Goal: Transaction & Acquisition: Book appointment/travel/reservation

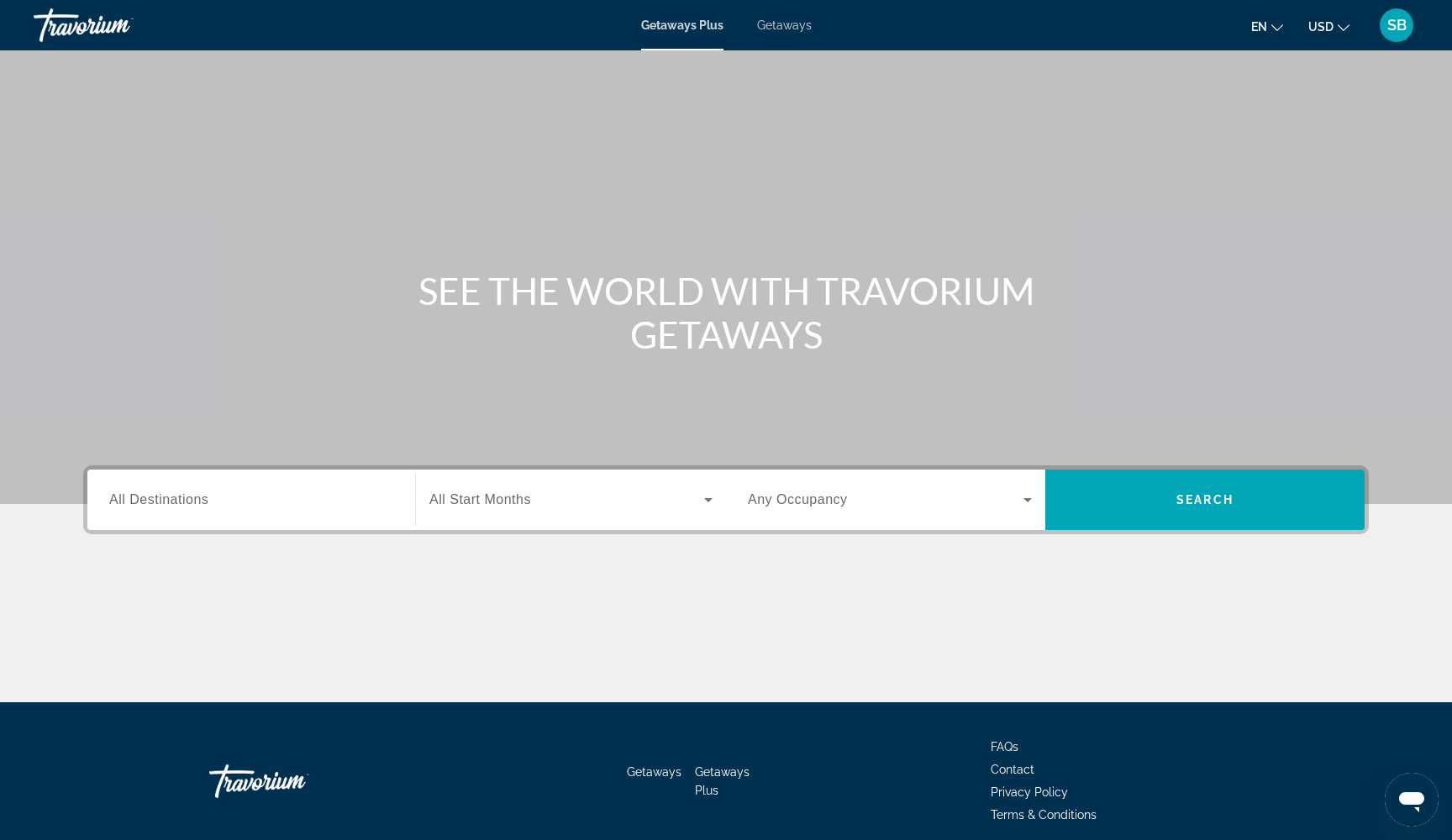
drag, startPoint x: 693, startPoint y: 20, endPoint x: 774, endPoint y: 28, distance: 81.4
click at [774, 28] on span "Getaways" at bounding box center [784, 25] width 55 height 14
click at [160, 504] on span "All Destinations" at bounding box center [158, 499] width 99 height 15
click at [160, 504] on input "Destination All Destinations" at bounding box center [251, 501] width 284 height 21
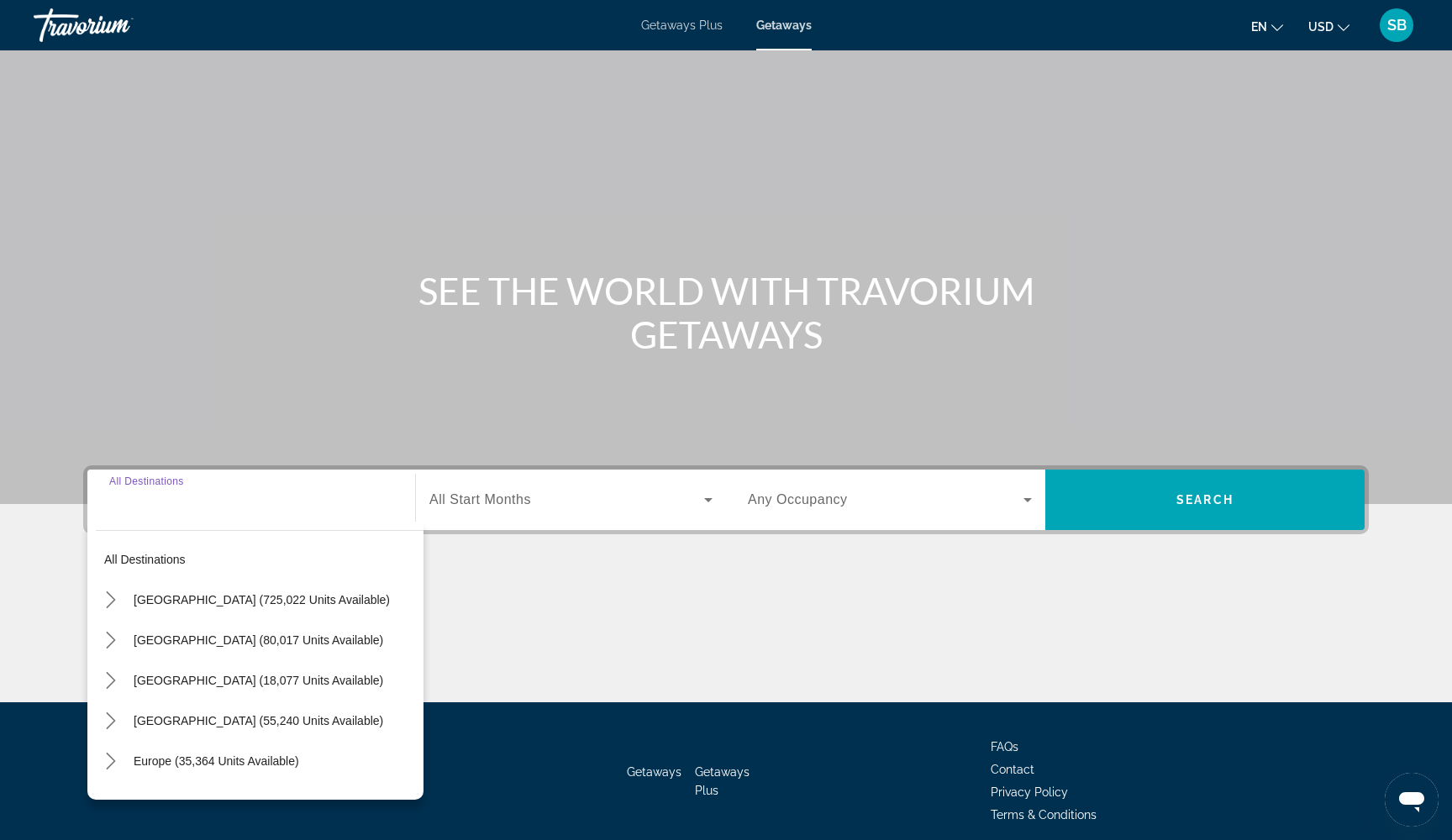
scroll to position [68, 0]
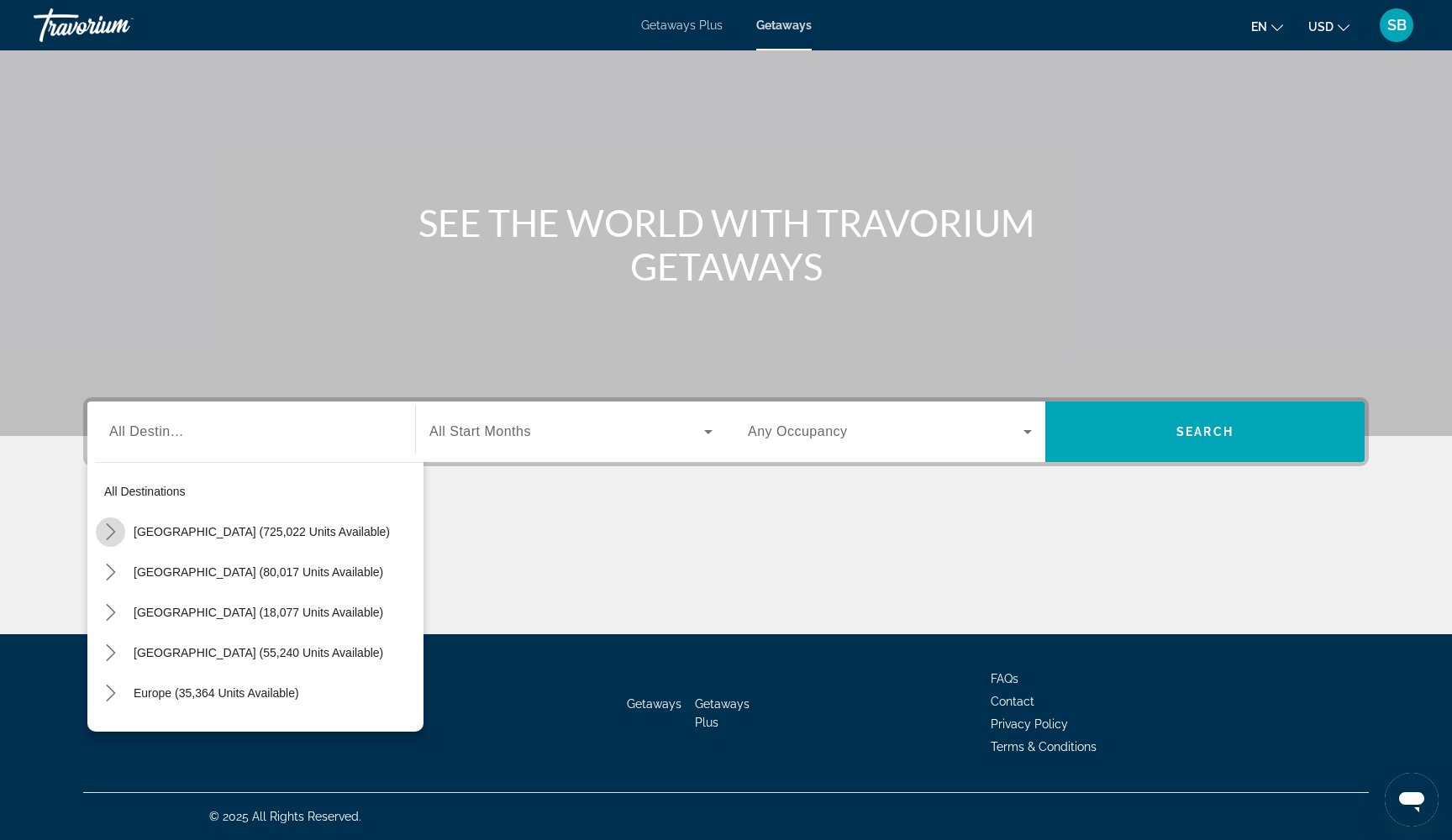
click at [109, 529] on icon "Toggle United States (725,022 units available) submenu" at bounding box center [111, 531] width 17 height 17
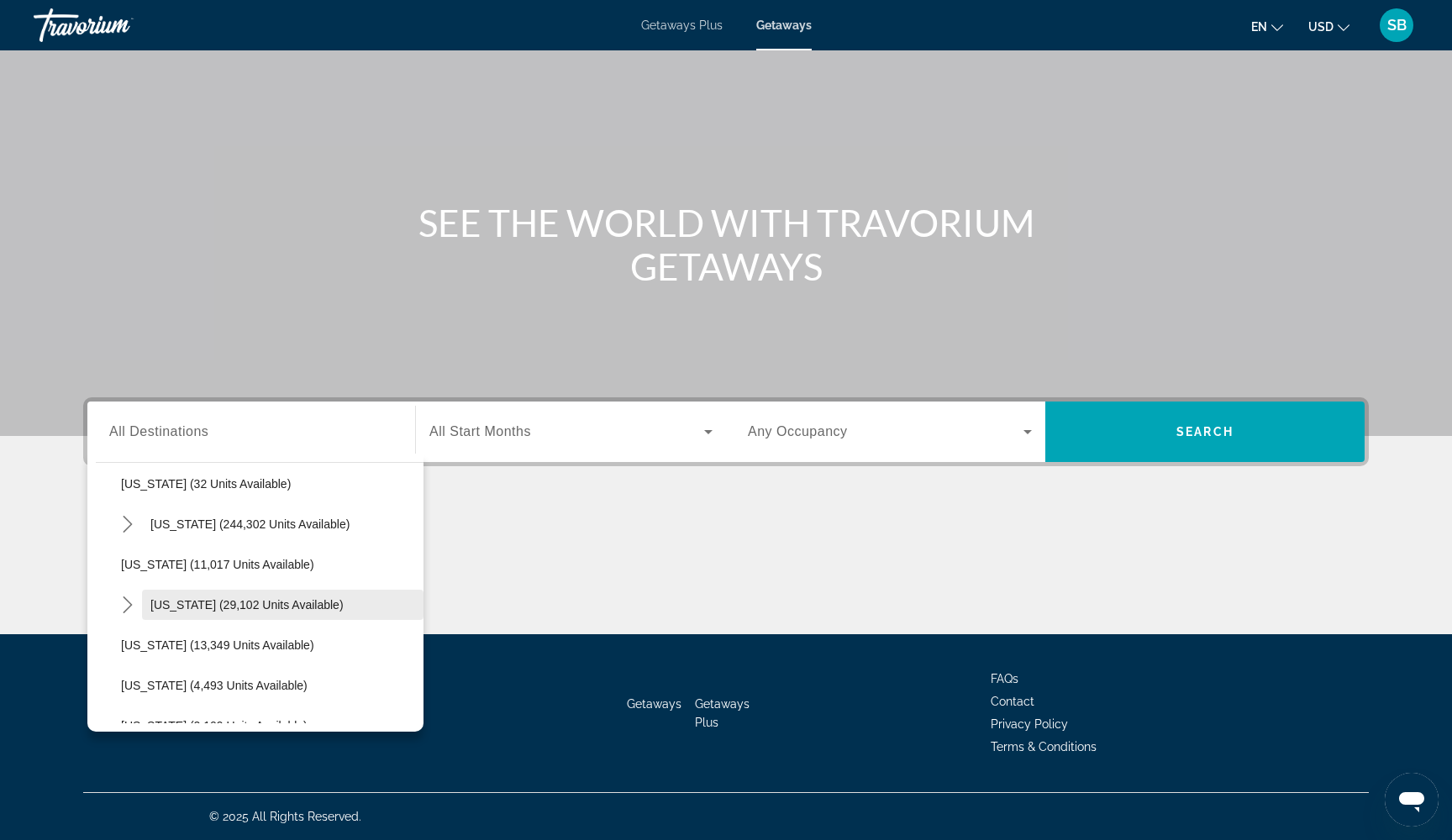
scroll to position [164, 0]
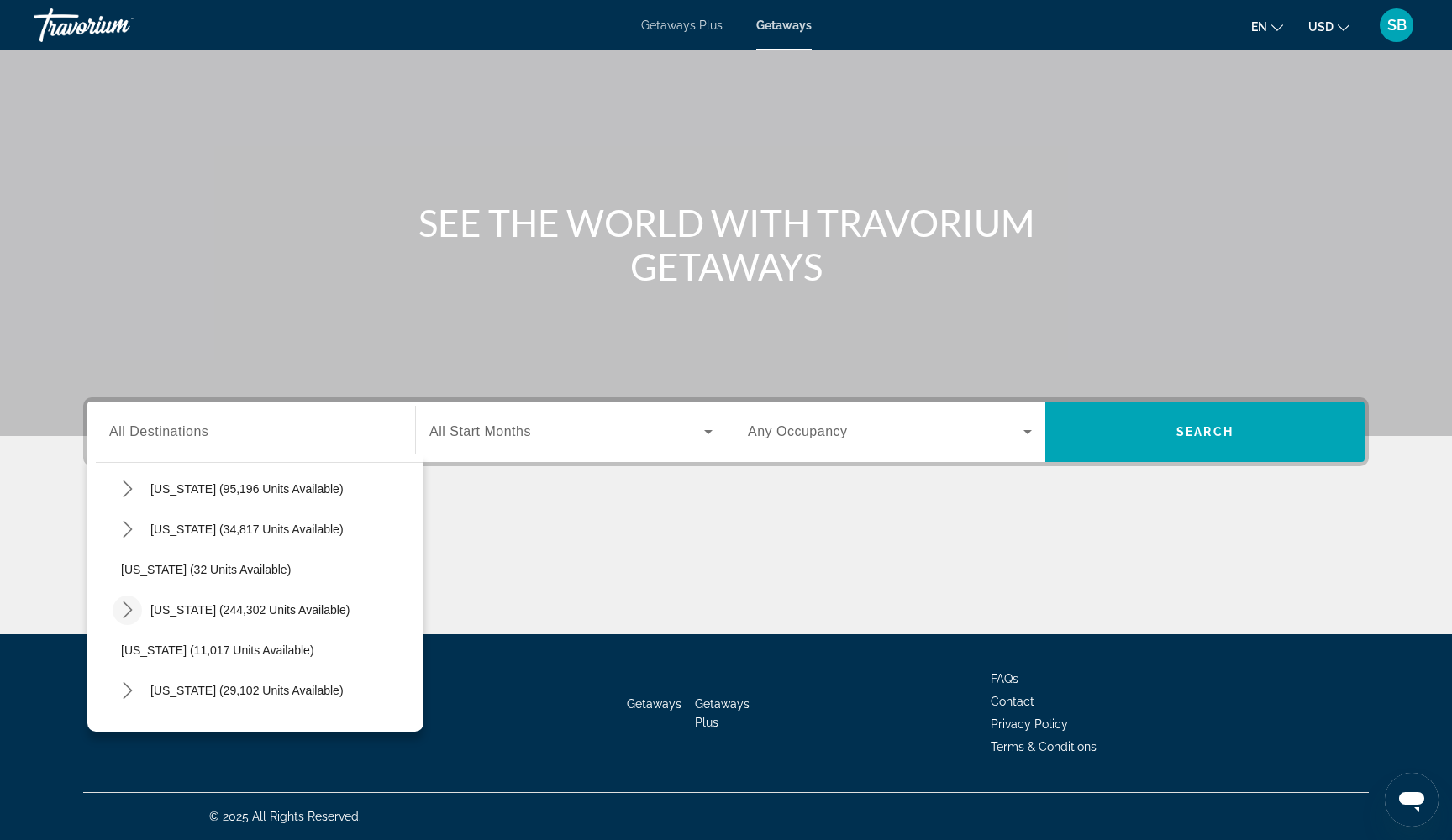
click at [121, 608] on icon "Toggle Florida (244,302 units available) submenu" at bounding box center [127, 610] width 17 height 17
click at [218, 653] on span "Orlando & Disney Area (96,963 units available)" at bounding box center [262, 651] width 247 height 14
type input "**********"
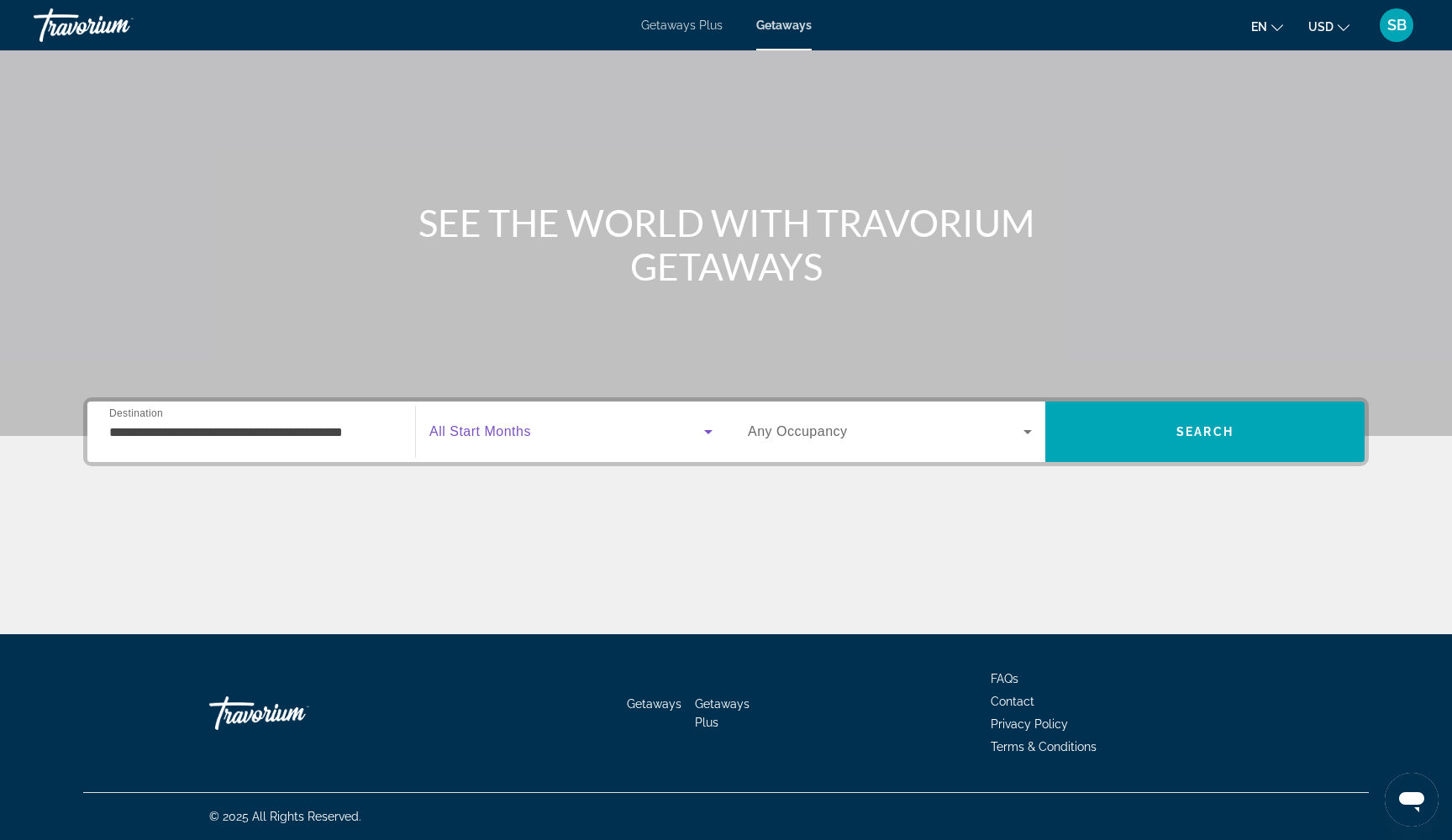
click at [699, 426] on icon "Search widget" at bounding box center [708, 431] width 21 height 21
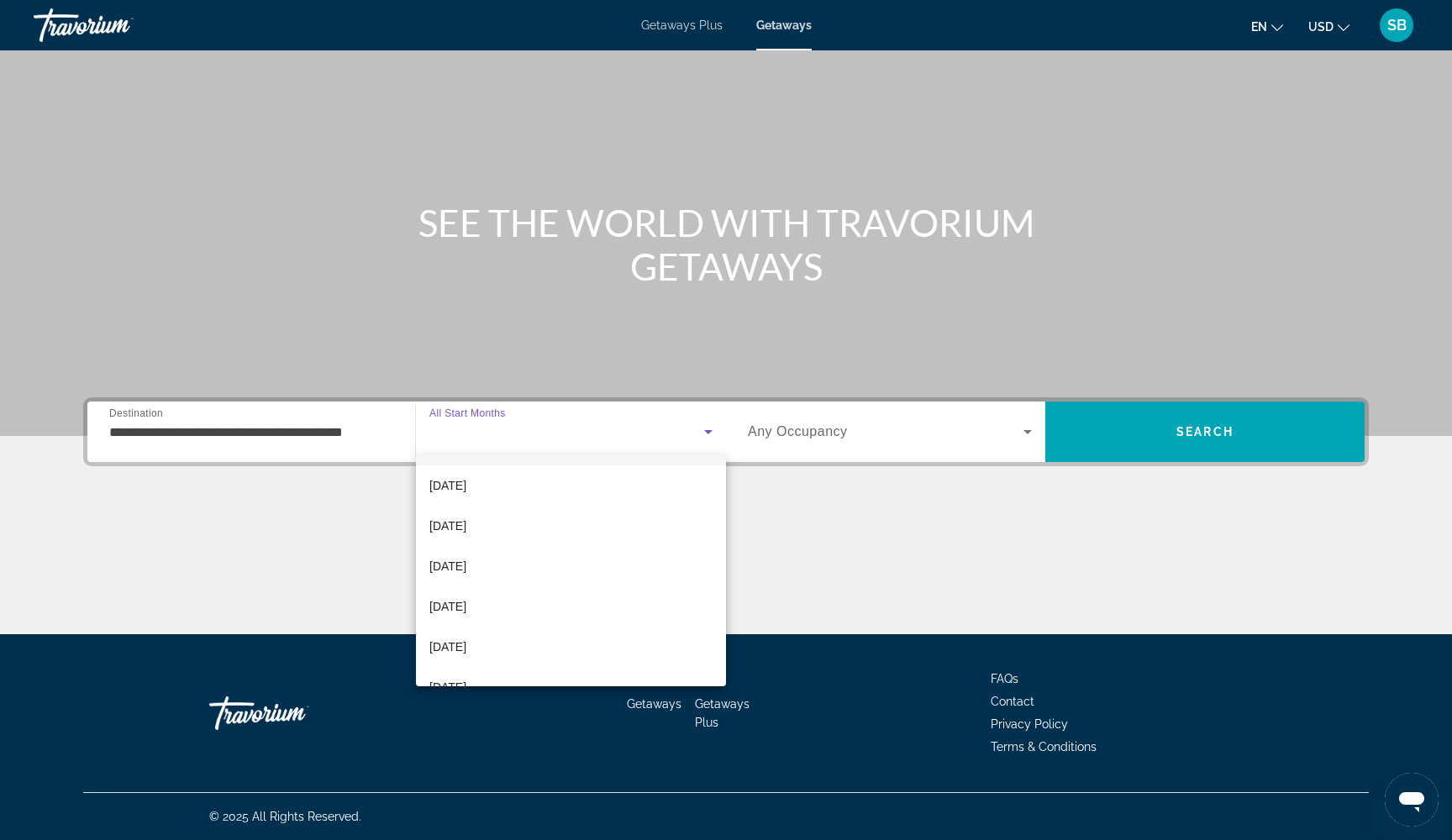
scroll to position [168, 0]
click at [567, 604] on mat-option "[DATE]" at bounding box center [571, 596] width 310 height 40
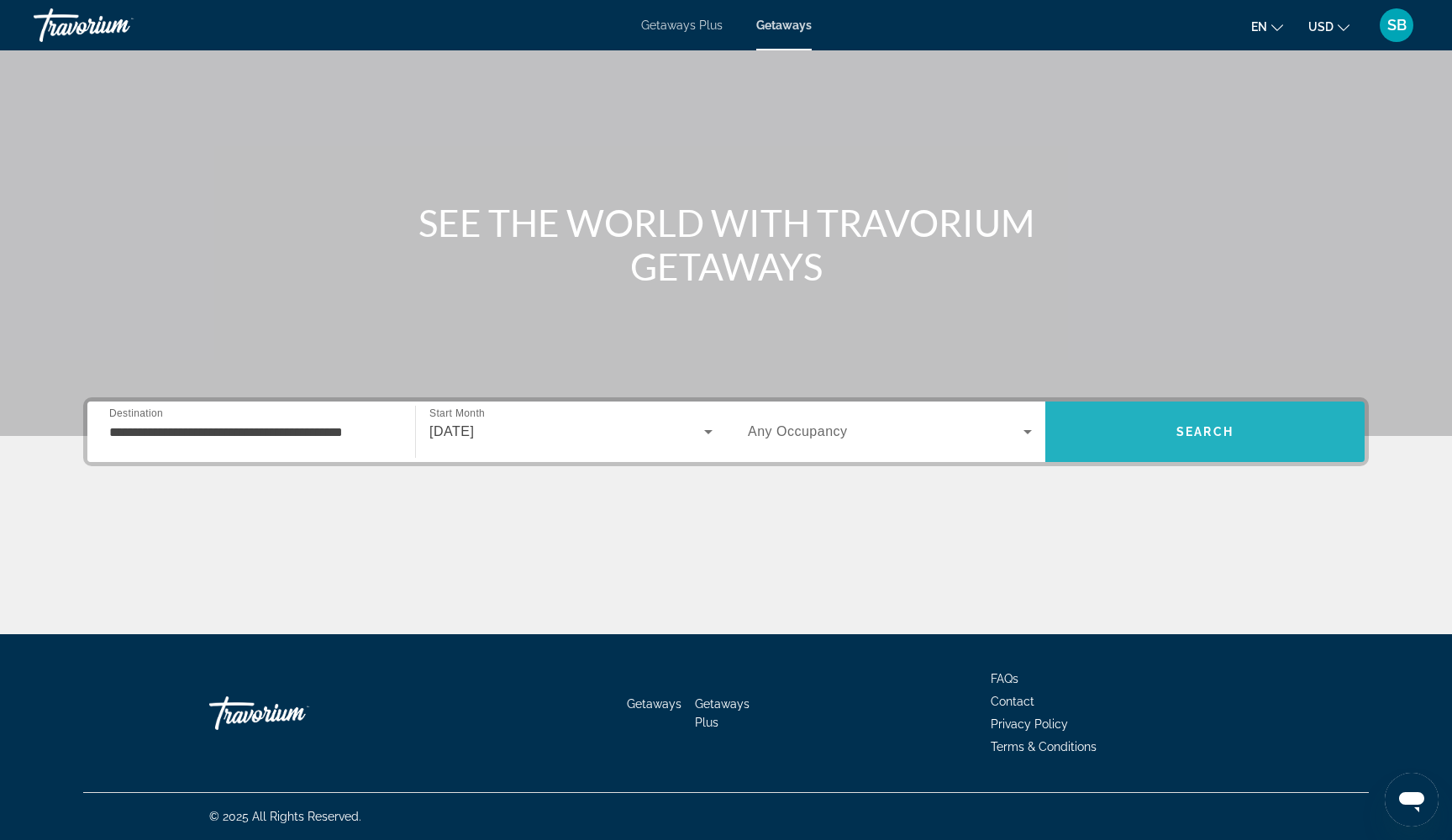
click at [1147, 429] on span "Search" at bounding box center [1205, 431] width 320 height 40
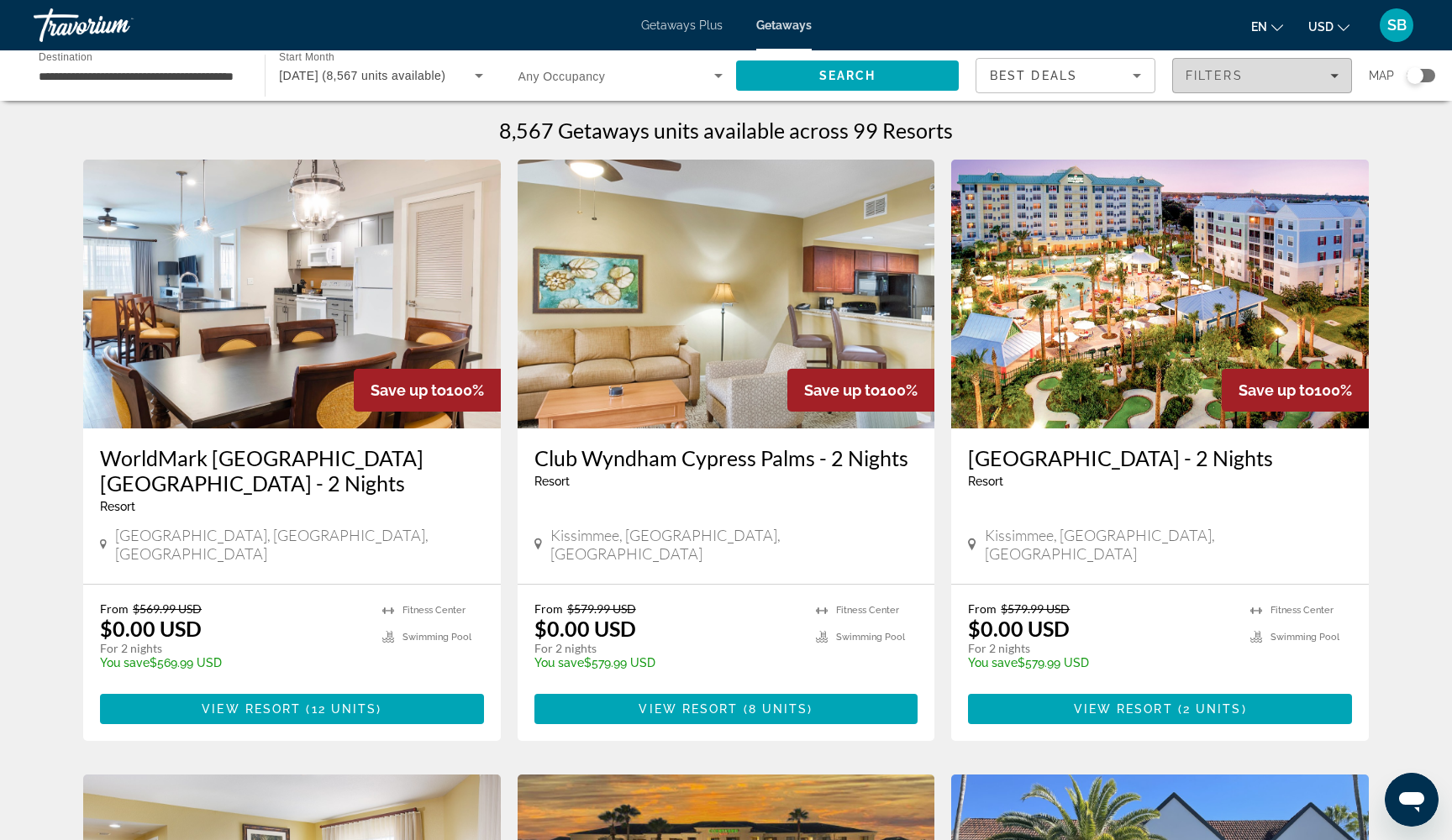
click at [1281, 79] on div "Filters" at bounding box center [1263, 75] width 153 height 14
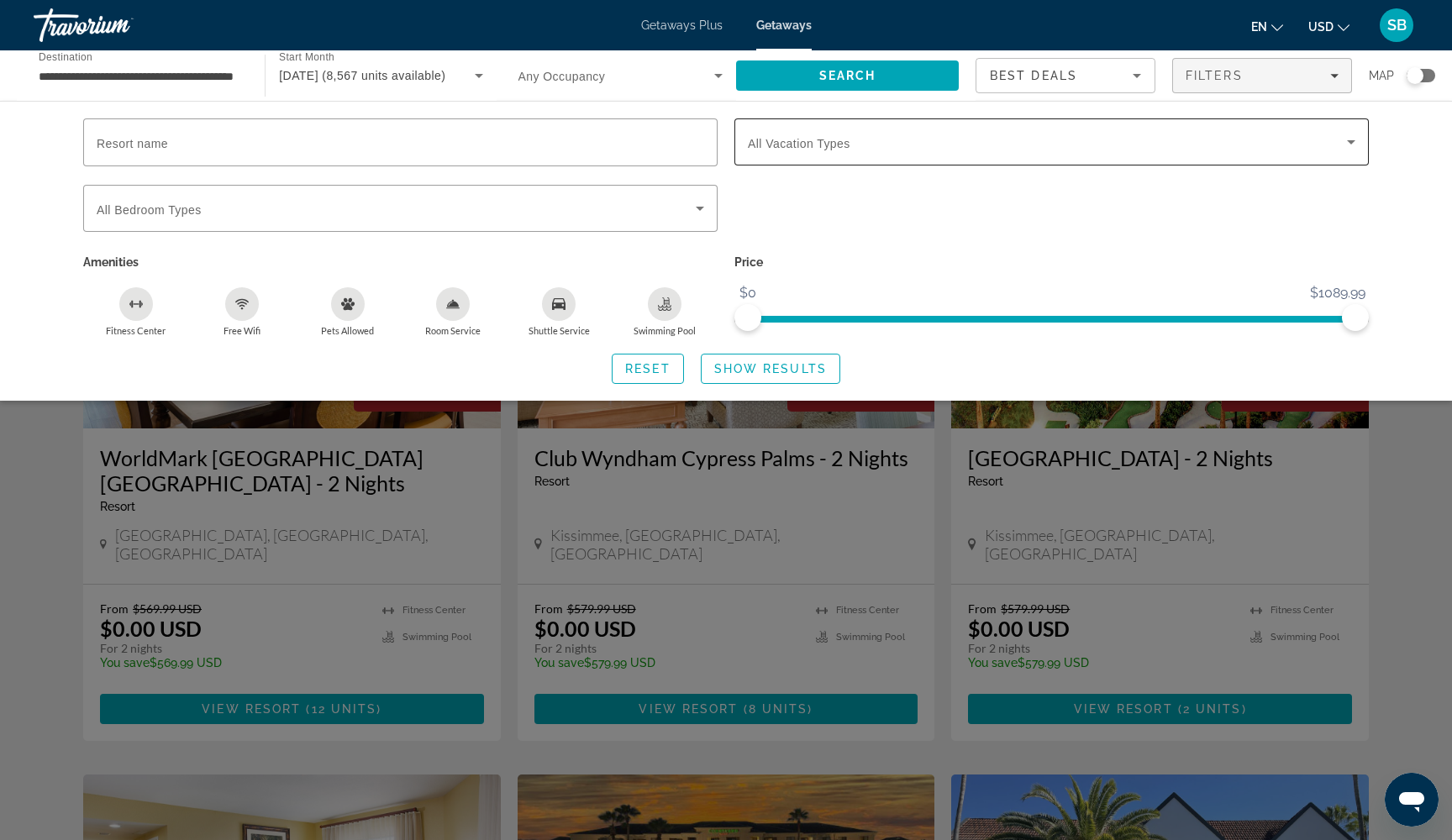
click at [774, 147] on span "All Vacation Types" at bounding box center [799, 144] width 103 height 14
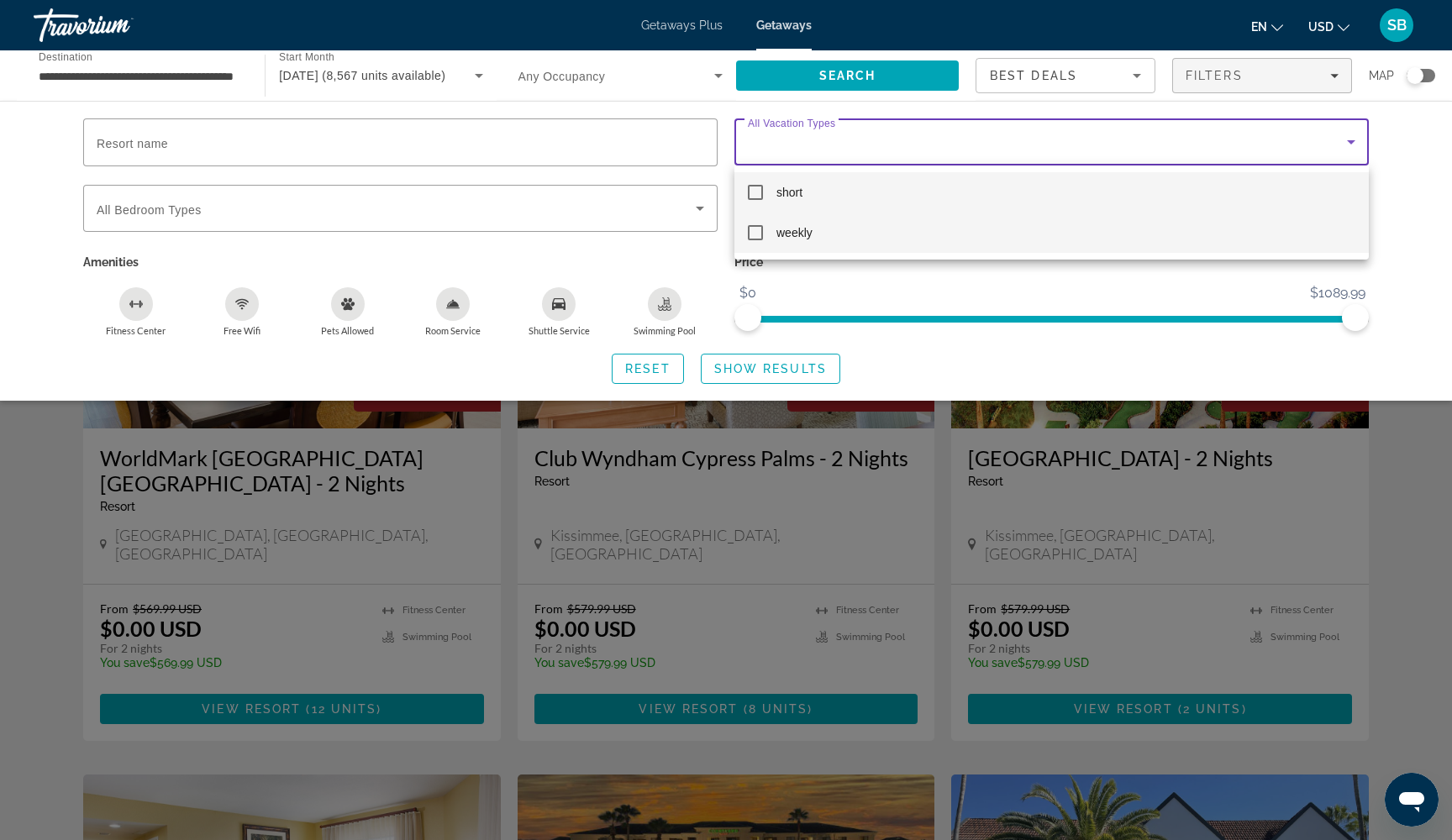
click at [754, 233] on mat-pseudo-checkbox at bounding box center [755, 232] width 15 height 15
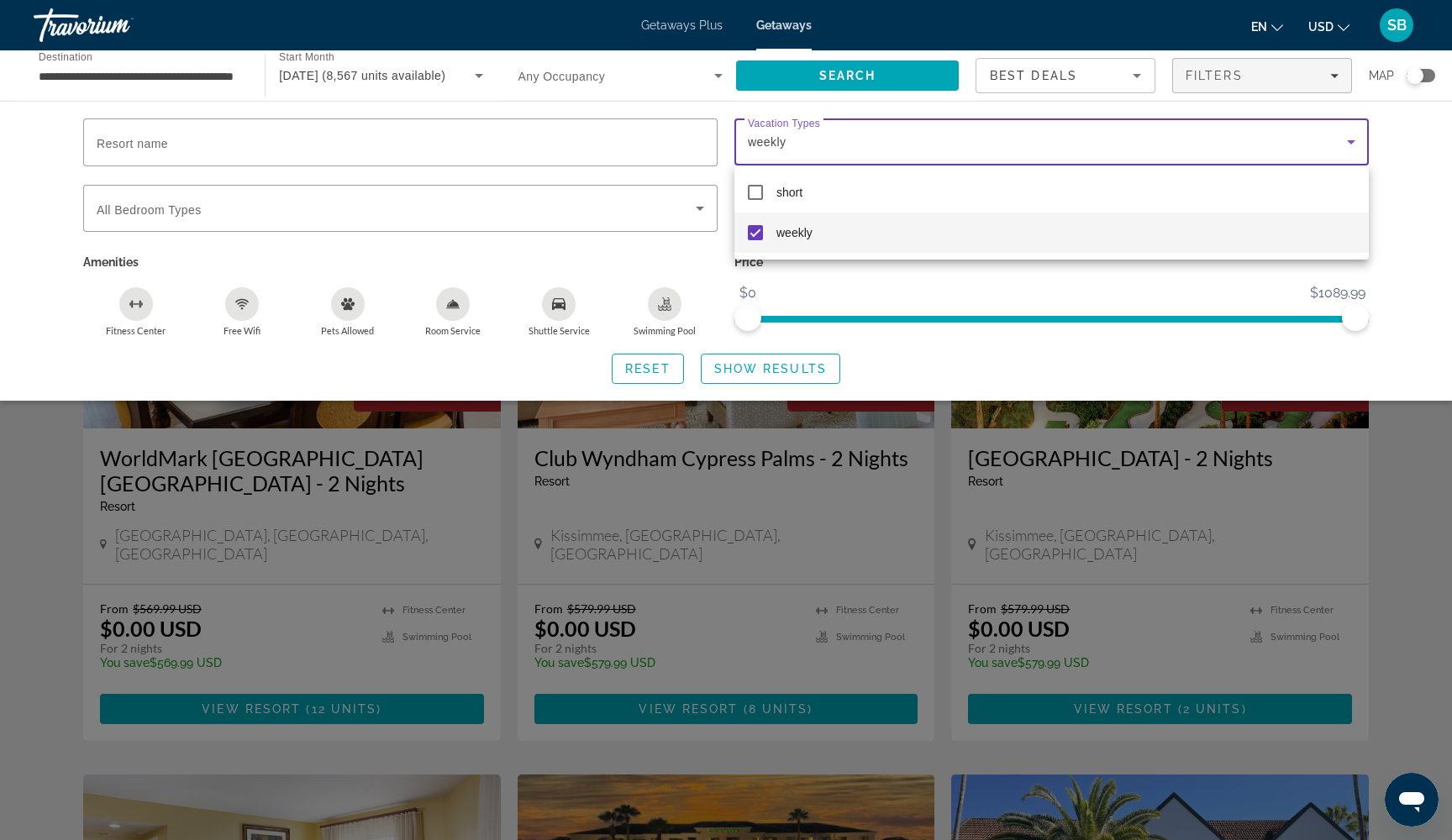
click at [762, 376] on div at bounding box center [726, 420] width 1452 height 840
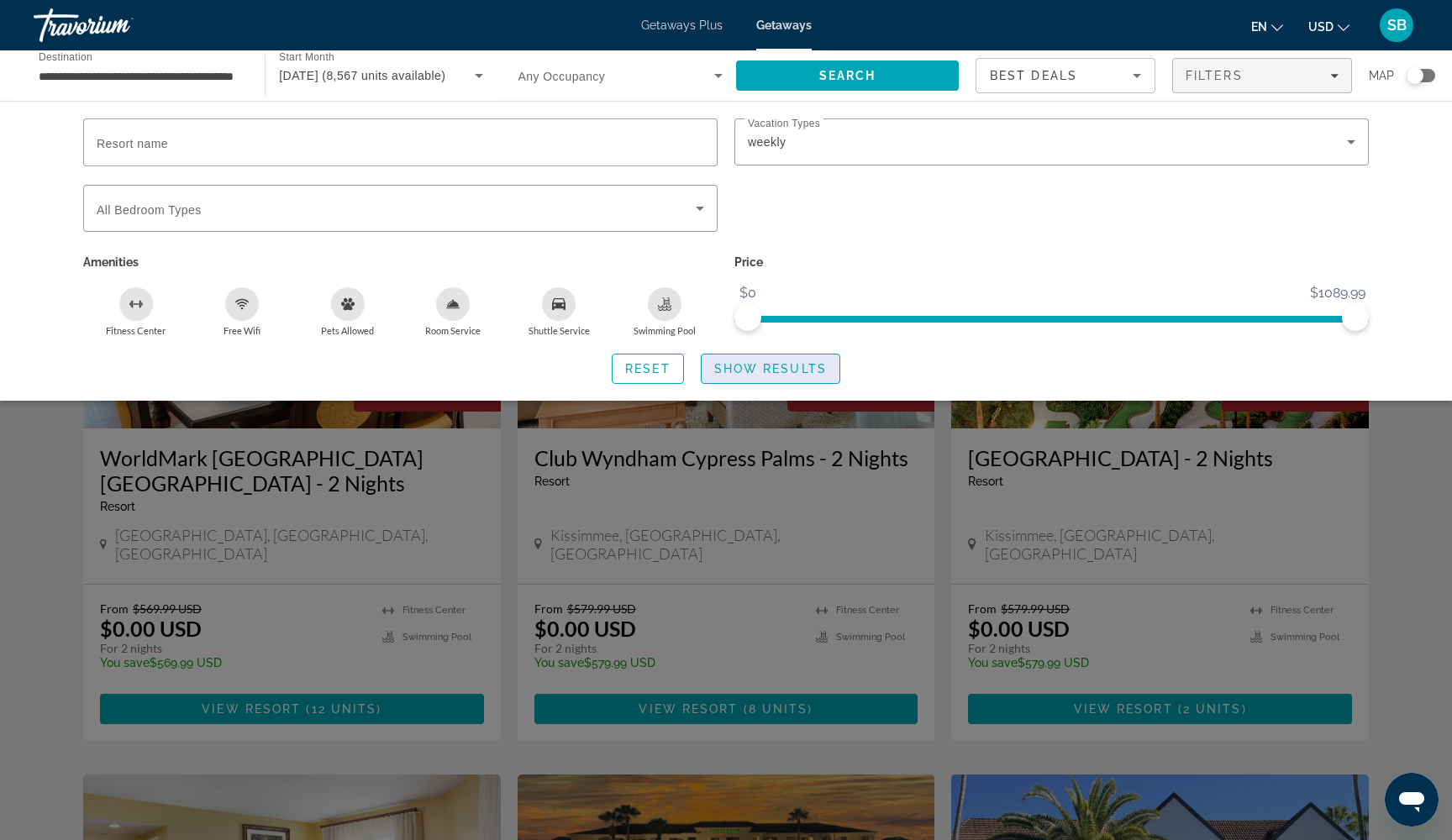
click at [741, 374] on span "Show Results" at bounding box center [771, 369] width 113 height 14
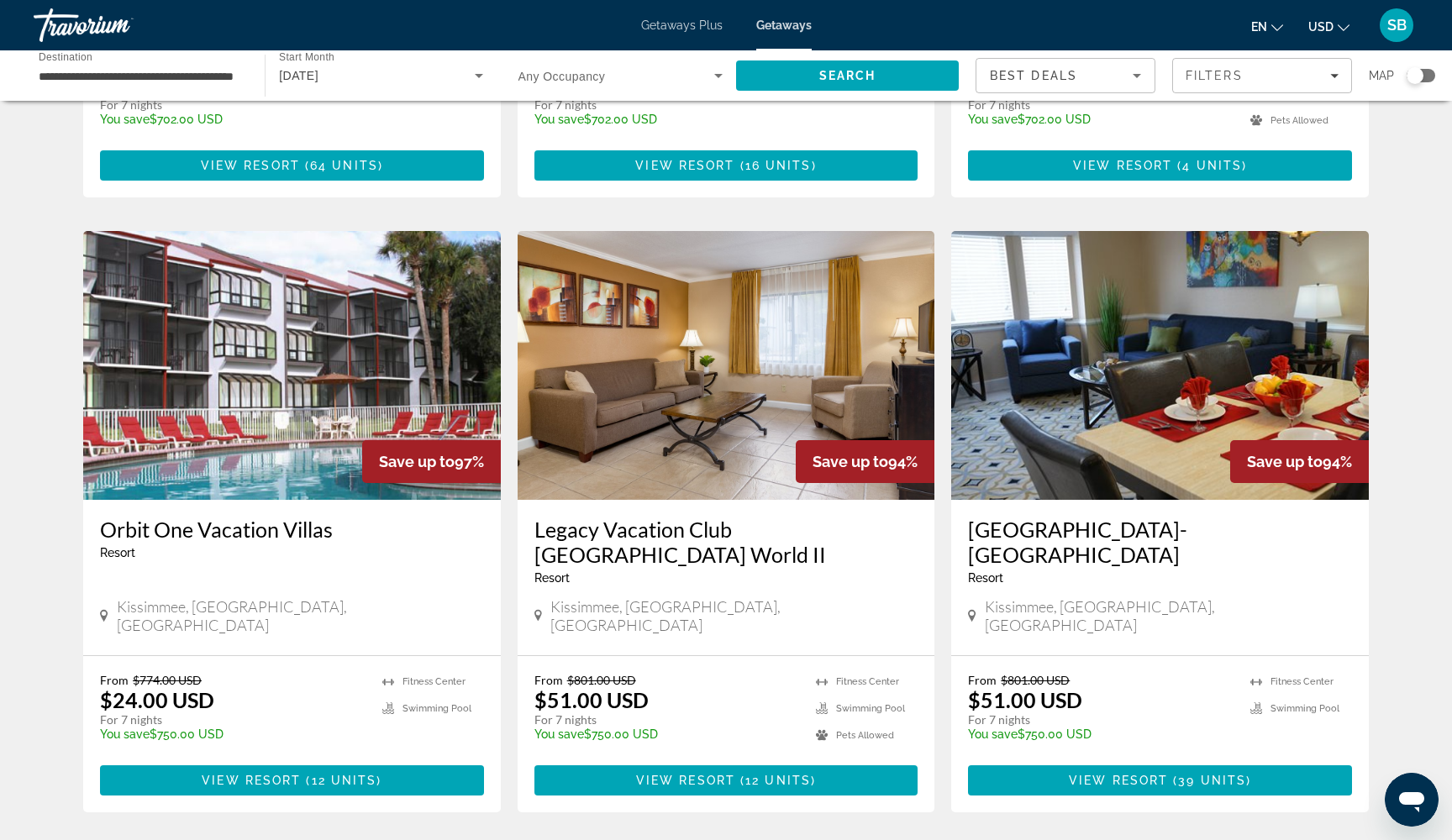
scroll to position [539, 0]
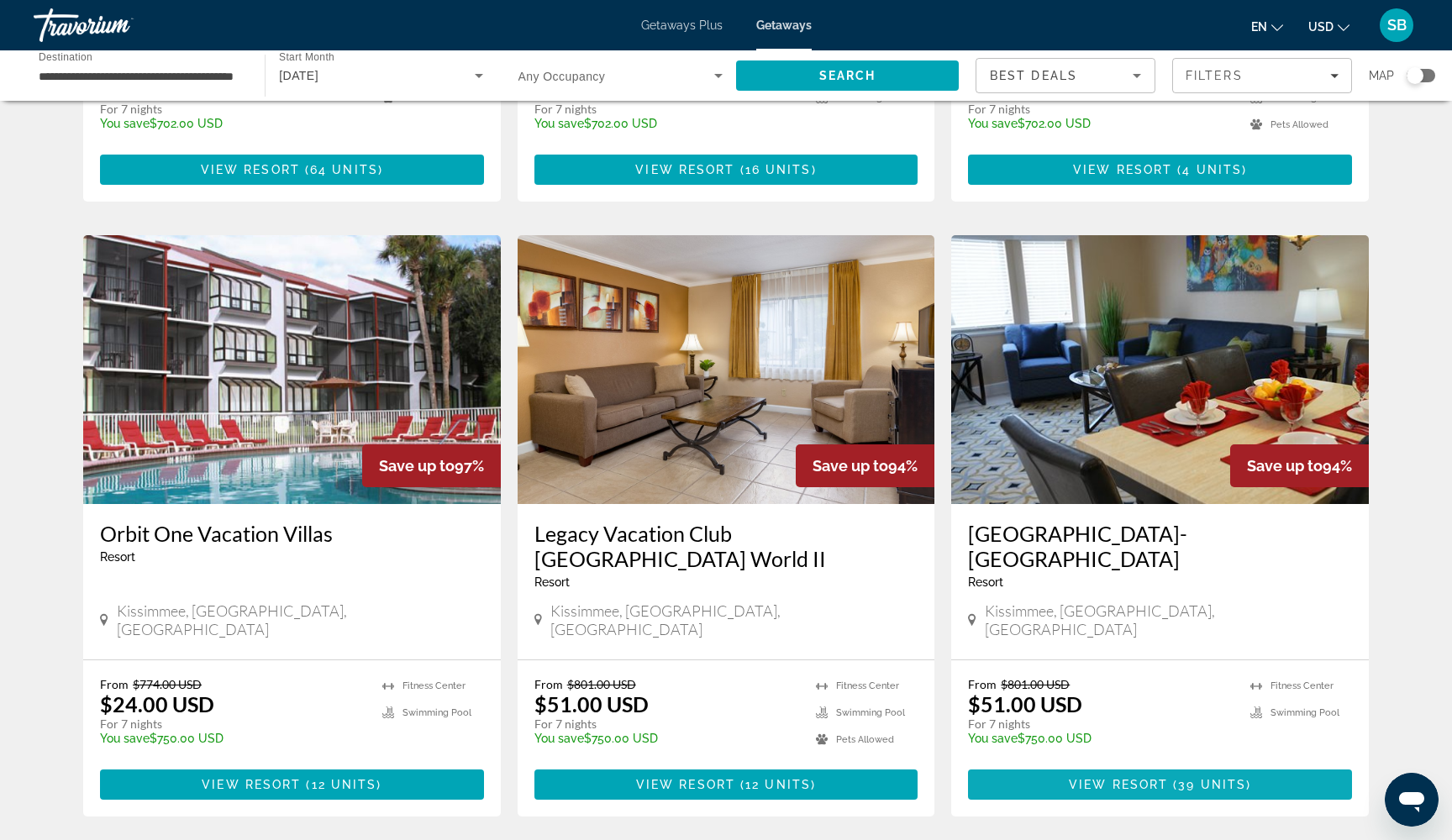
click at [1138, 778] on span "View Resort" at bounding box center [1118, 785] width 99 height 14
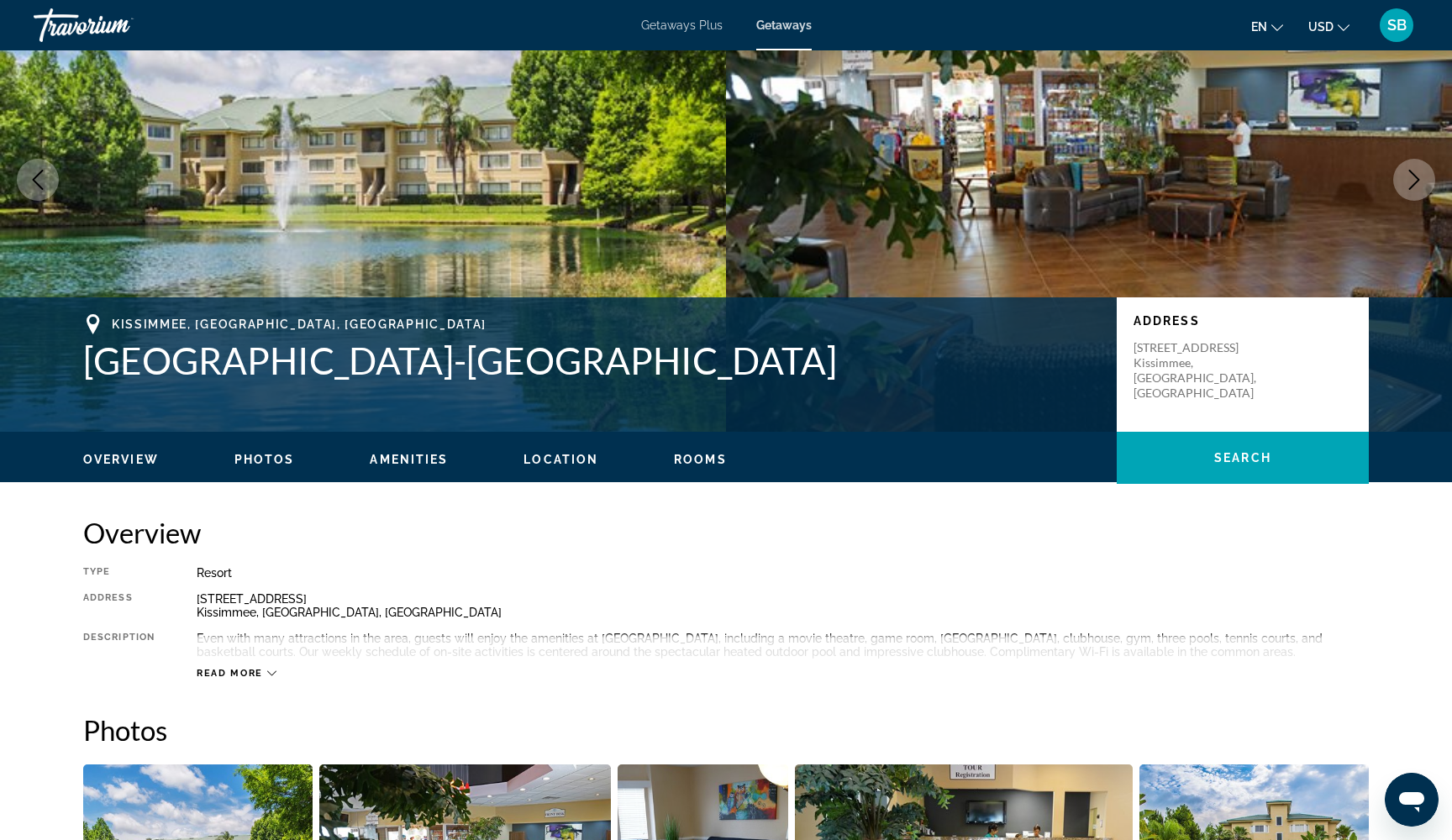
scroll to position [154, 0]
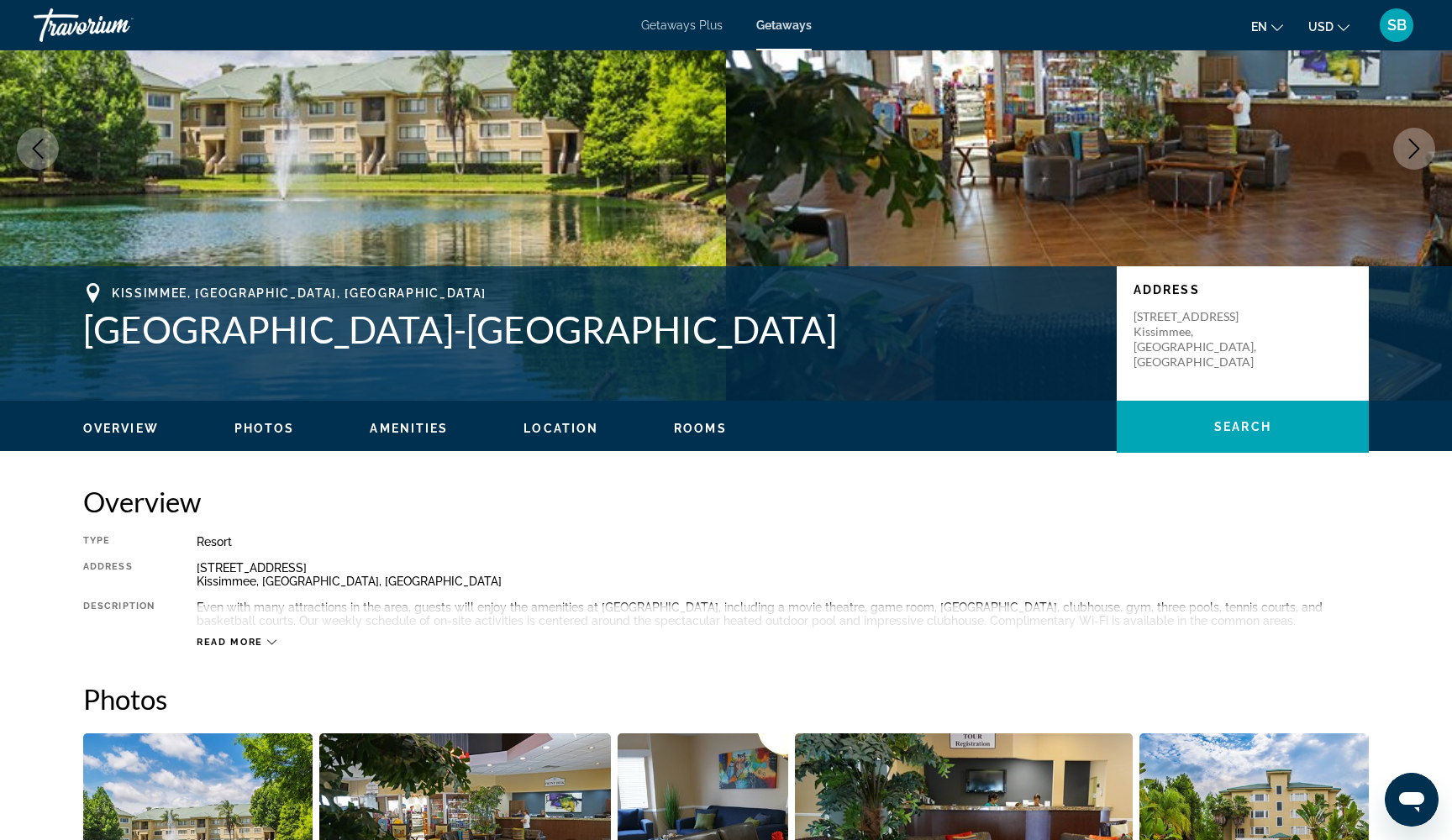
click at [263, 642] on div "Read more" at bounding box center [236, 642] width 79 height 11
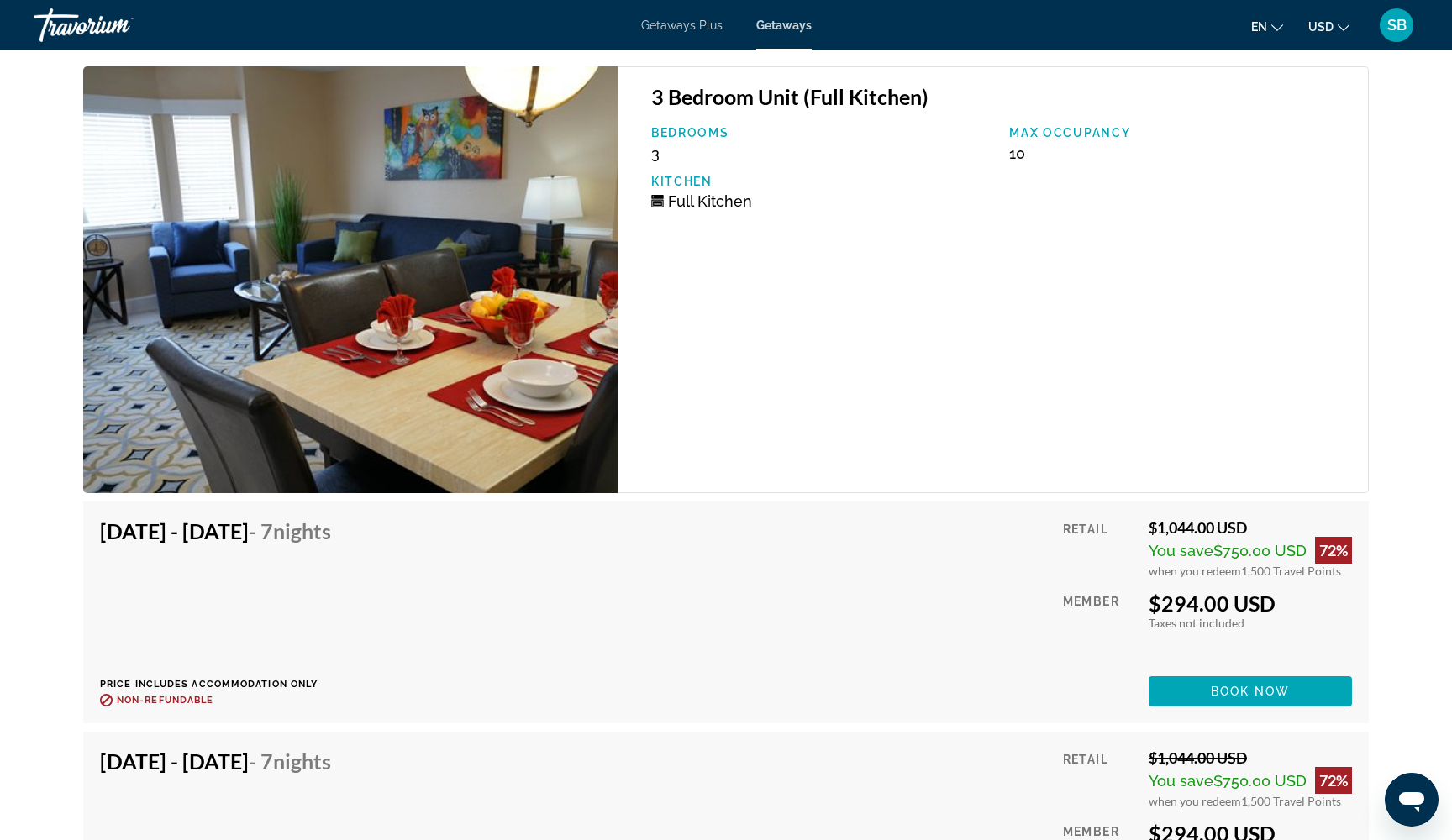
scroll to position [3349, 0]
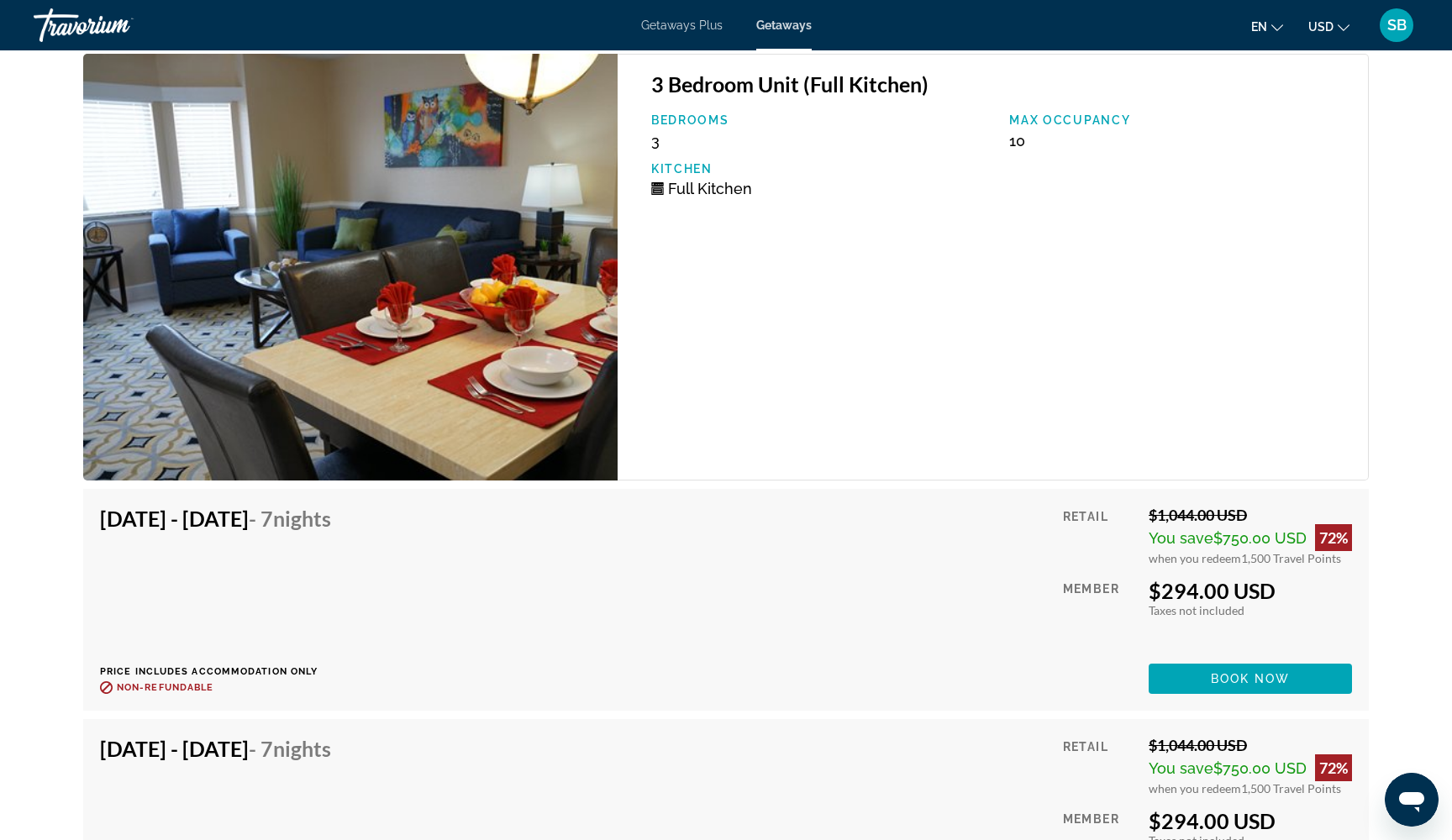
drag, startPoint x: 1244, startPoint y: 539, endPoint x: 1343, endPoint y: 545, distance: 99.2
click at [1343, 551] on div "when you redeem 1,500 Travel Points" at bounding box center [1250, 558] width 203 height 15
click at [1413, 529] on div "prev next [GEOGRAPHIC_DATA], [GEOGRAPHIC_DATA], [GEOGRAPHIC_DATA] [GEOGRAPHIC_D…" at bounding box center [726, 697] width 1452 height 7992
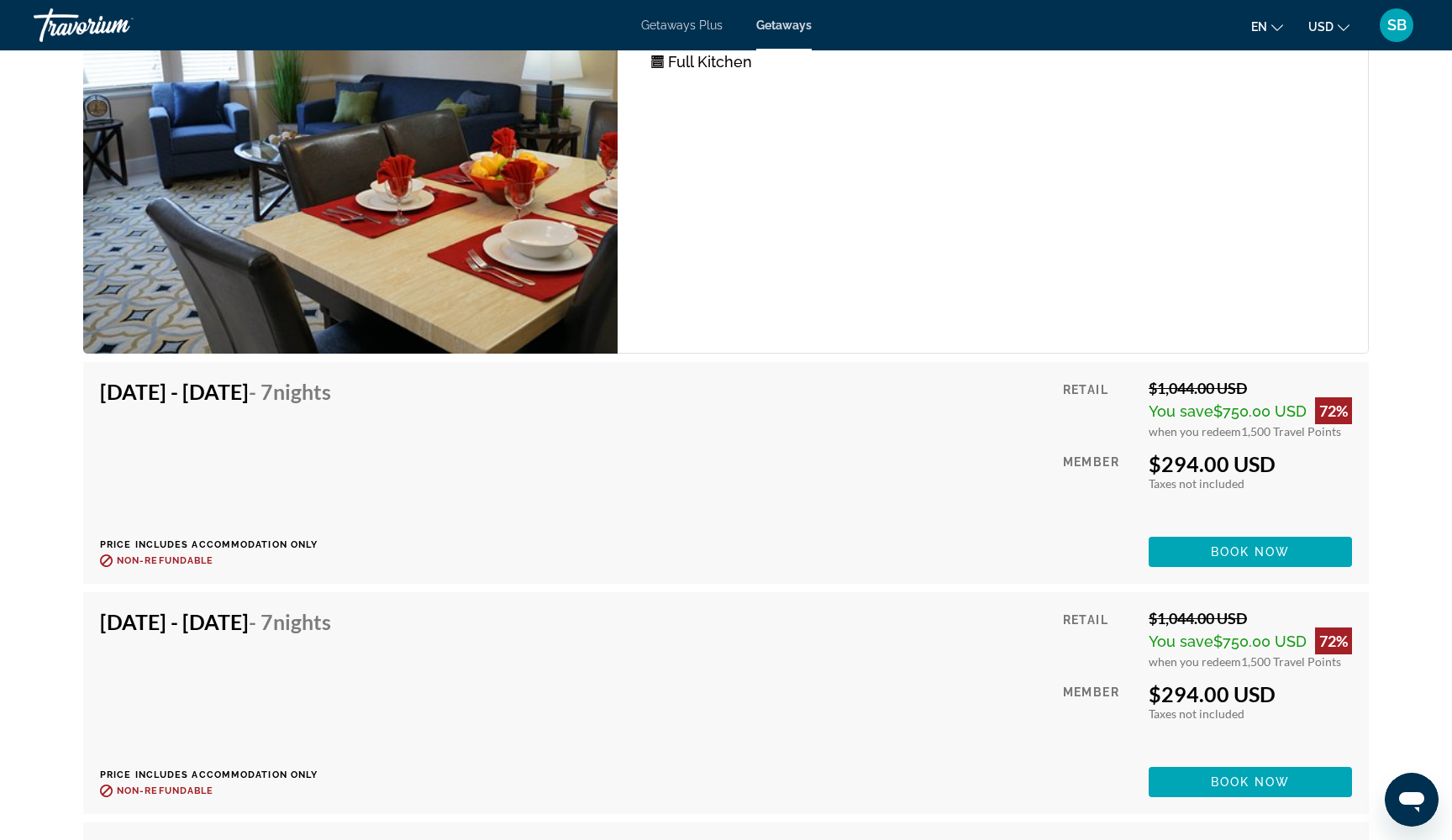
scroll to position [3471, 0]
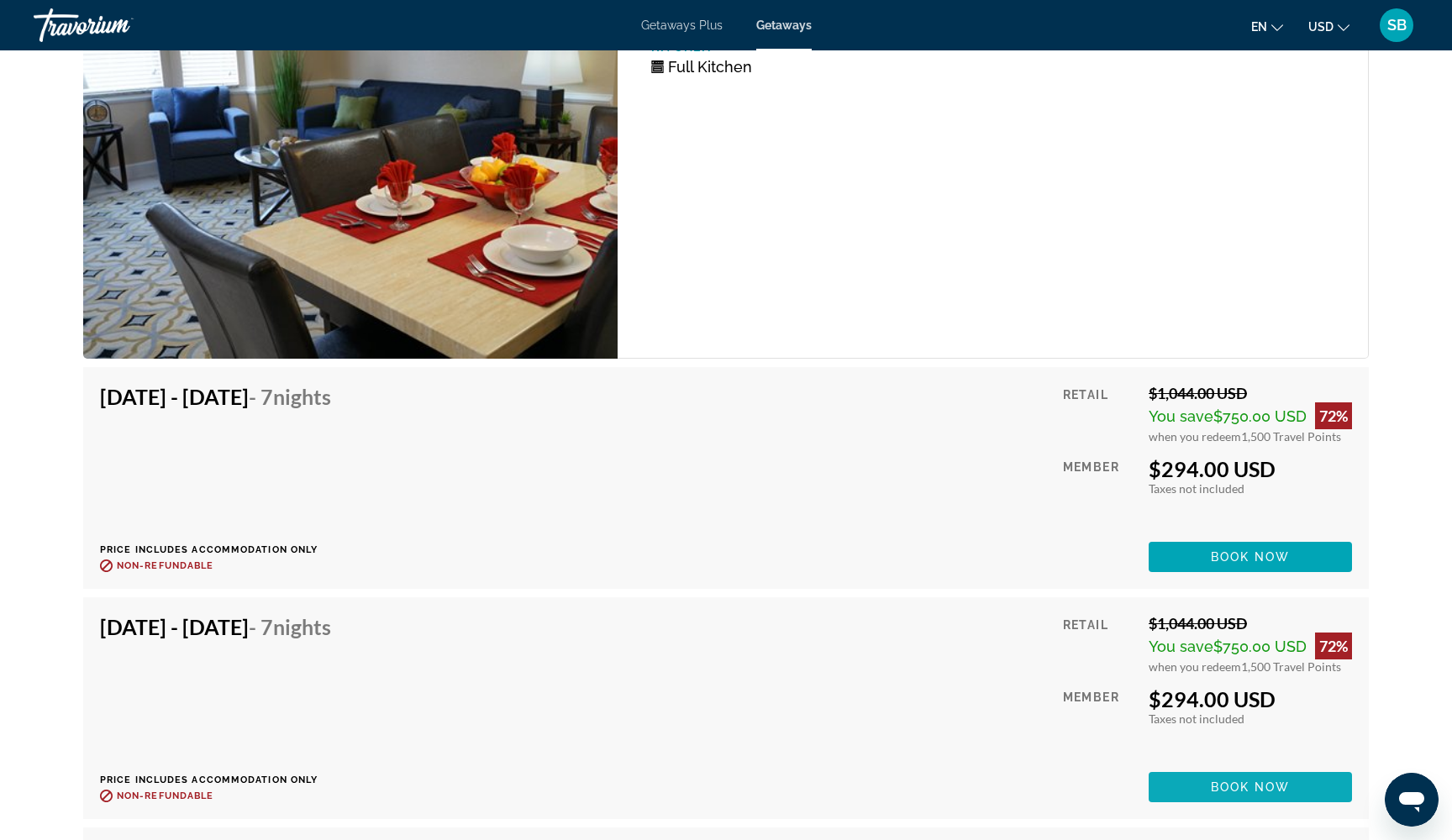
click at [1215, 780] on span "Book now" at bounding box center [1250, 787] width 79 height 14
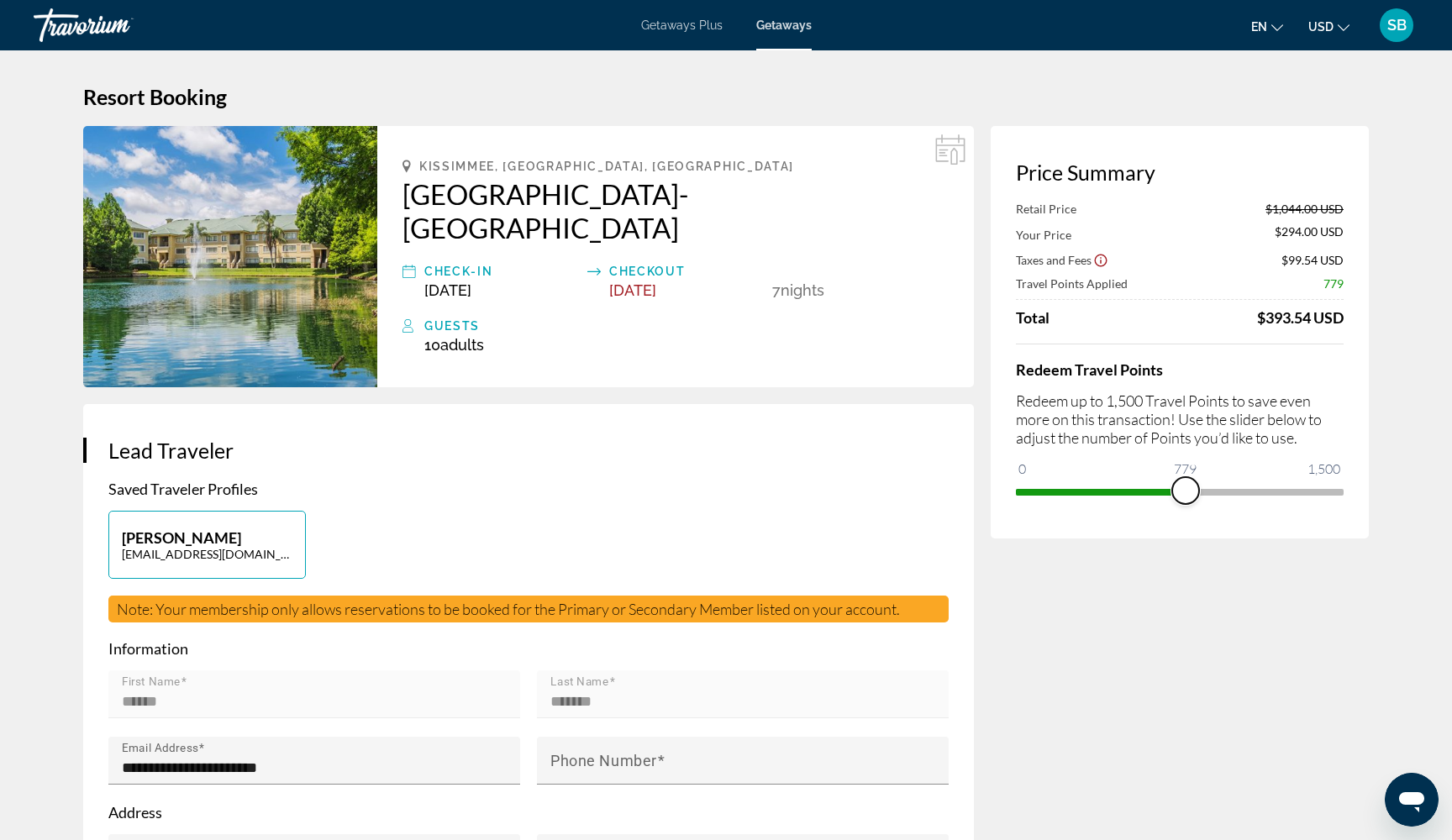
drag, startPoint x: 1338, startPoint y: 495, endPoint x: 1189, endPoint y: 511, distance: 149.9
click at [1188, 511] on div "Price Summary Retail Price $1,044.00 USD Your Price $294.00 USD Taxes and Fees …" at bounding box center [1180, 332] width 378 height 413
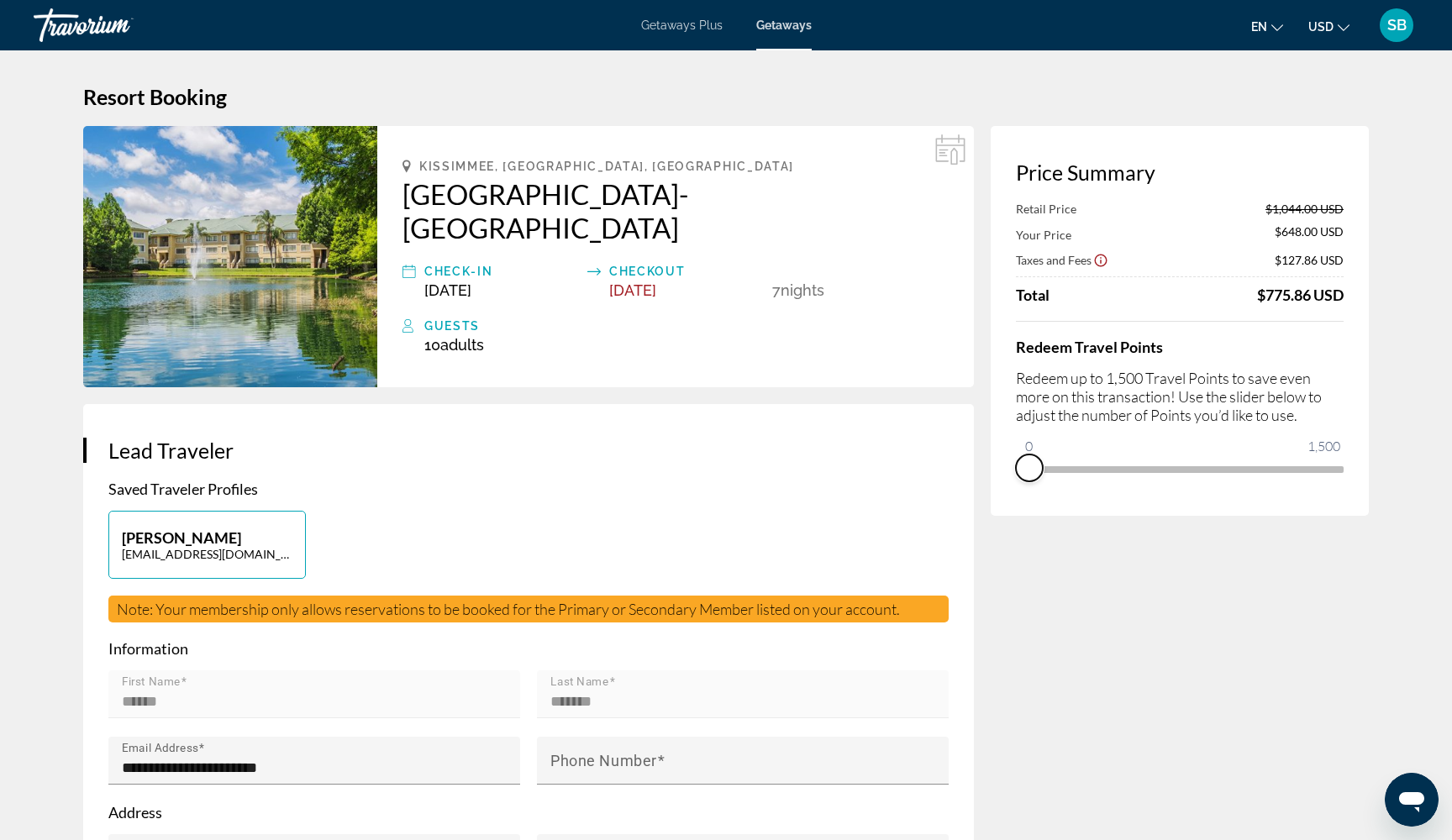
drag, startPoint x: 1188, startPoint y: 494, endPoint x: 1023, endPoint y: 501, distance: 165.1
click at [1022, 501] on div "Price Summary Retail Price $1,044.00 USD Your Price $648.00 USD Taxes and Fees …" at bounding box center [1180, 321] width 378 height 390
drag, startPoint x: 1026, startPoint y: 456, endPoint x: 1367, endPoint y: 474, distance: 341.5
click at [1368, 475] on div "Price Summary Your Price $1,044.00 USD Taxes and Fees $159.54 USD Travel Points…" at bounding box center [1180, 321] width 378 height 390
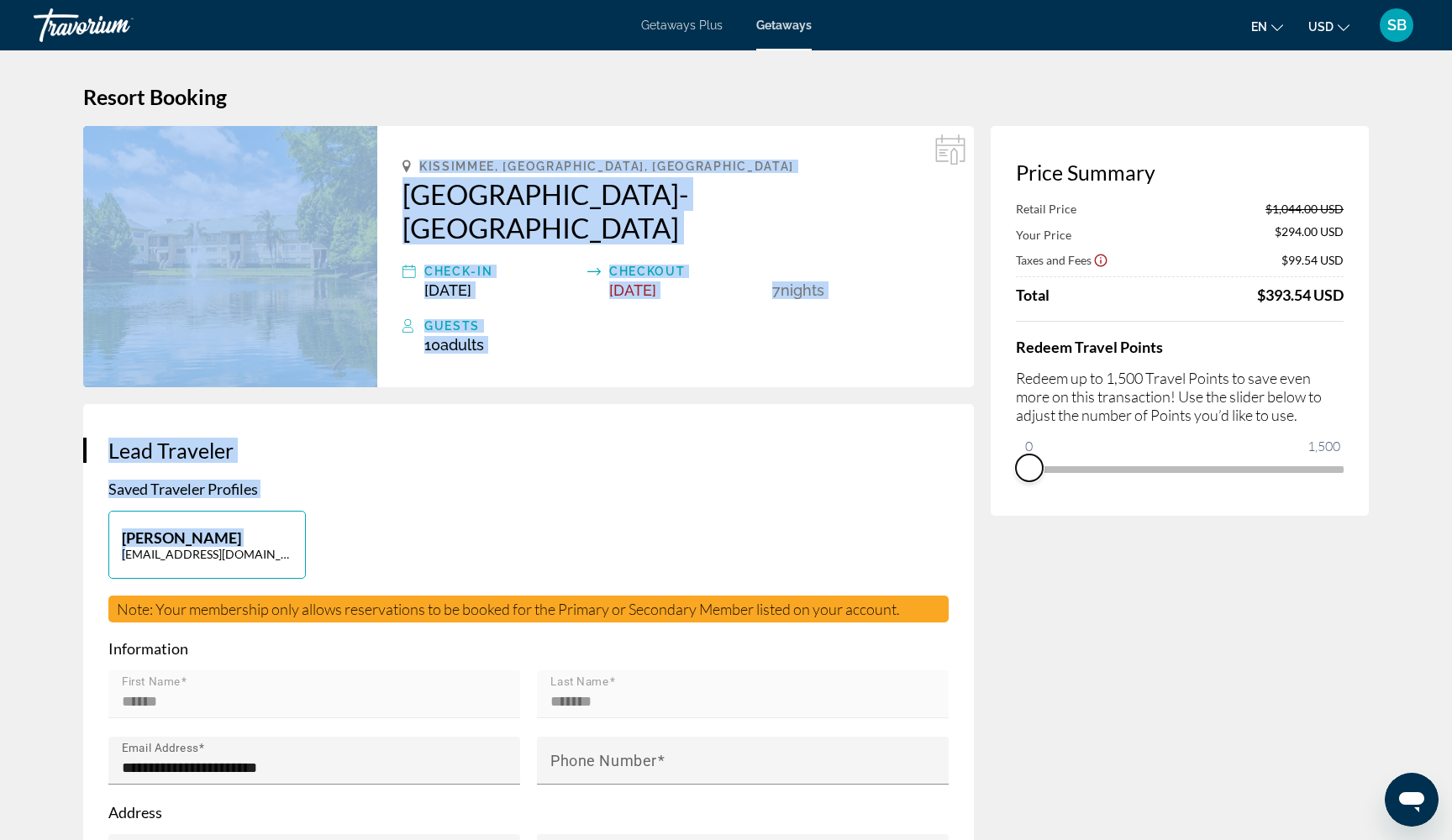
drag, startPoint x: 1333, startPoint y: 492, endPoint x: 986, endPoint y: 479, distance: 347.2
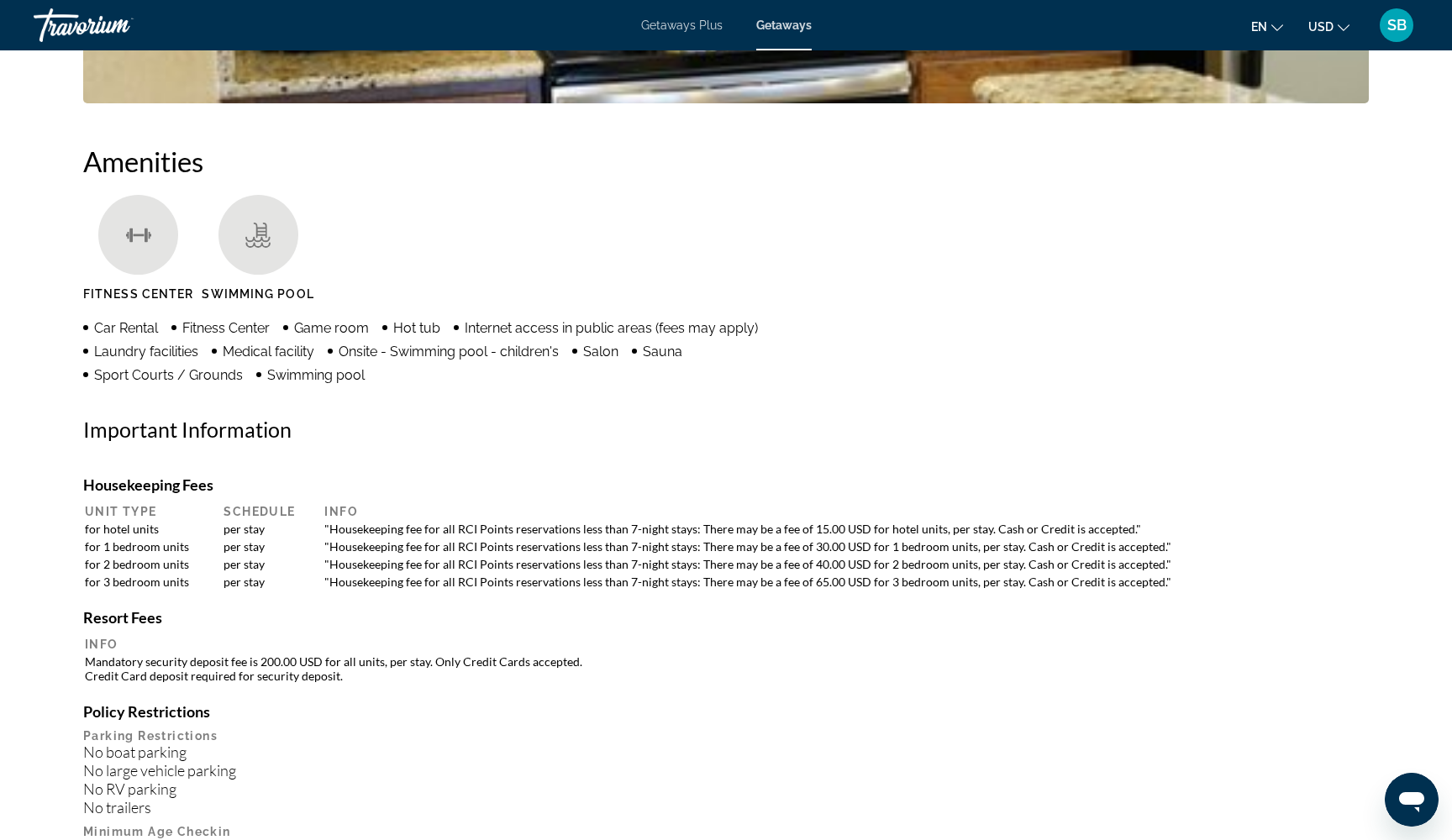
scroll to position [1022, 0]
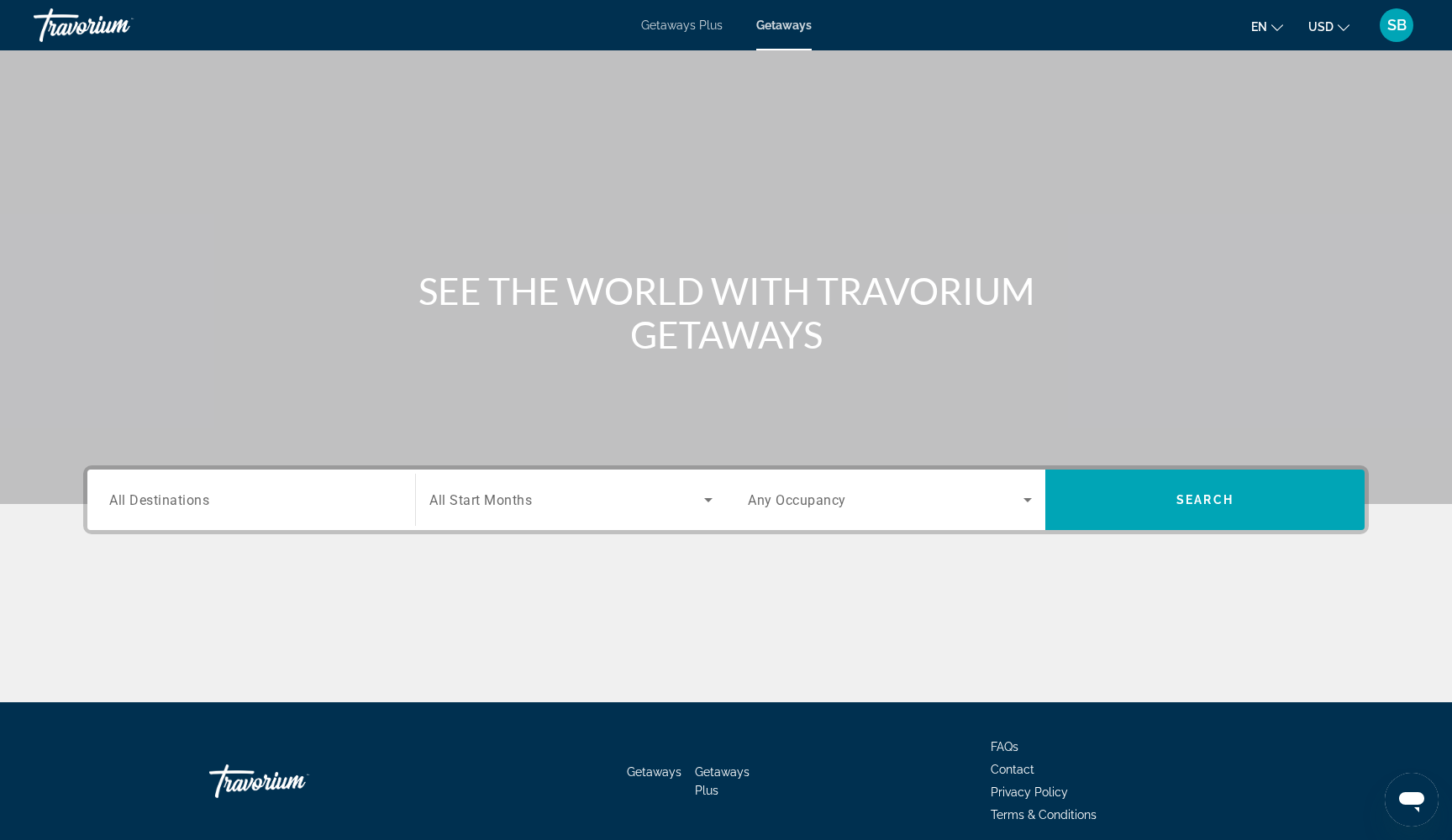
click at [233, 504] on input "Destination All Destinations" at bounding box center [251, 501] width 284 height 21
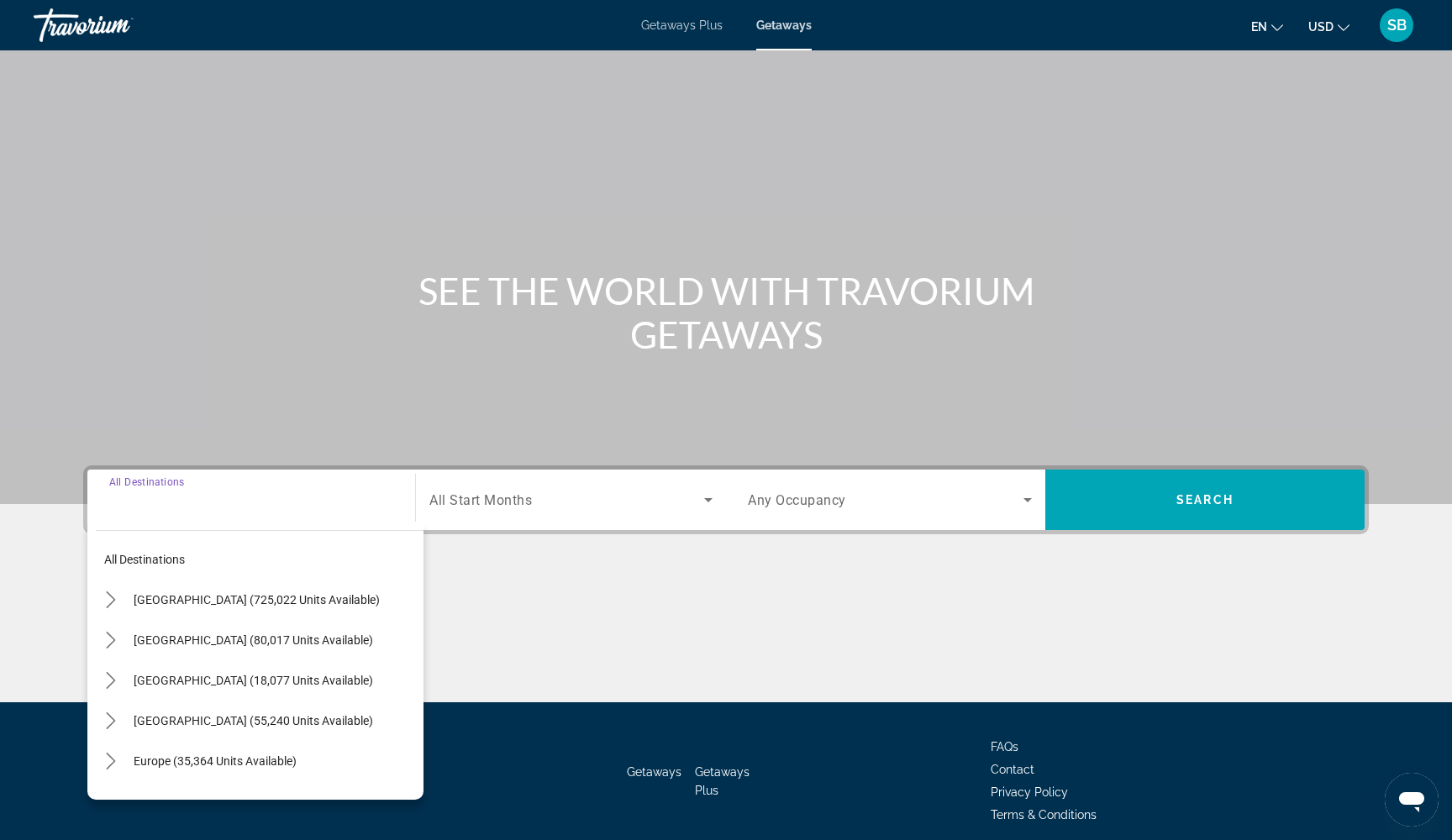
scroll to position [68, 0]
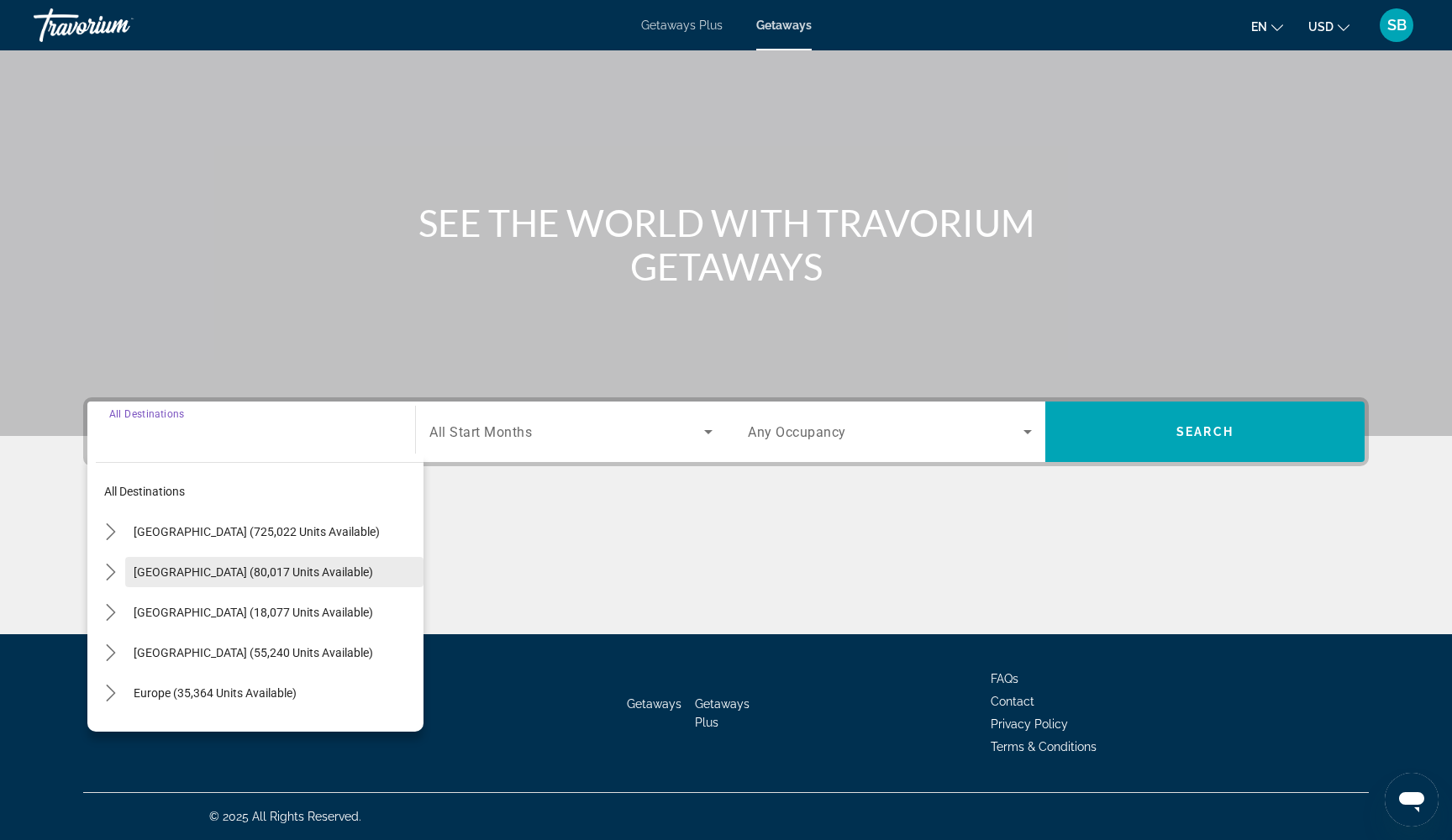
click at [147, 568] on span "[GEOGRAPHIC_DATA] (80,017 units available)" at bounding box center [253, 572] width 239 height 14
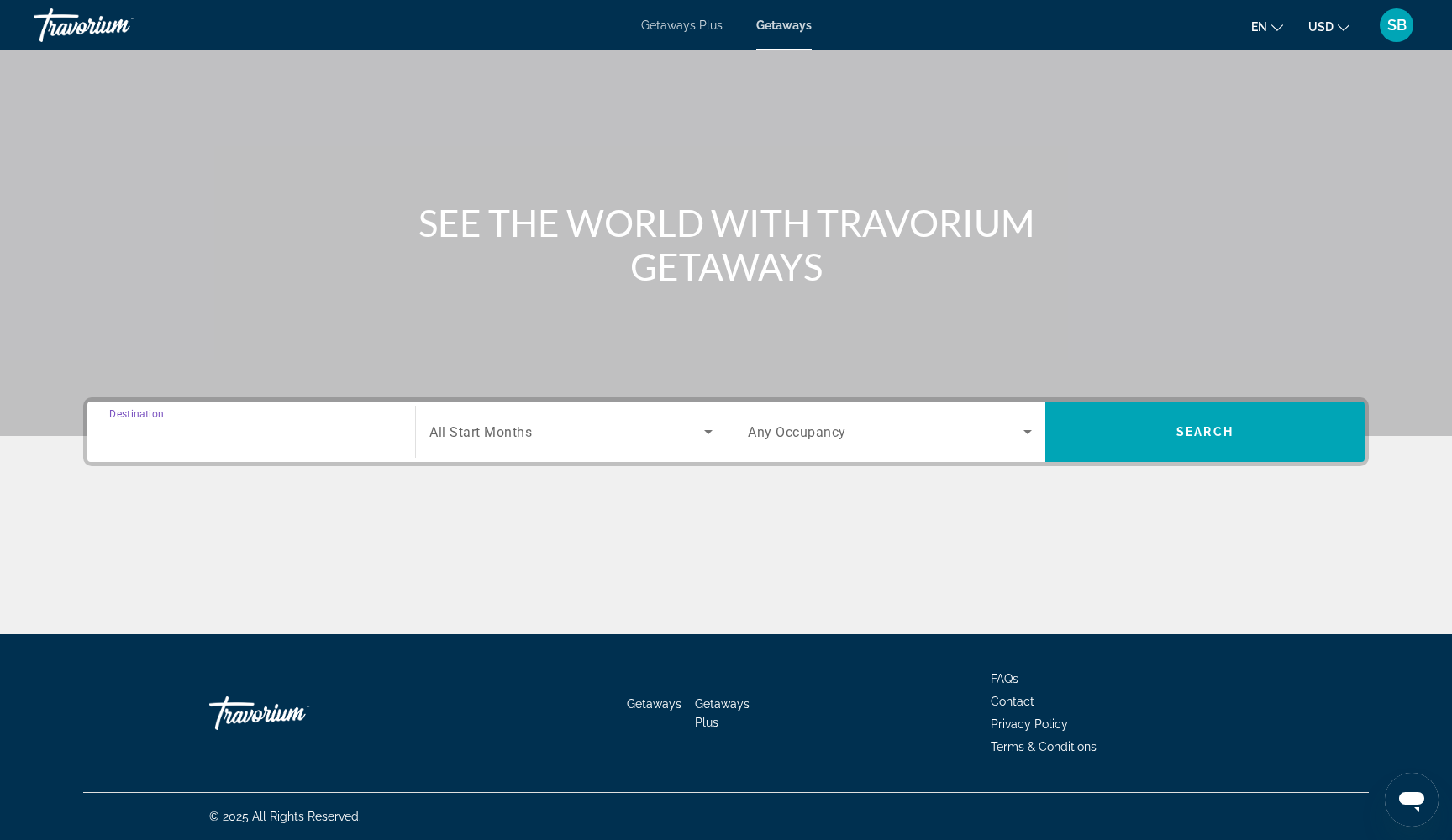
type input "**********"
click at [516, 444] on div "Search widget" at bounding box center [571, 432] width 283 height 47
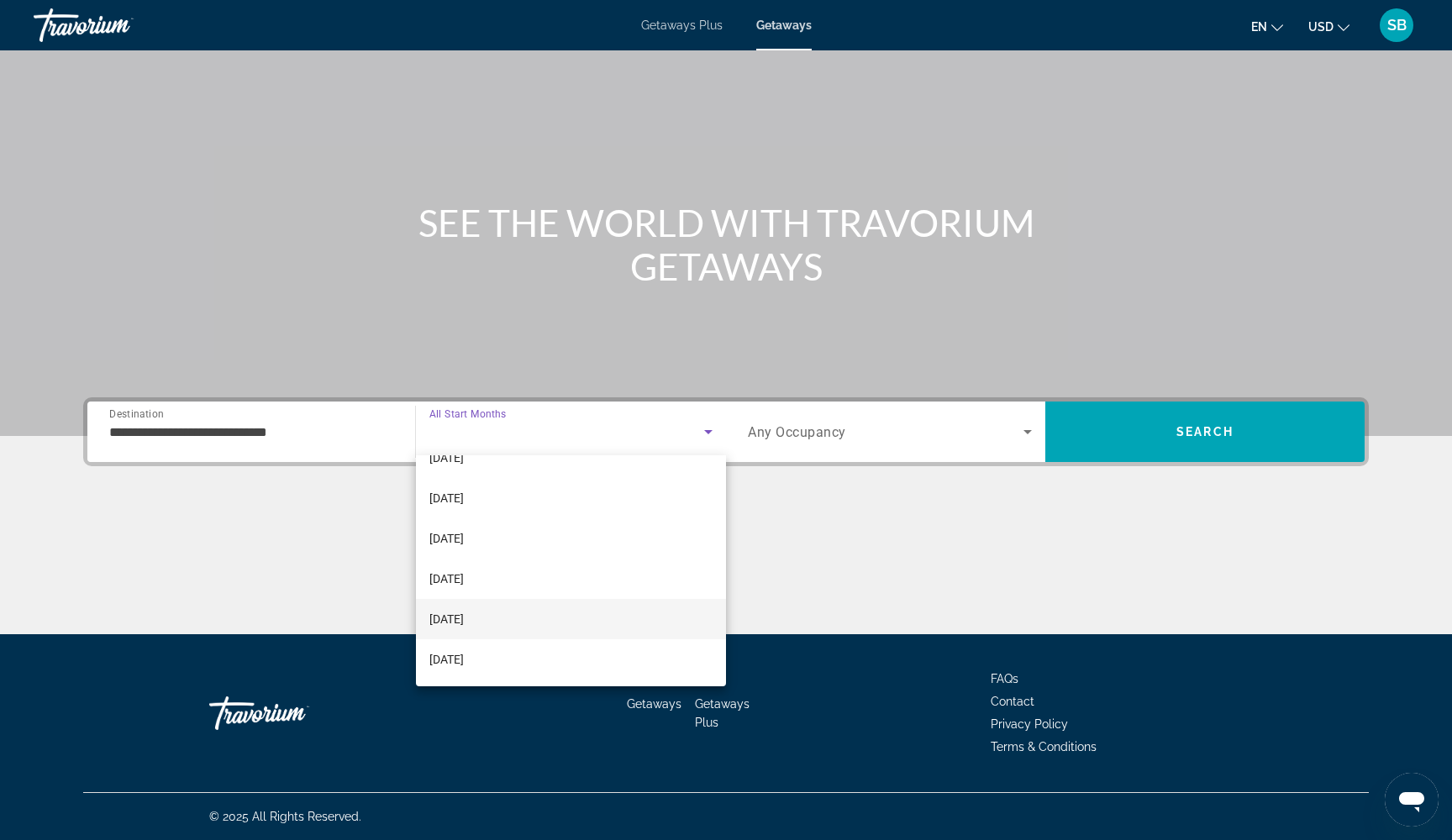
scroll to position [347, 0]
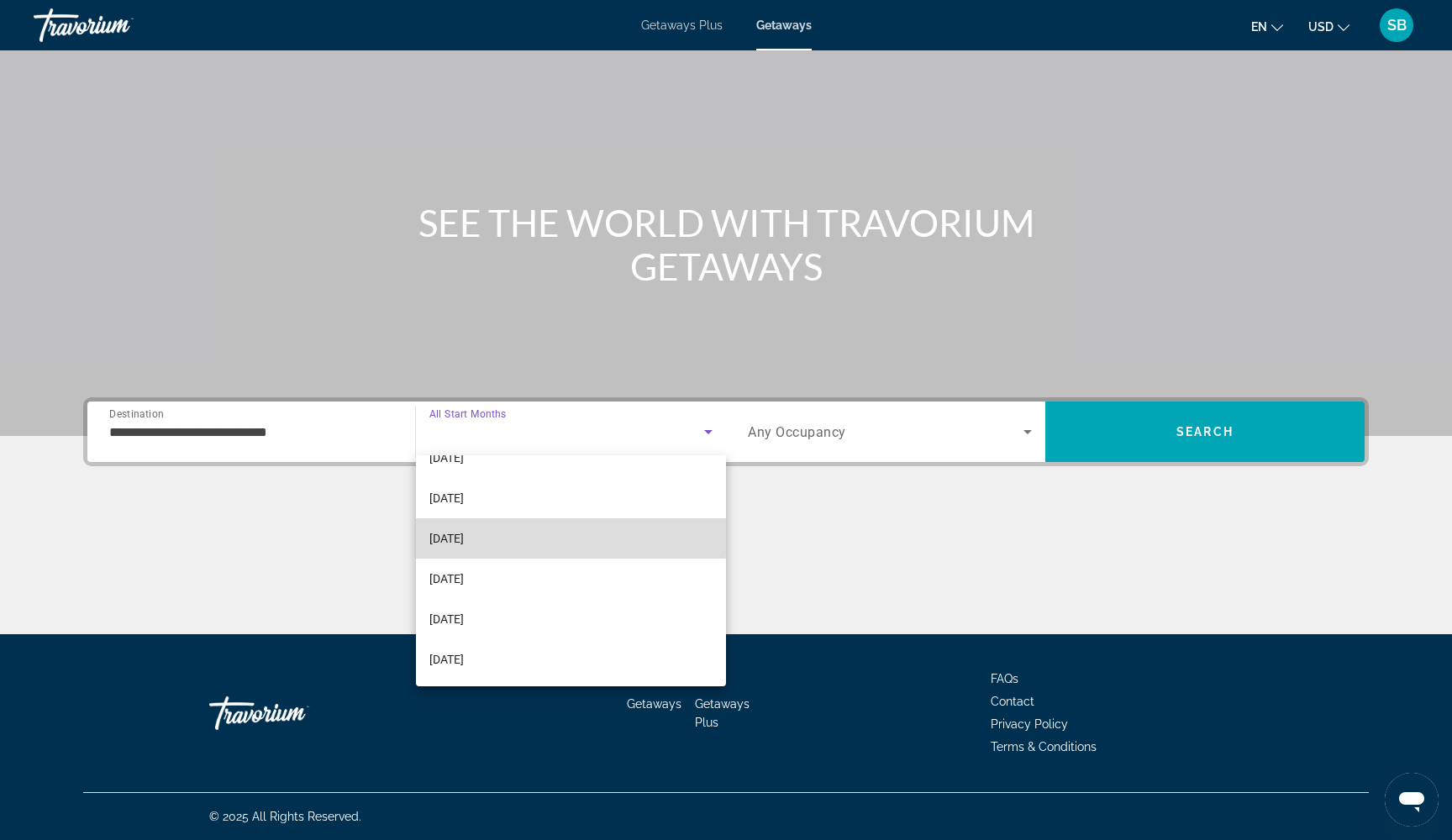
click at [514, 536] on mat-option "[DATE]" at bounding box center [571, 538] width 310 height 40
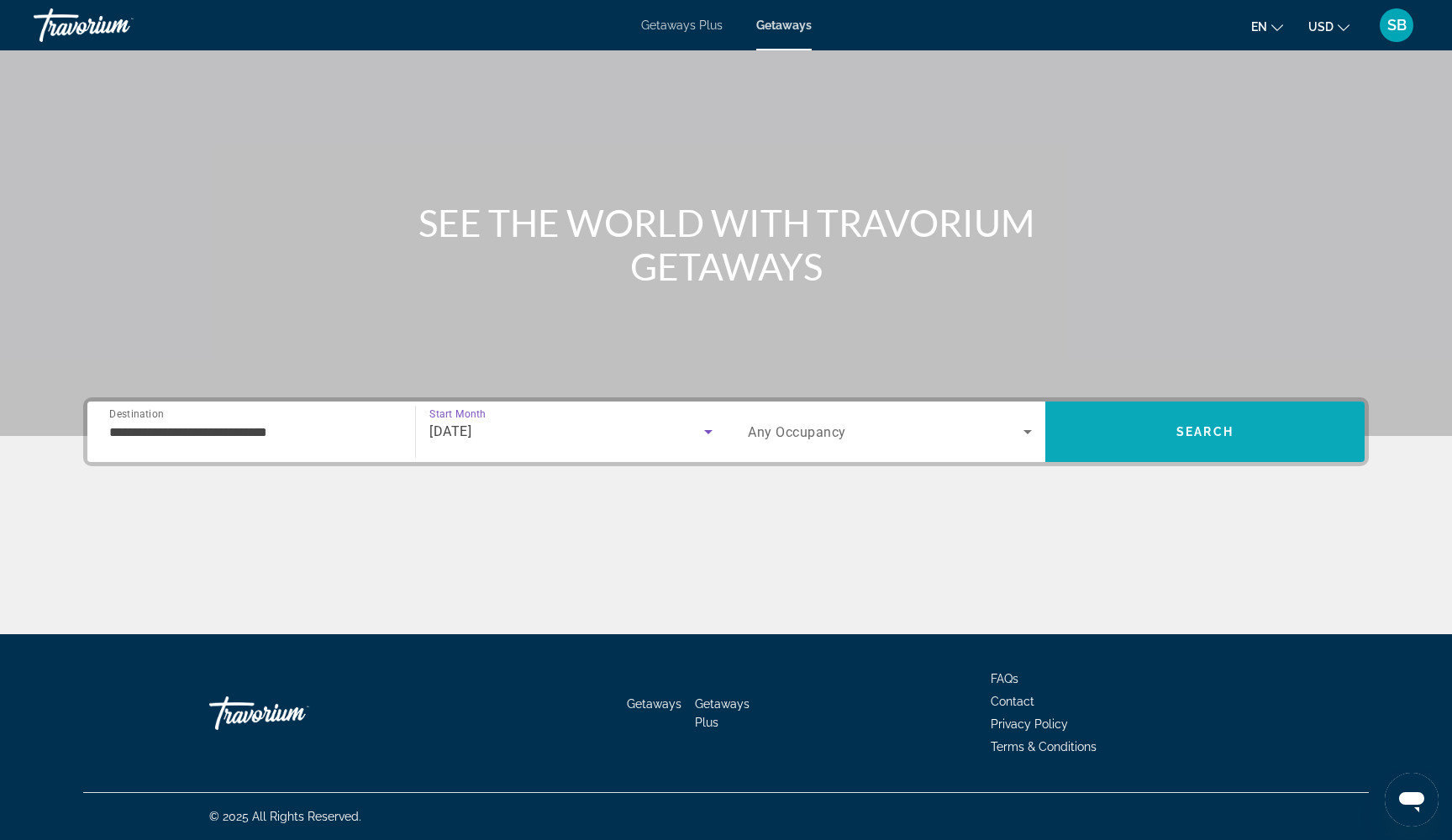
click at [1183, 433] on span "Search" at bounding box center [1205, 432] width 57 height 14
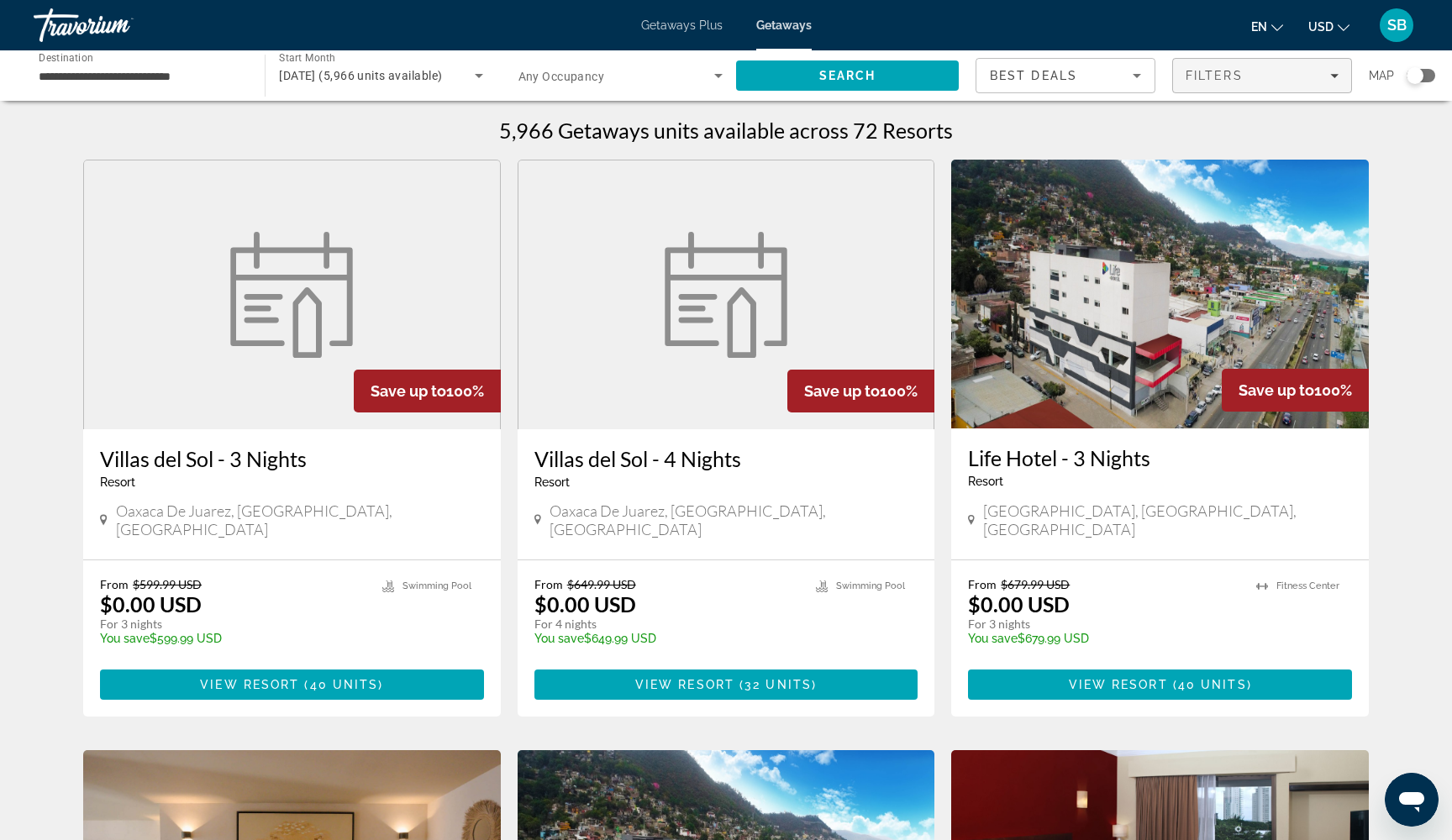
click at [1258, 78] on div "Filters" at bounding box center [1263, 75] width 153 height 14
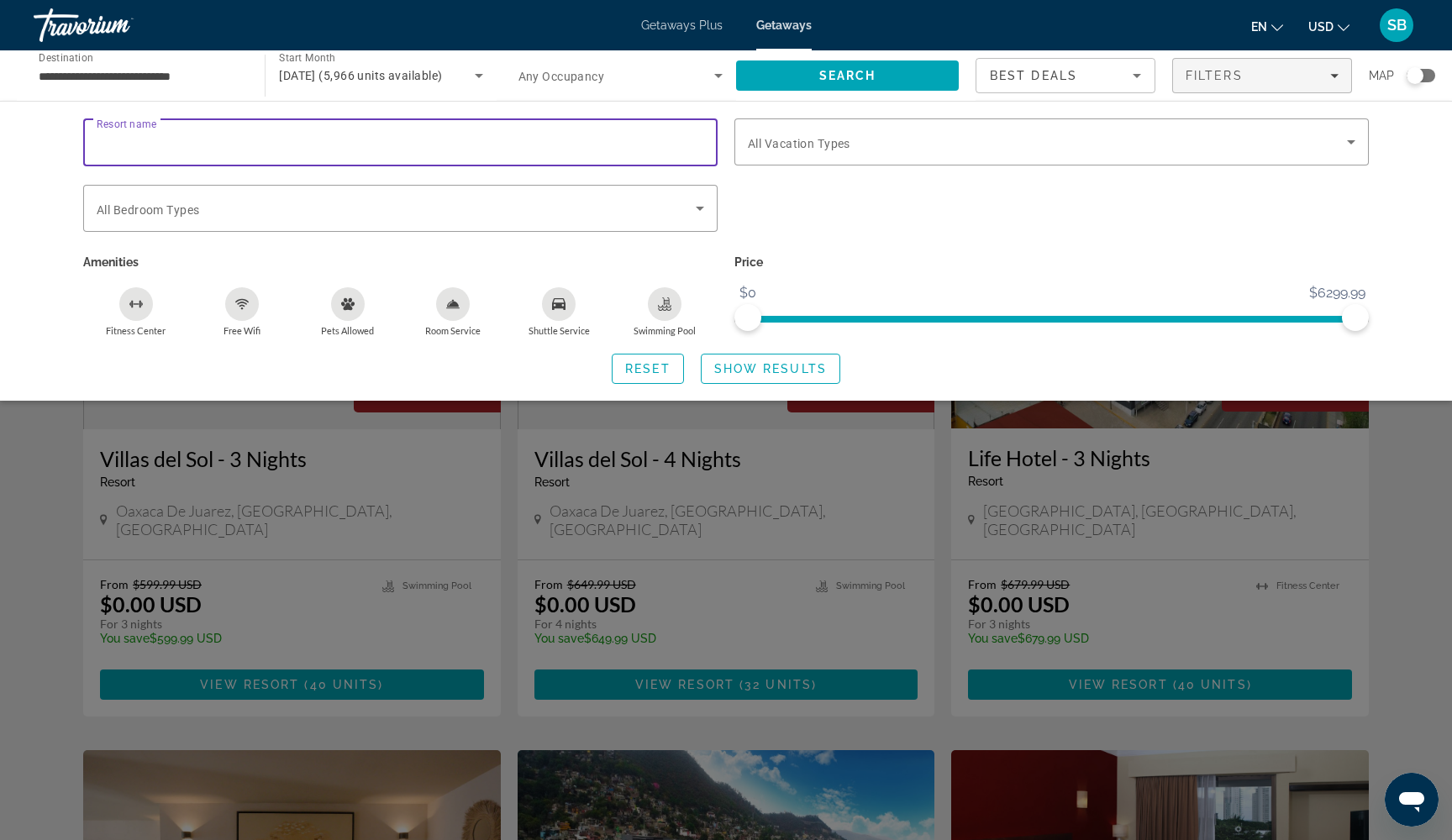
click at [309, 150] on input "Resort name" at bounding box center [401, 142] width 608 height 21
type input "******"
click at [739, 373] on span "Show Results" at bounding box center [771, 369] width 113 height 14
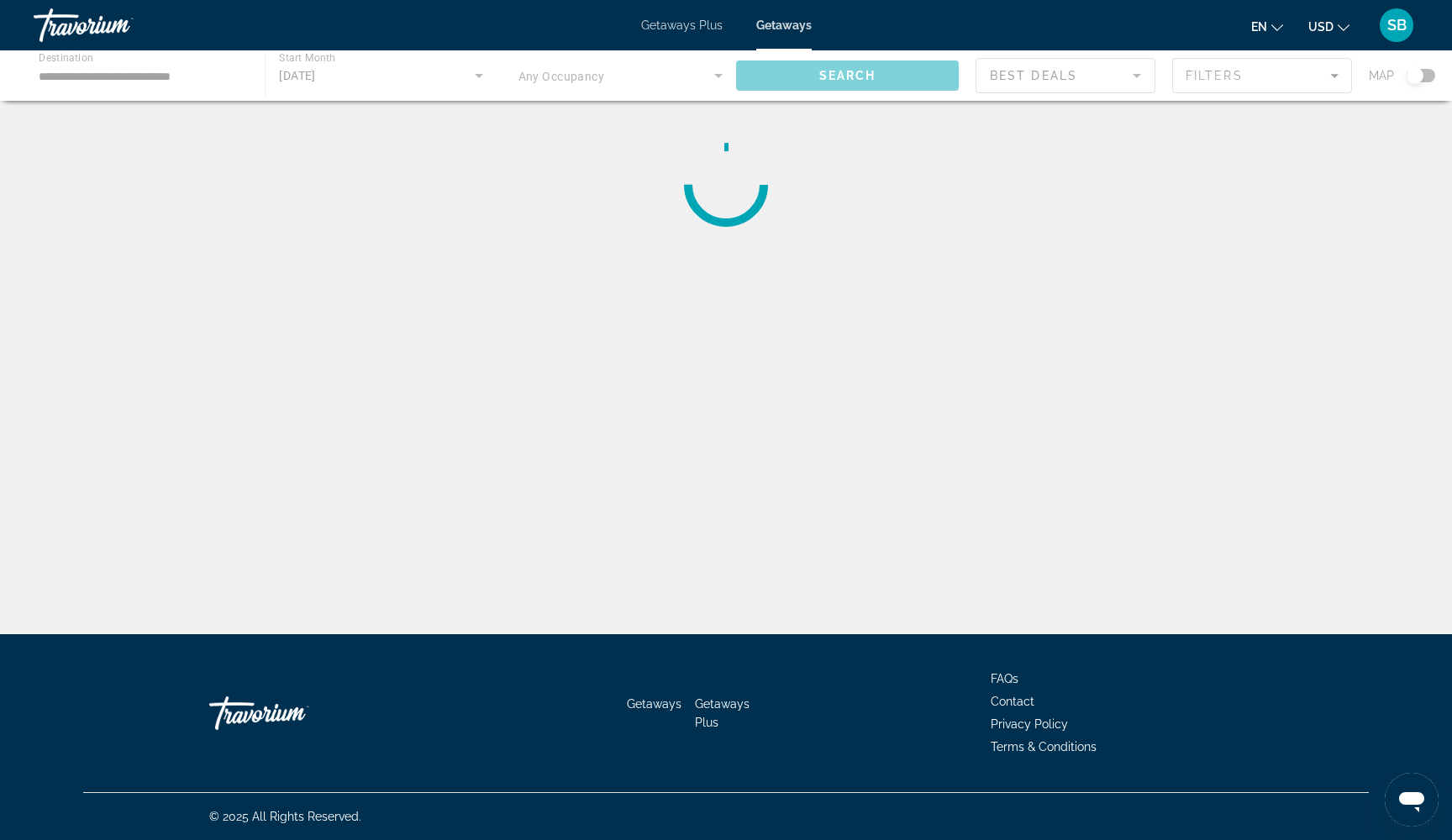
click at [1252, 76] on div "Filters" at bounding box center [1263, 75] width 153 height 14
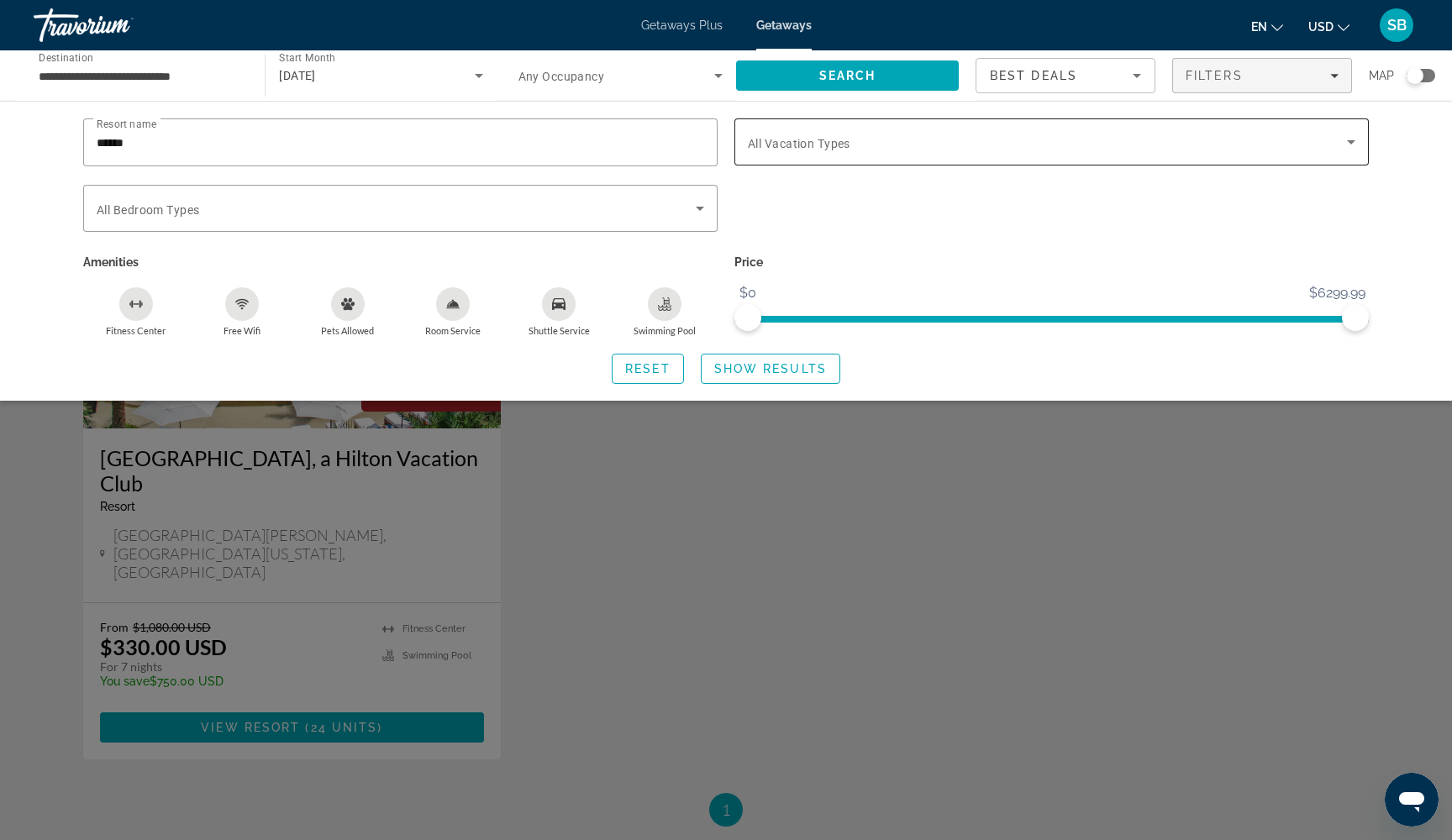
click at [1101, 150] on span "Search widget" at bounding box center [1047, 142] width 599 height 21
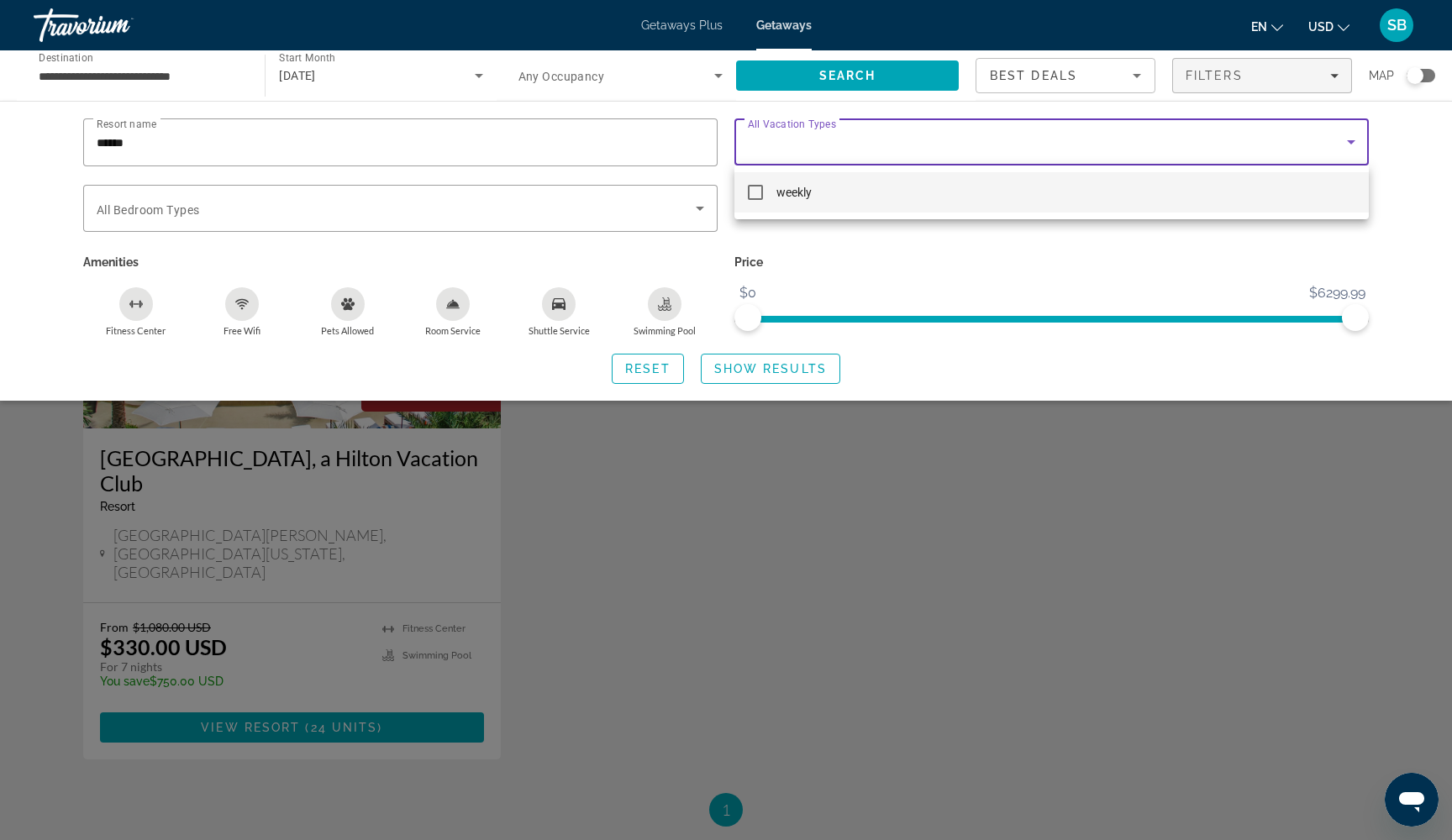
click at [749, 200] on mat-option "weekly" at bounding box center [1051, 192] width 634 height 40
click at [744, 371] on div at bounding box center [726, 420] width 1452 height 840
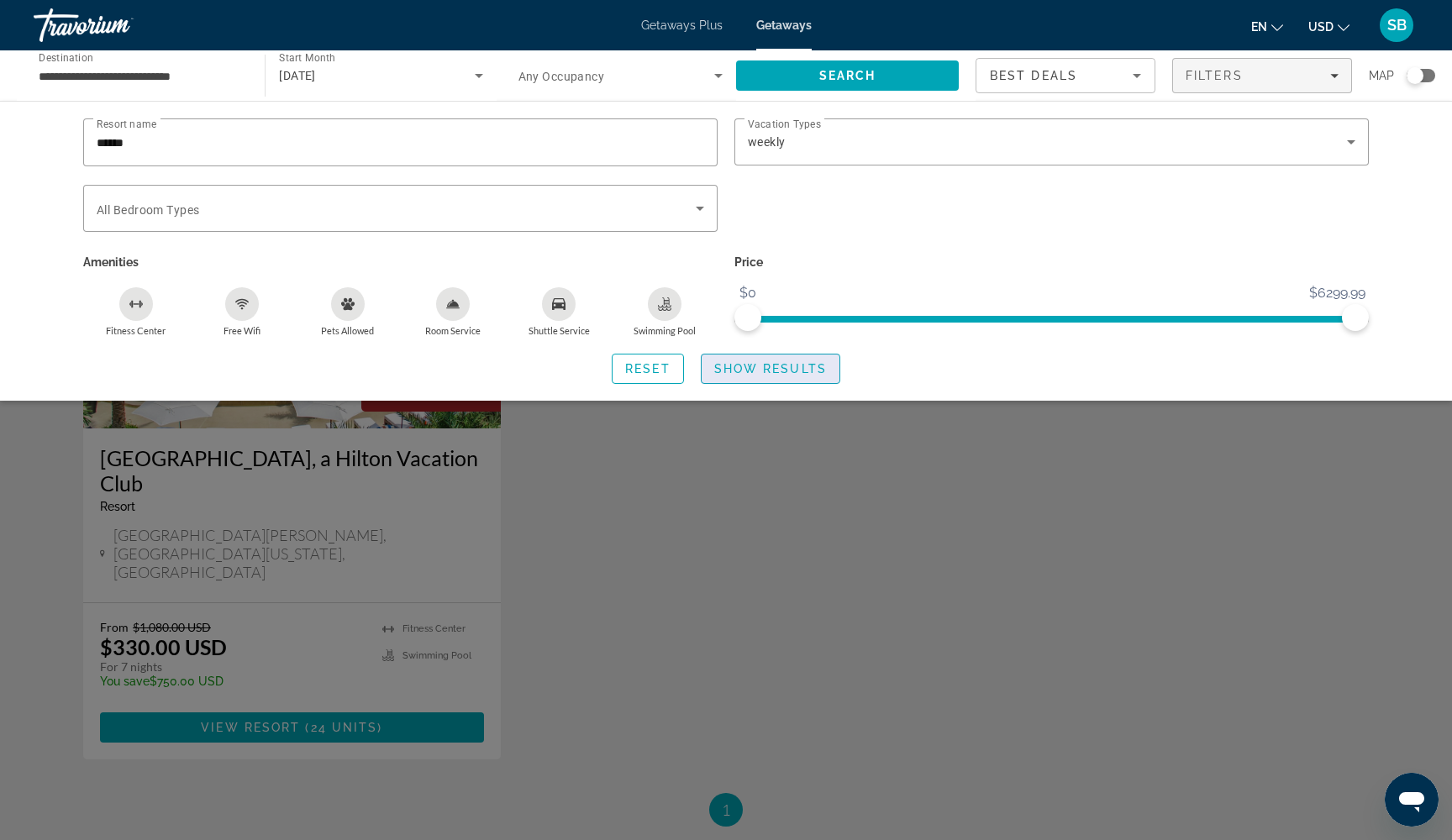
click at [744, 371] on span "Show Results" at bounding box center [771, 369] width 113 height 14
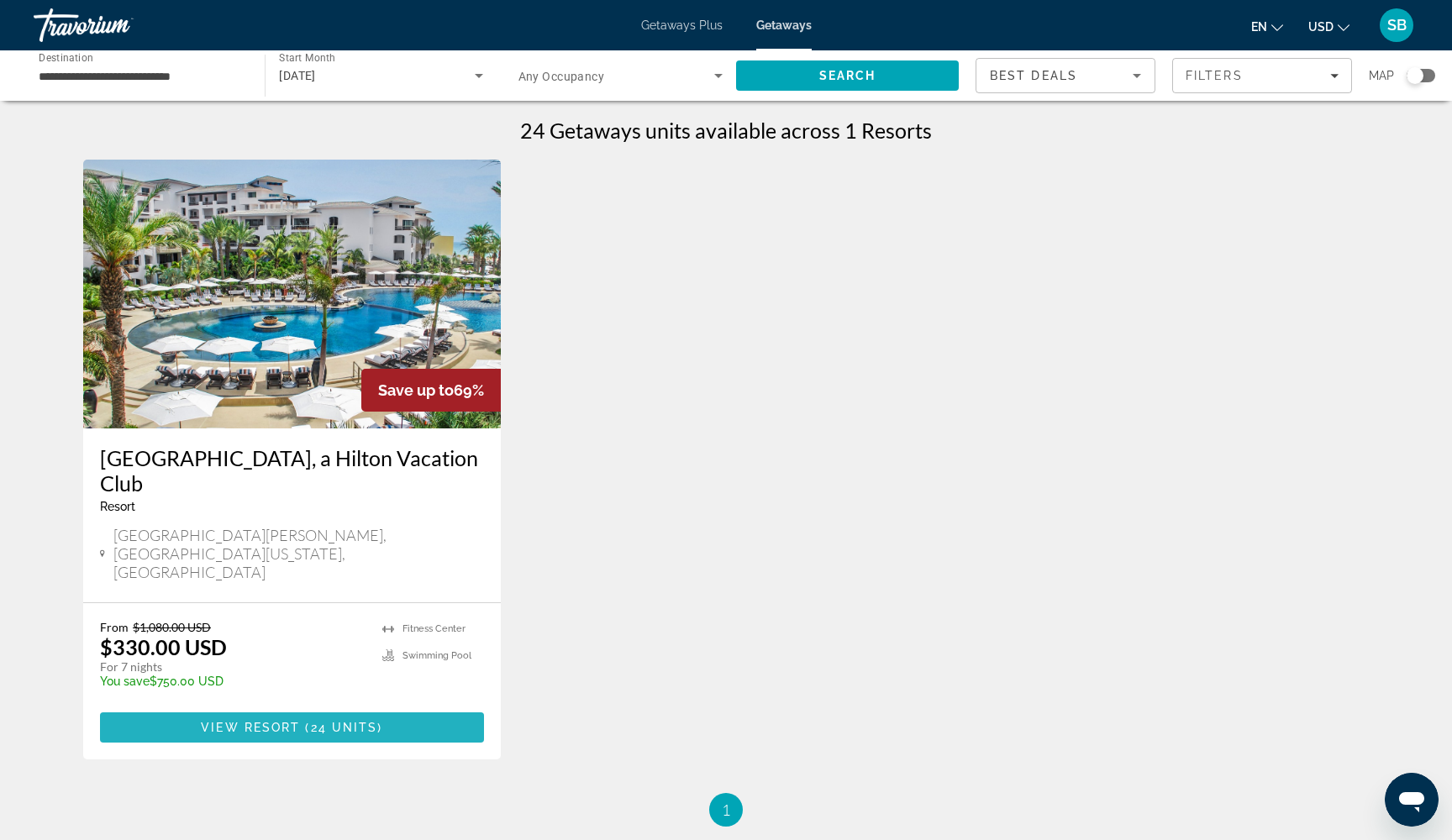
click at [265, 721] on span "View Resort" at bounding box center [250, 728] width 99 height 14
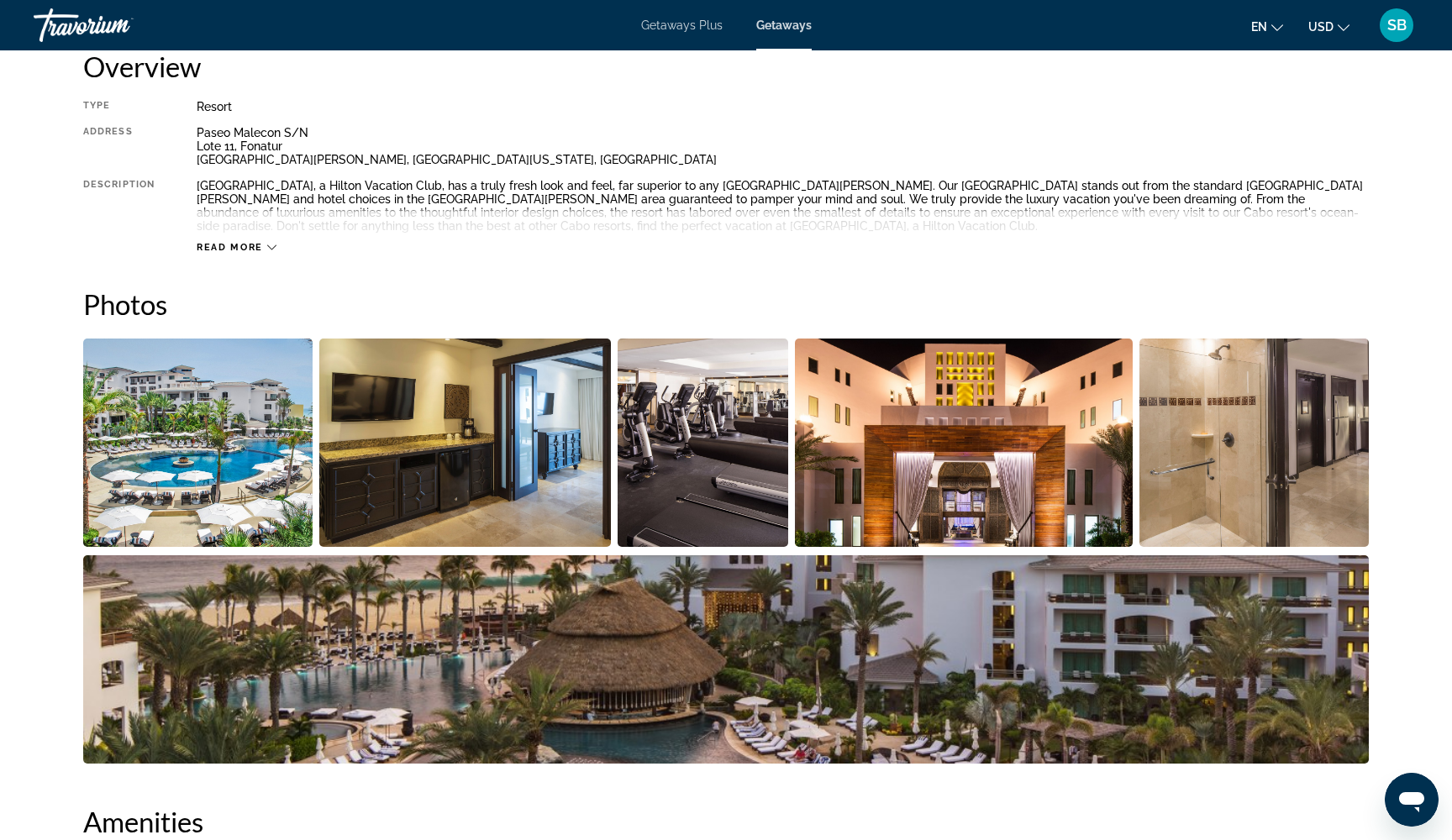
scroll to position [607, 0]
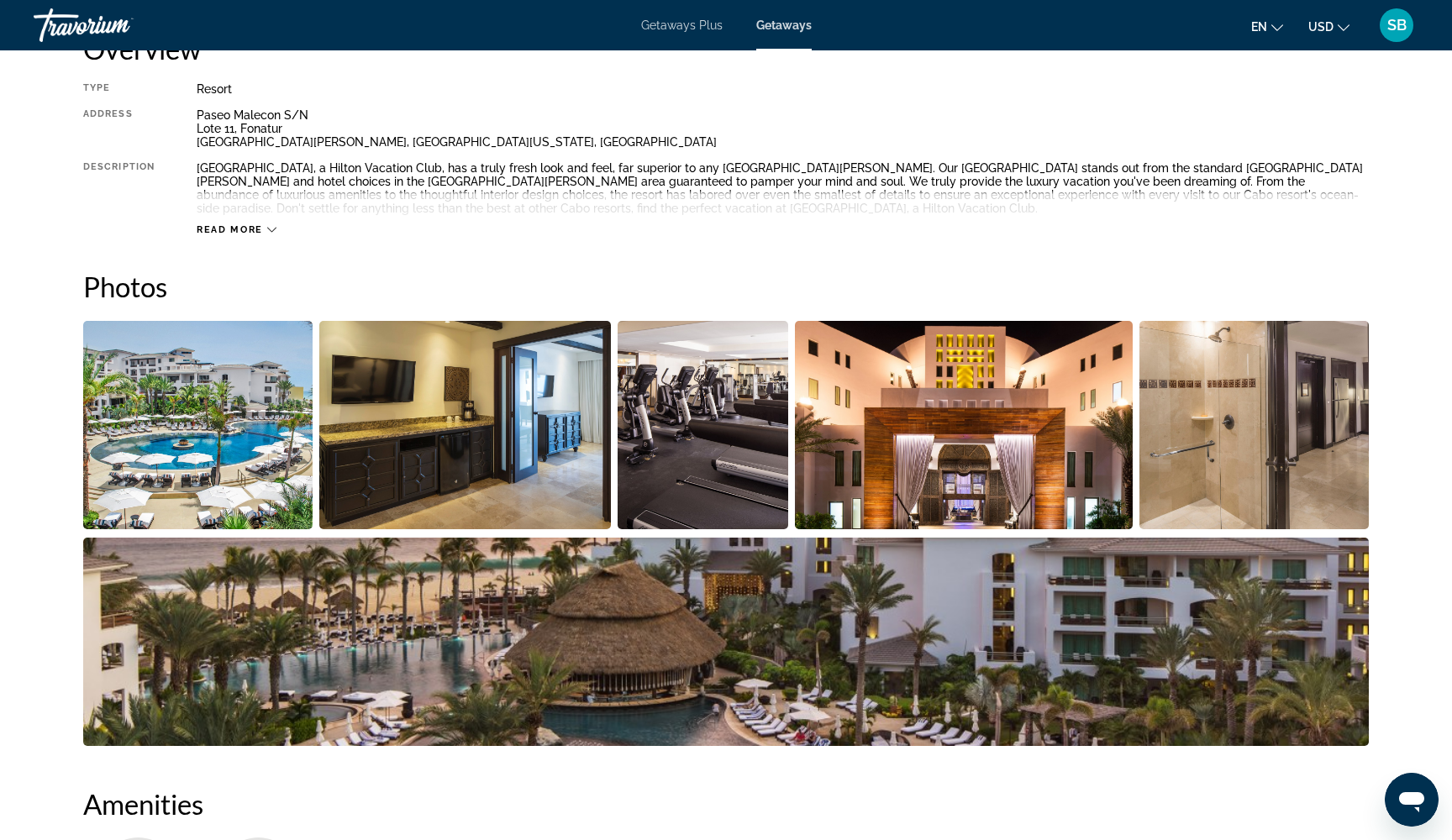
click at [269, 225] on icon "Main content" at bounding box center [272, 229] width 9 height 9
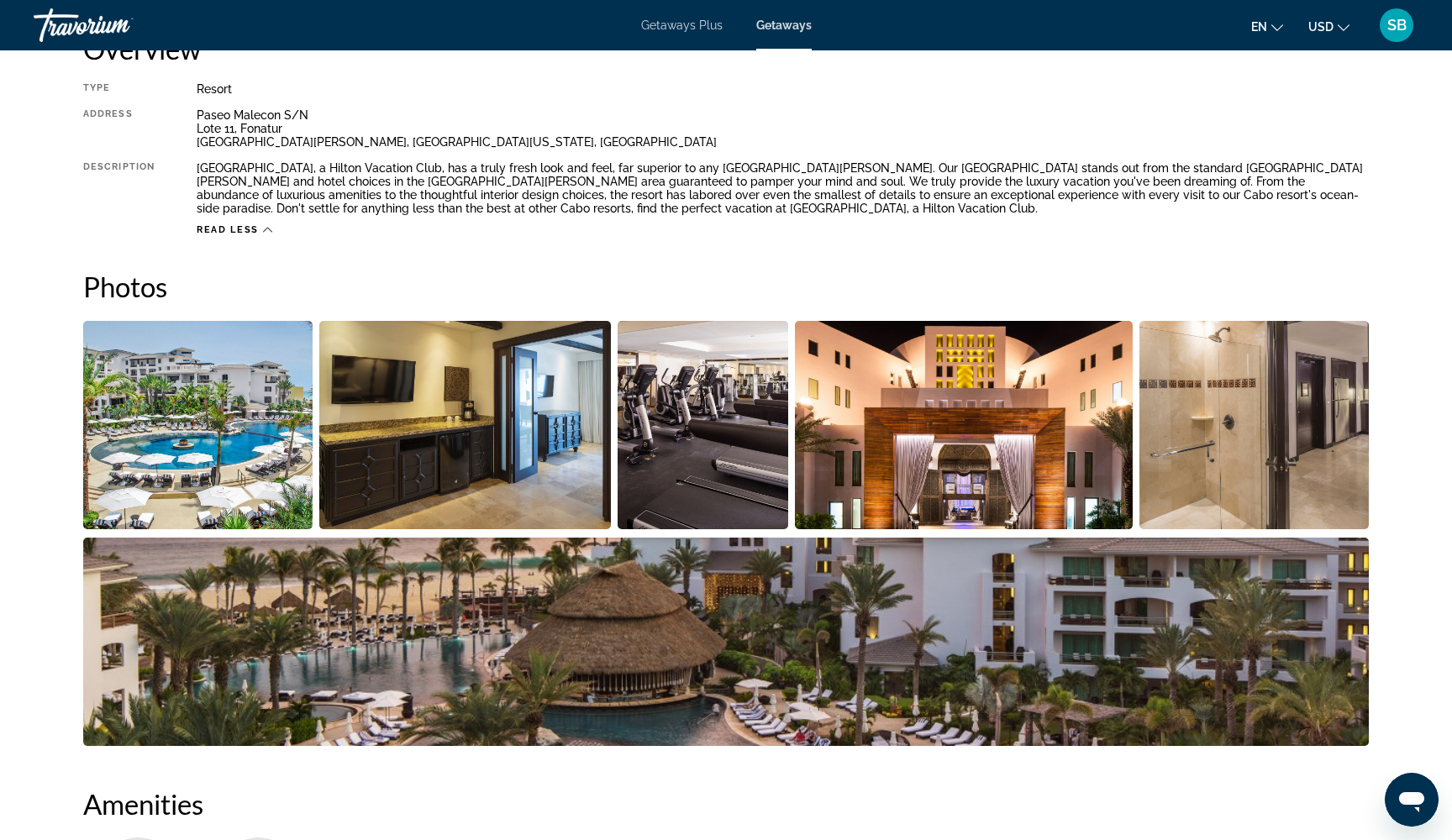
click at [256, 444] on img "Open full-screen image slider" at bounding box center [198, 424] width 229 height 209
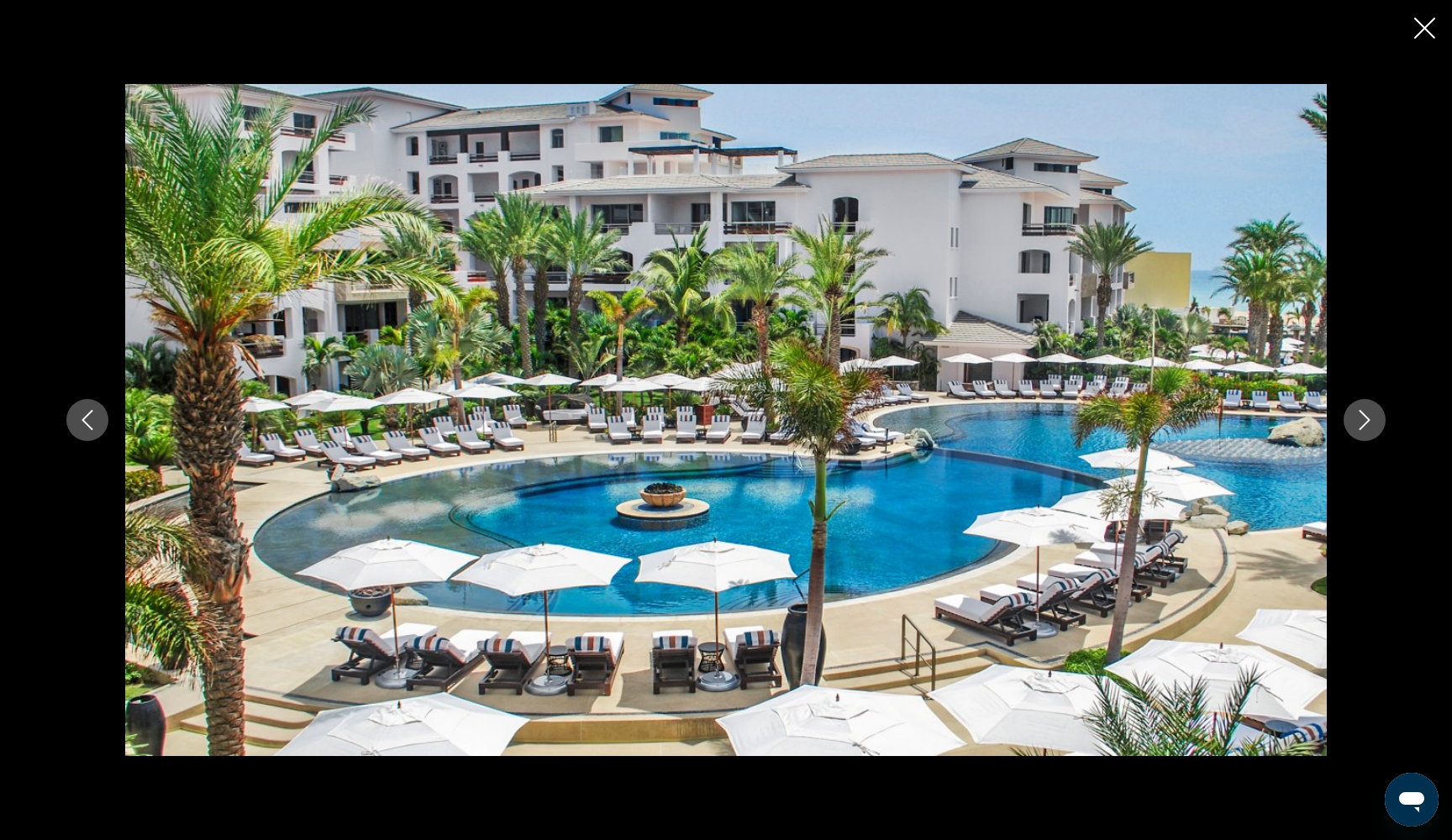
click at [1369, 428] on icon "Next image" at bounding box center [1365, 420] width 21 height 21
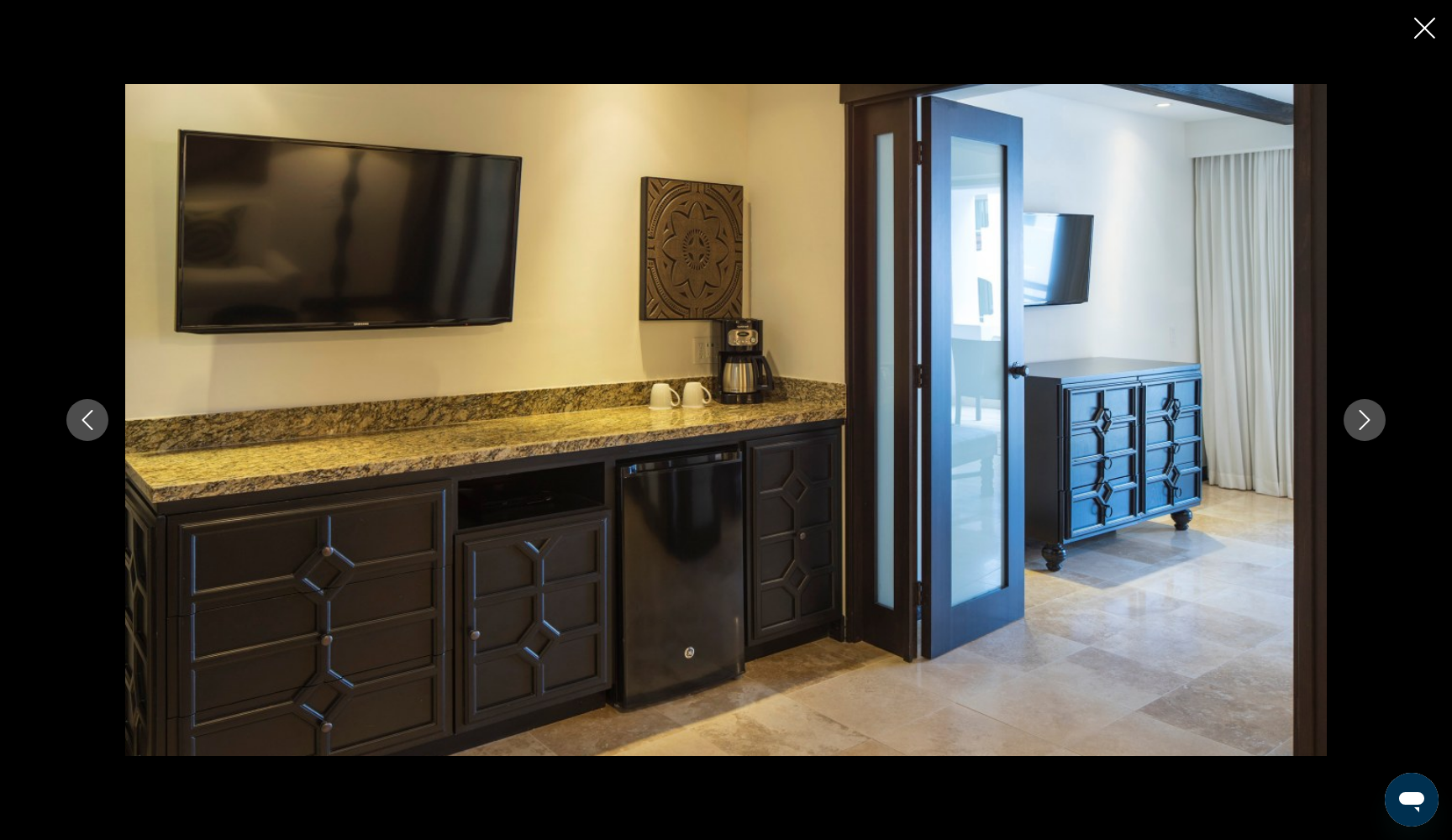
click at [1369, 428] on icon "Next image" at bounding box center [1365, 420] width 21 height 21
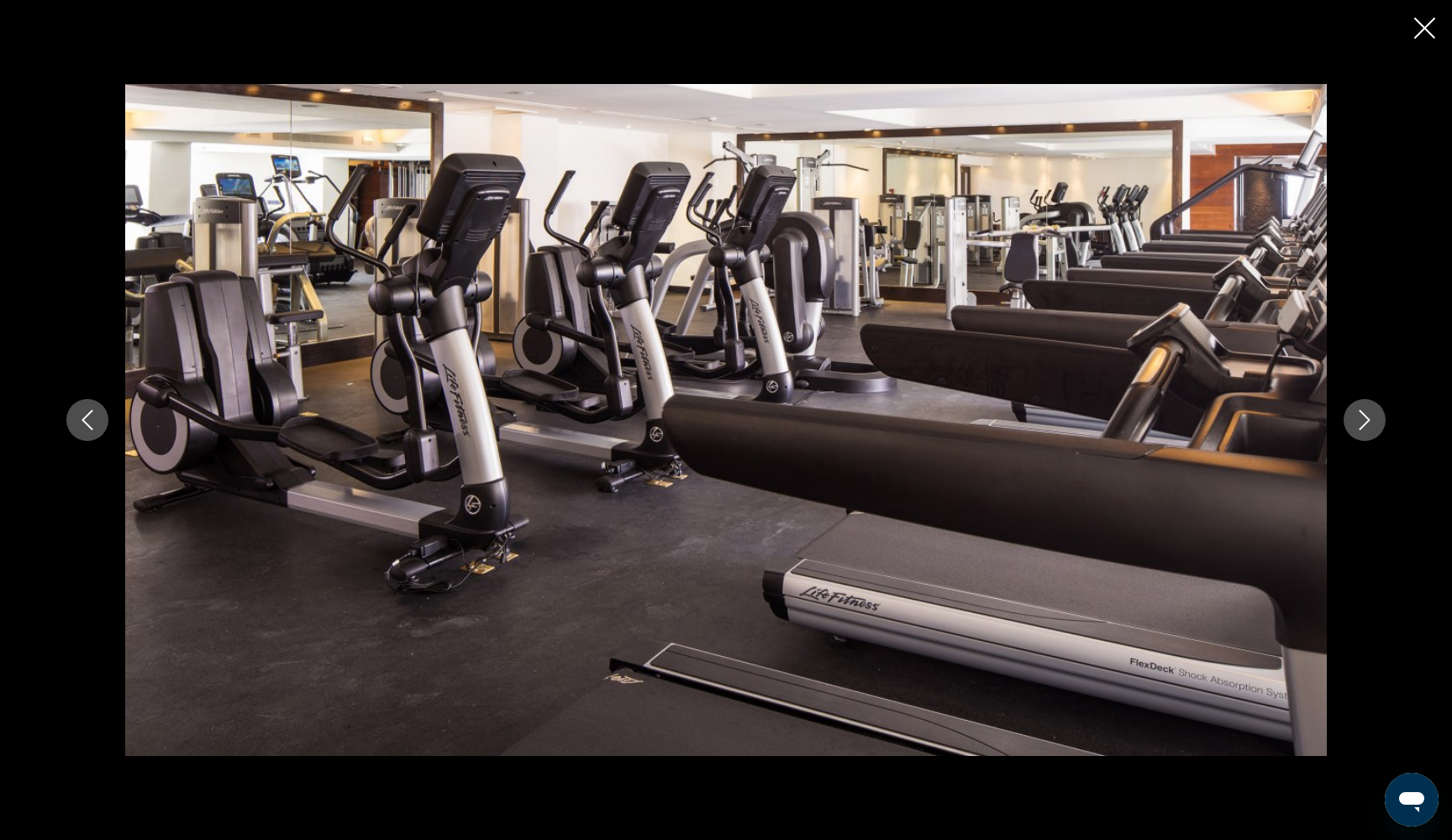
click at [1369, 428] on icon "Next image" at bounding box center [1365, 420] width 21 height 21
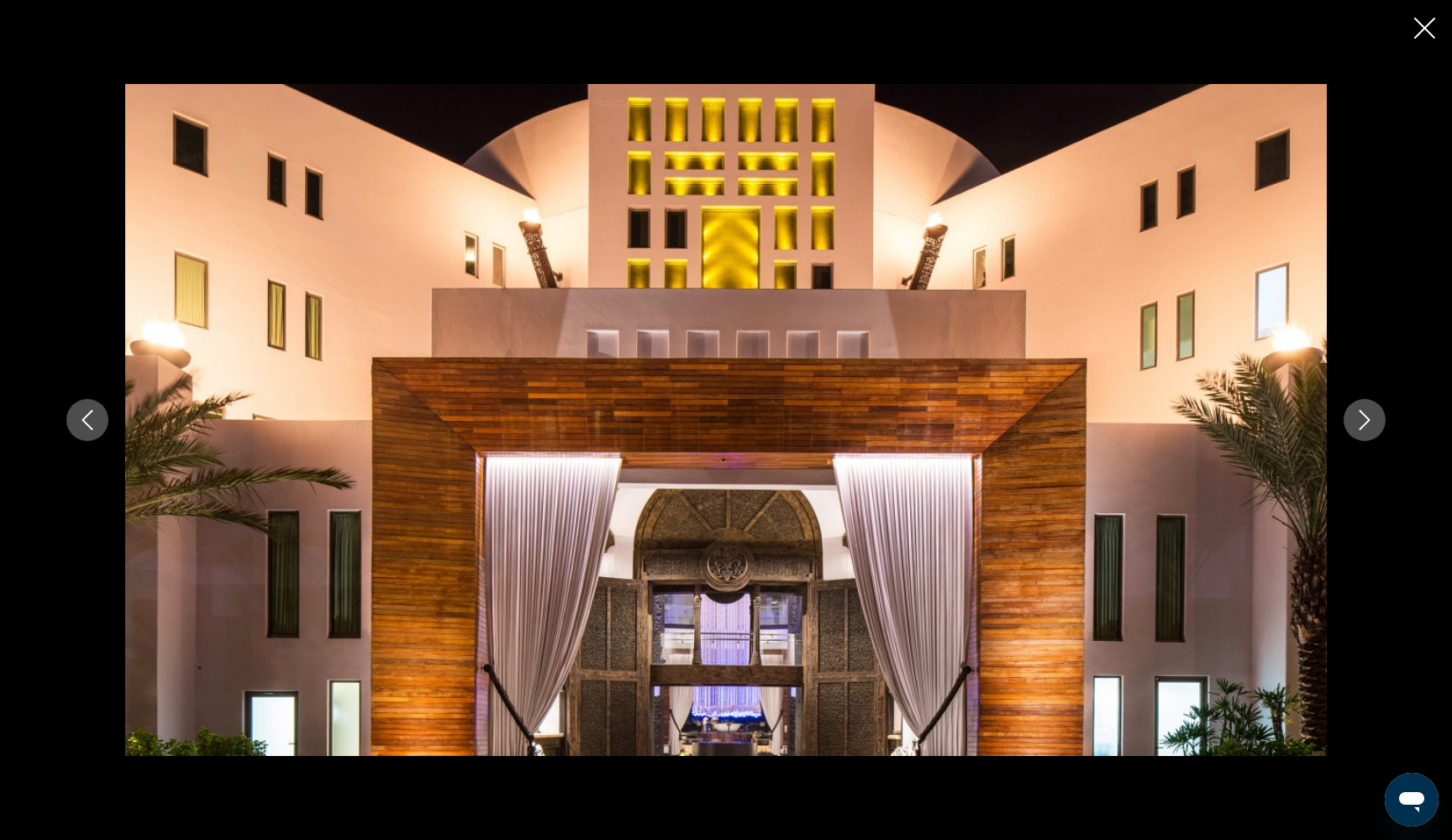
click at [1369, 428] on icon "Next image" at bounding box center [1365, 420] width 21 height 21
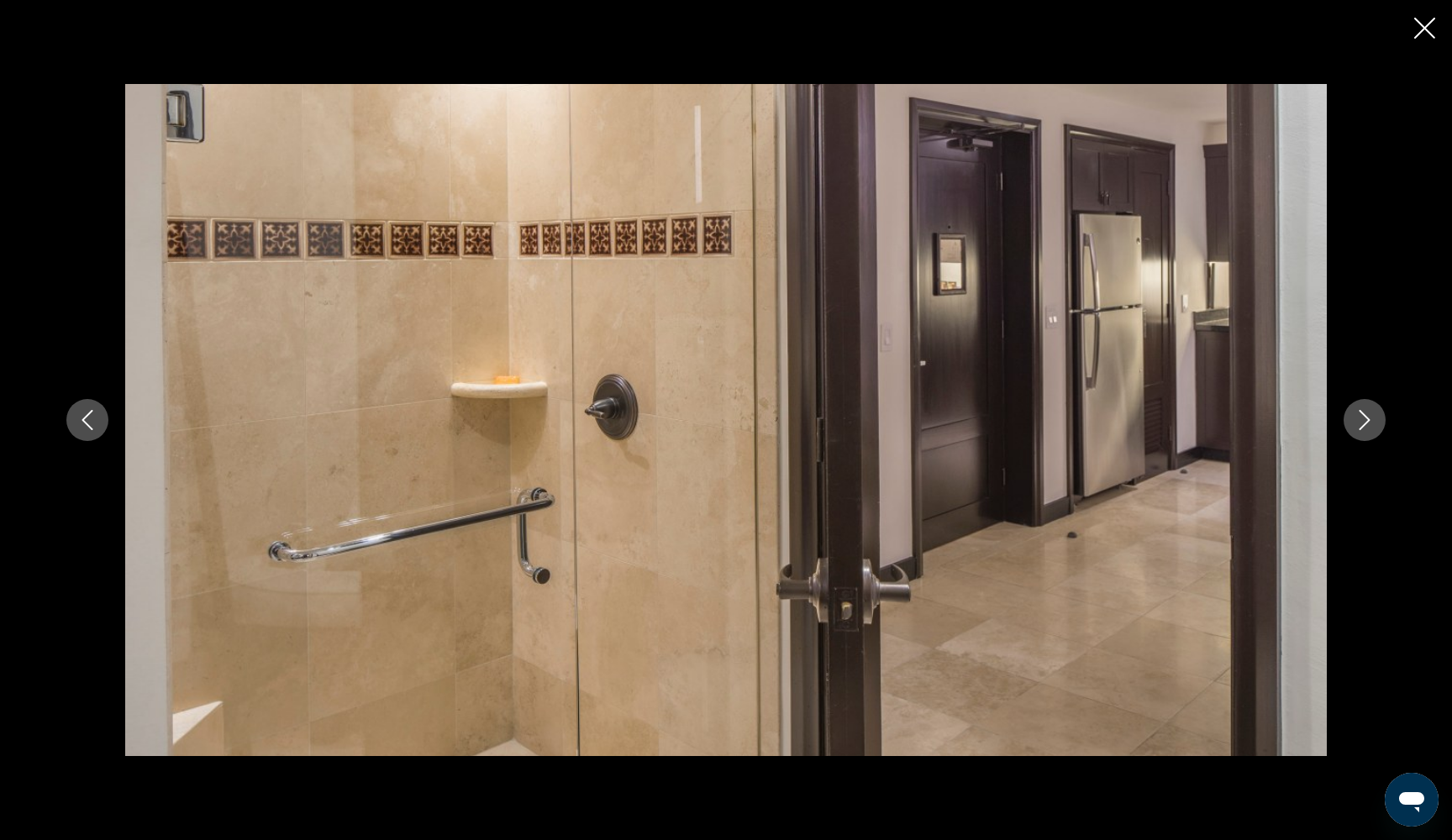
click at [1369, 428] on icon "Next image" at bounding box center [1365, 420] width 21 height 21
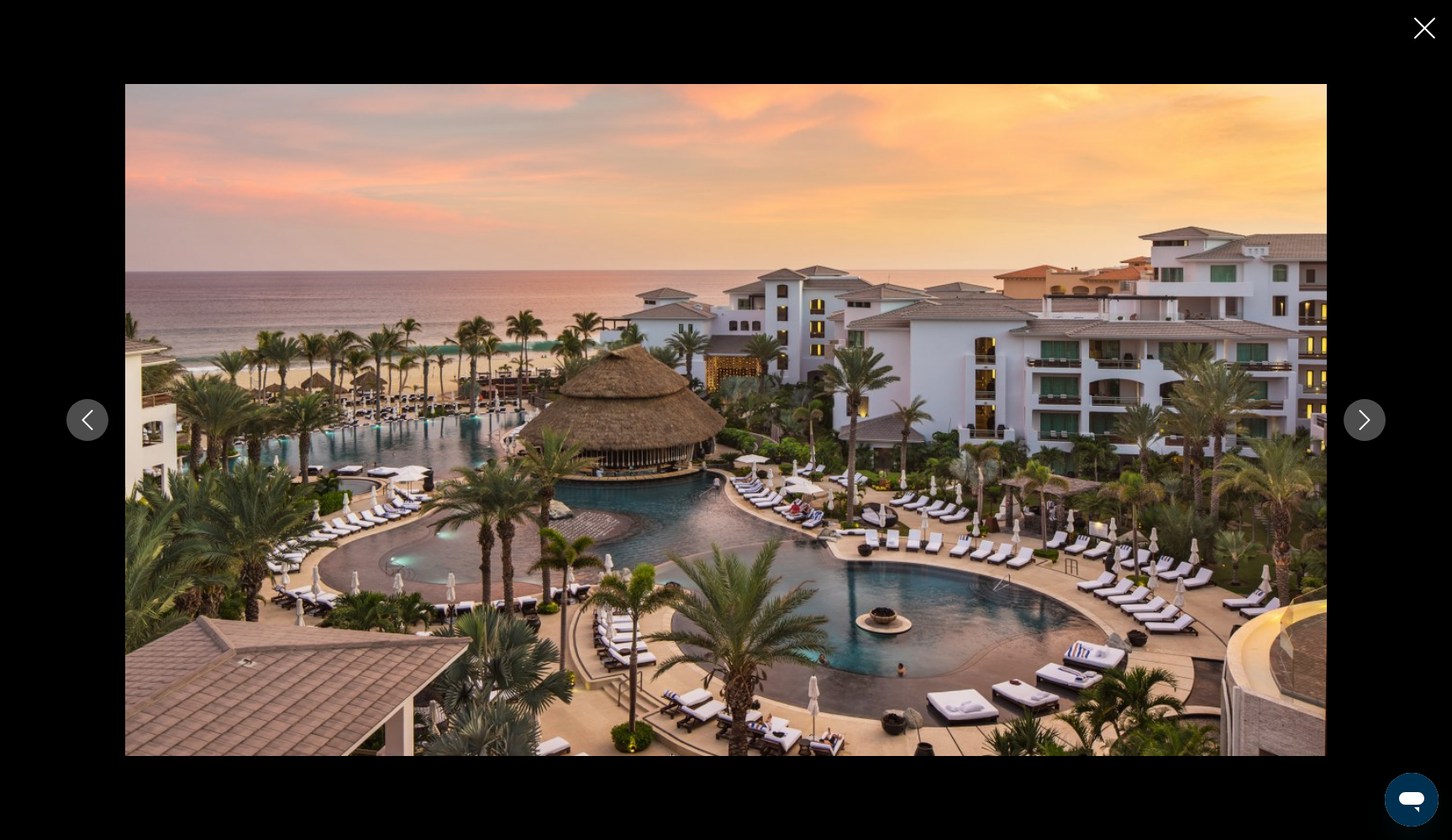
click at [1369, 428] on icon "Next image" at bounding box center [1365, 420] width 21 height 21
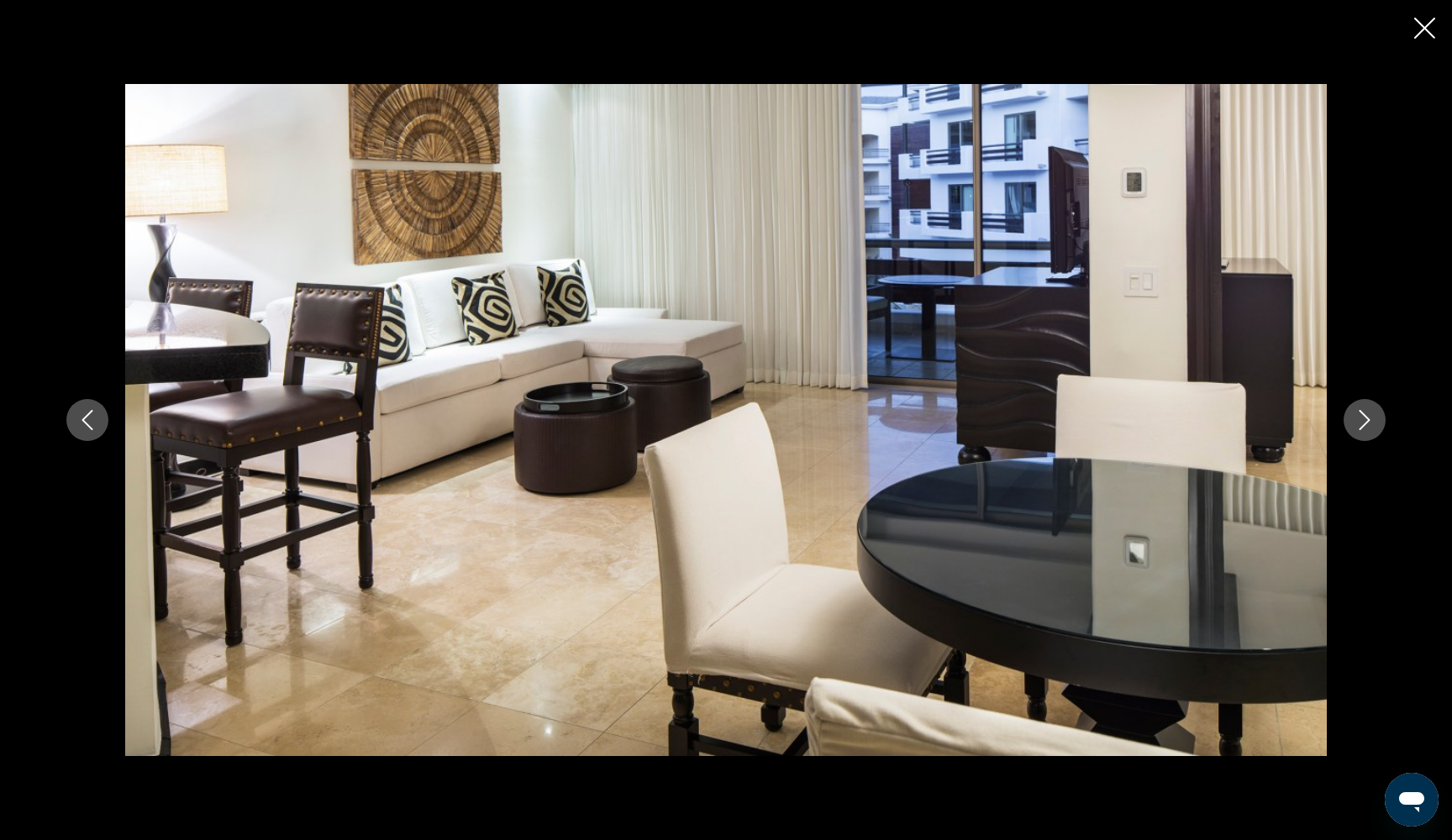
click at [1369, 428] on icon "Next image" at bounding box center [1365, 420] width 21 height 21
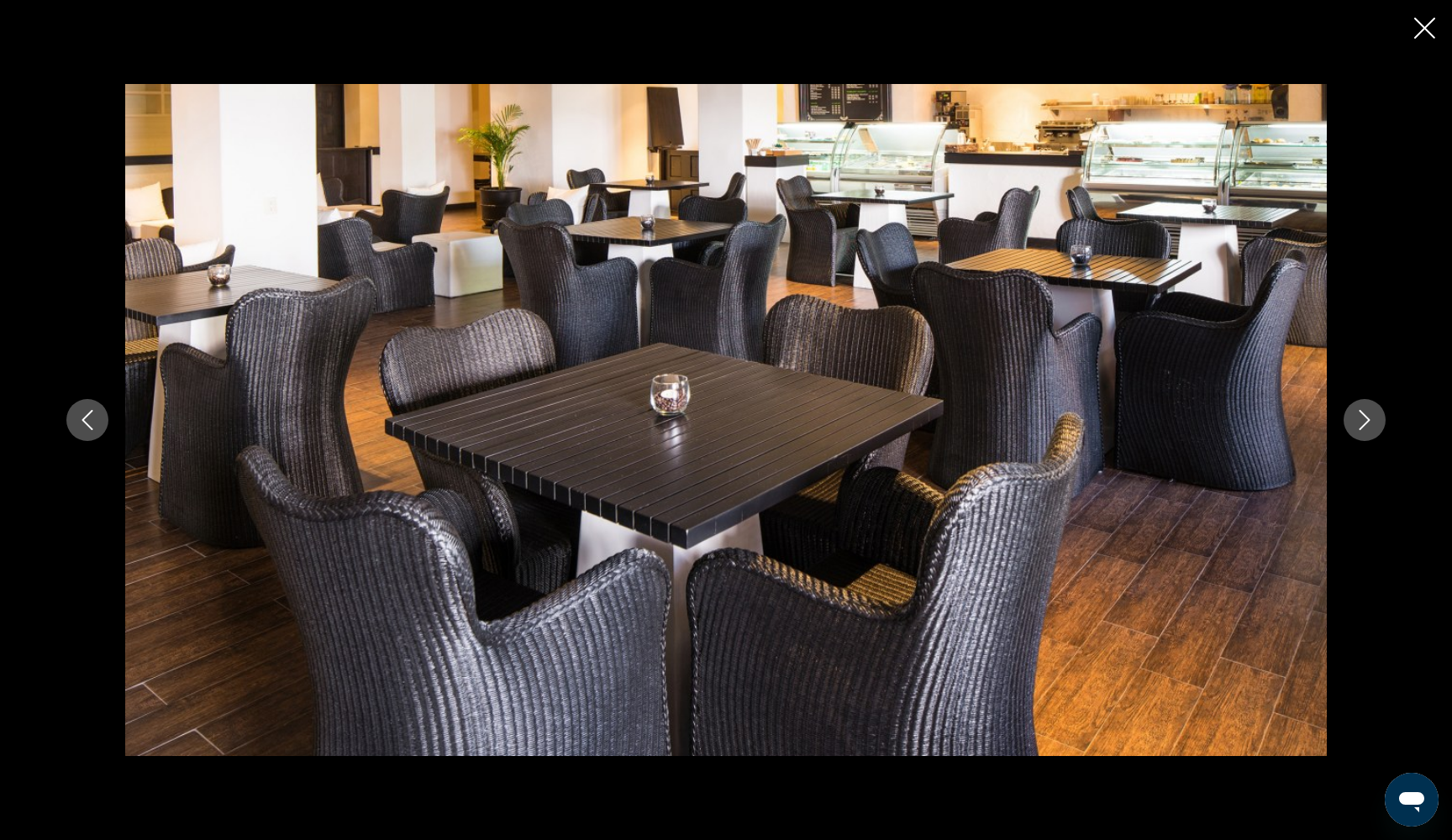
click at [1369, 428] on icon "Next image" at bounding box center [1365, 420] width 21 height 21
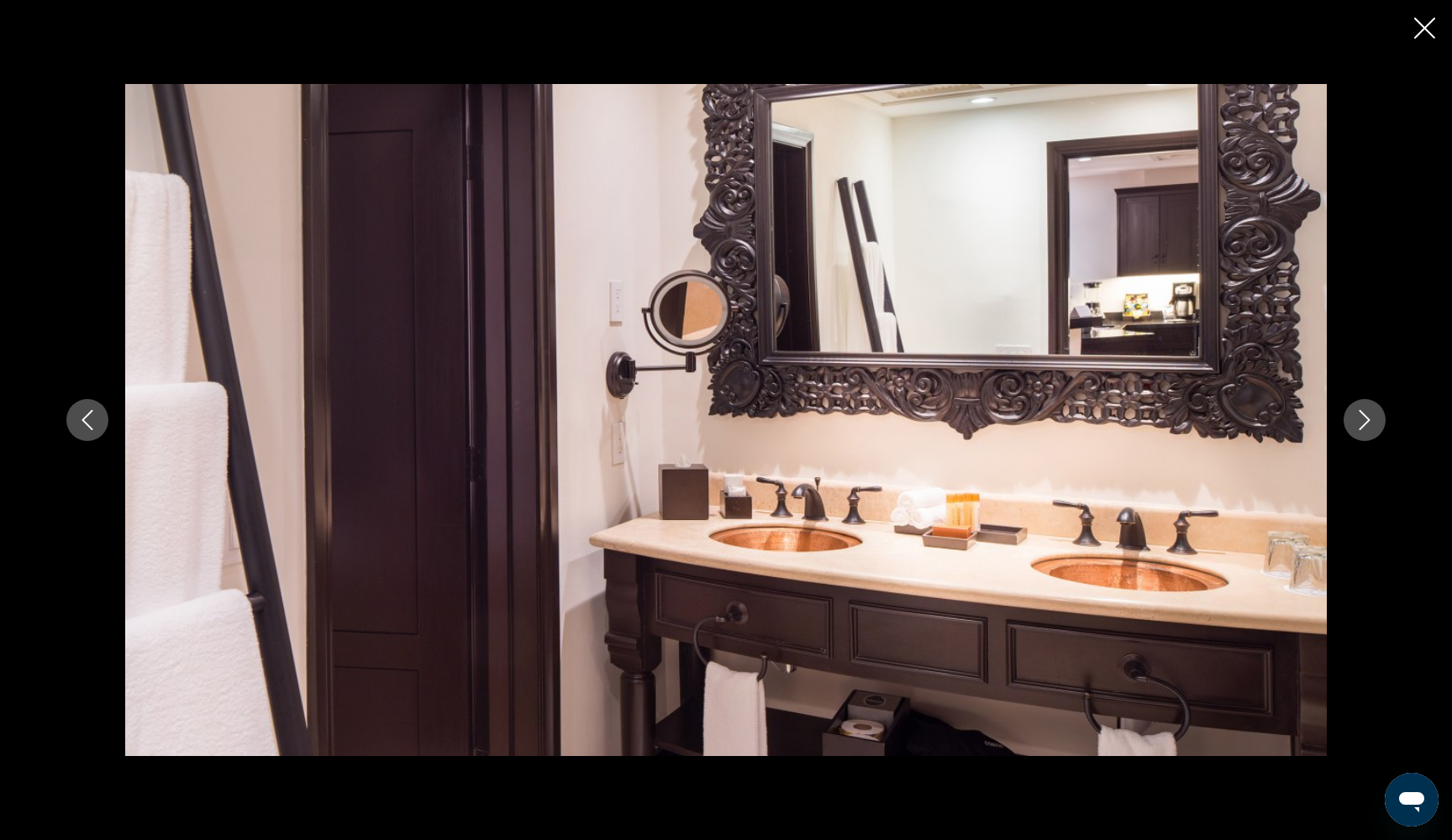
click at [1369, 428] on icon "Next image" at bounding box center [1365, 420] width 21 height 21
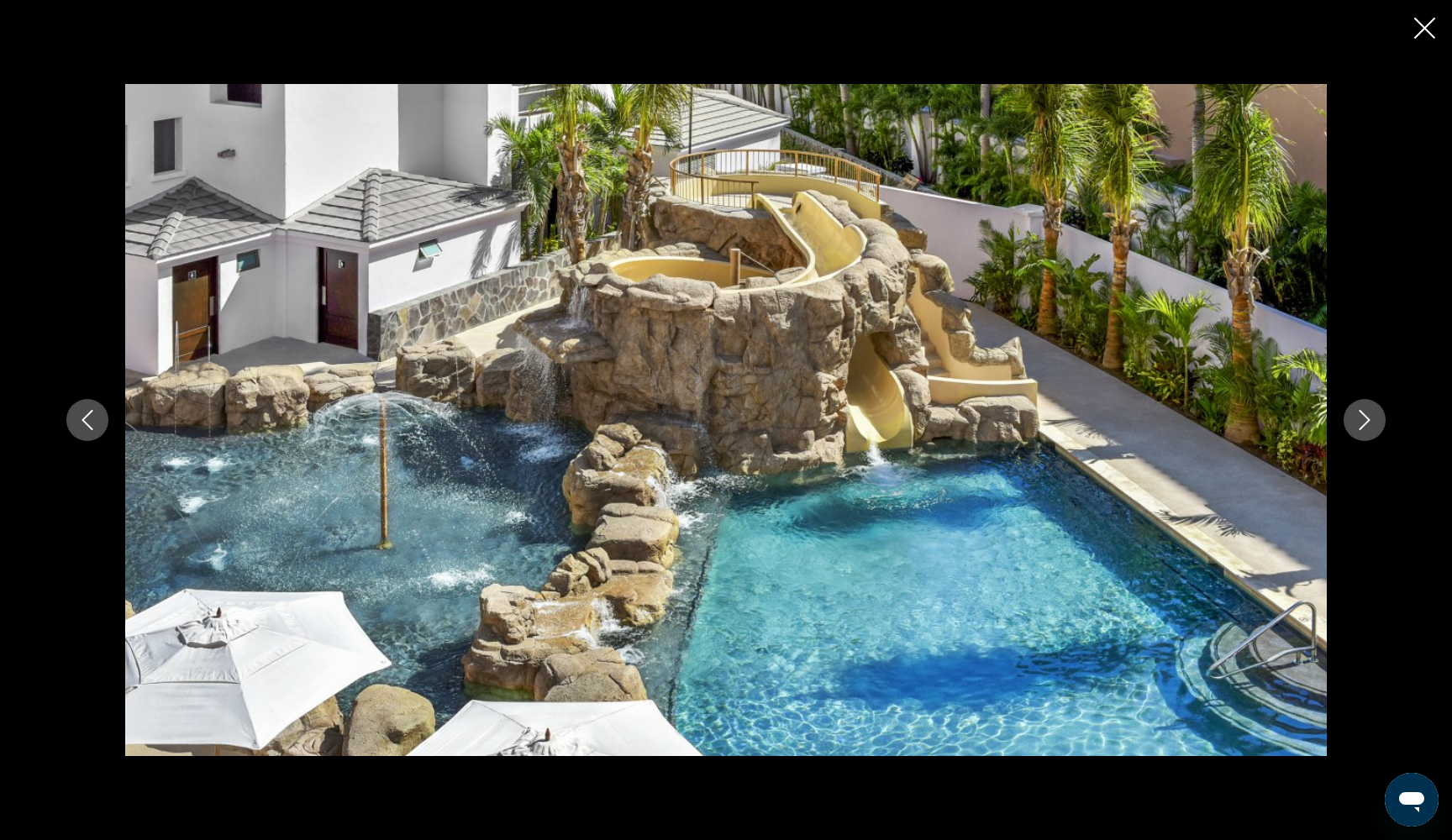
click at [1369, 428] on icon "Next image" at bounding box center [1365, 420] width 21 height 21
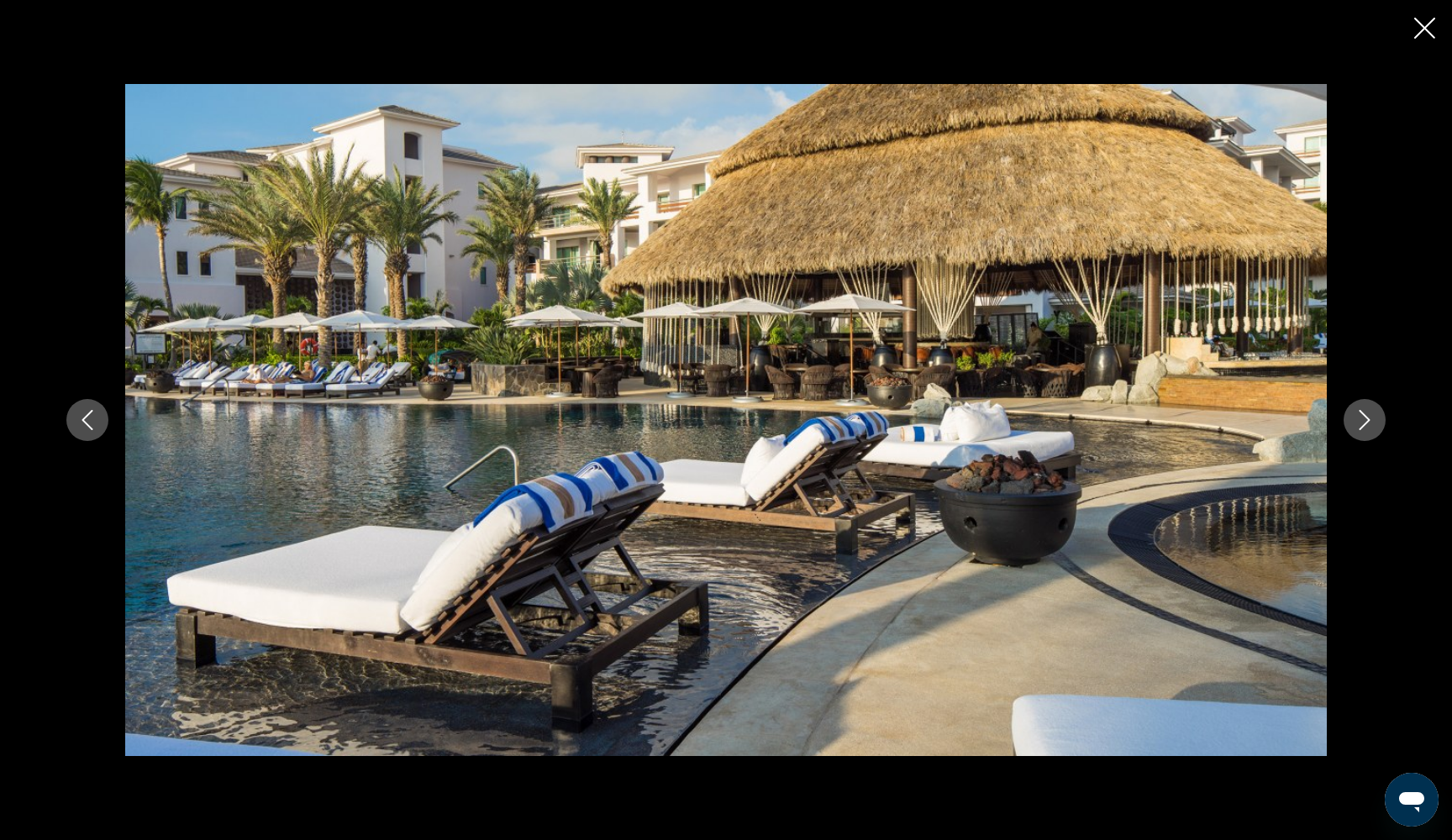
click at [1369, 428] on icon "Next image" at bounding box center [1365, 420] width 21 height 21
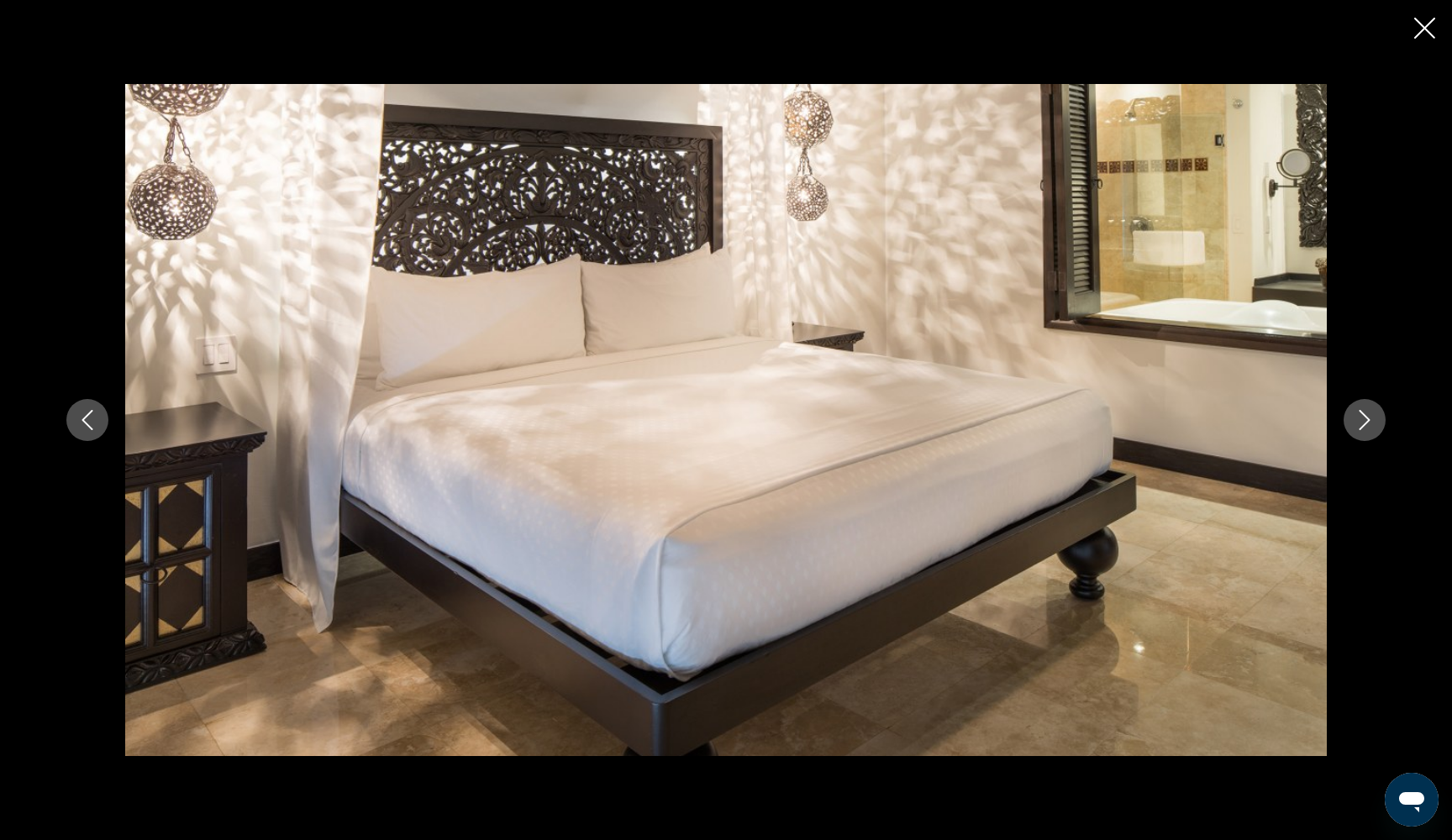
click at [1369, 428] on icon "Next image" at bounding box center [1365, 420] width 21 height 21
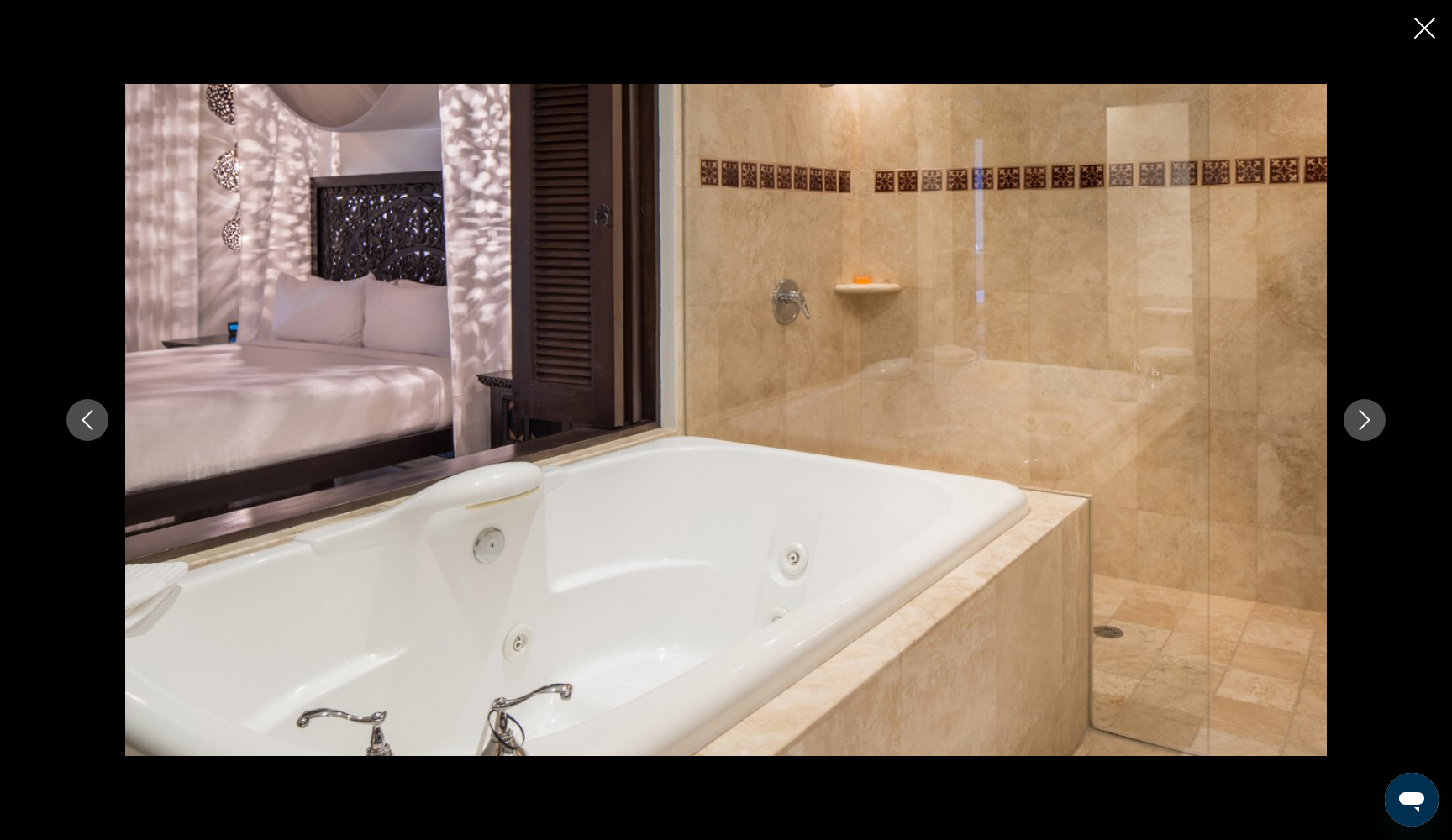
click at [1369, 428] on icon "Next image" at bounding box center [1365, 420] width 21 height 21
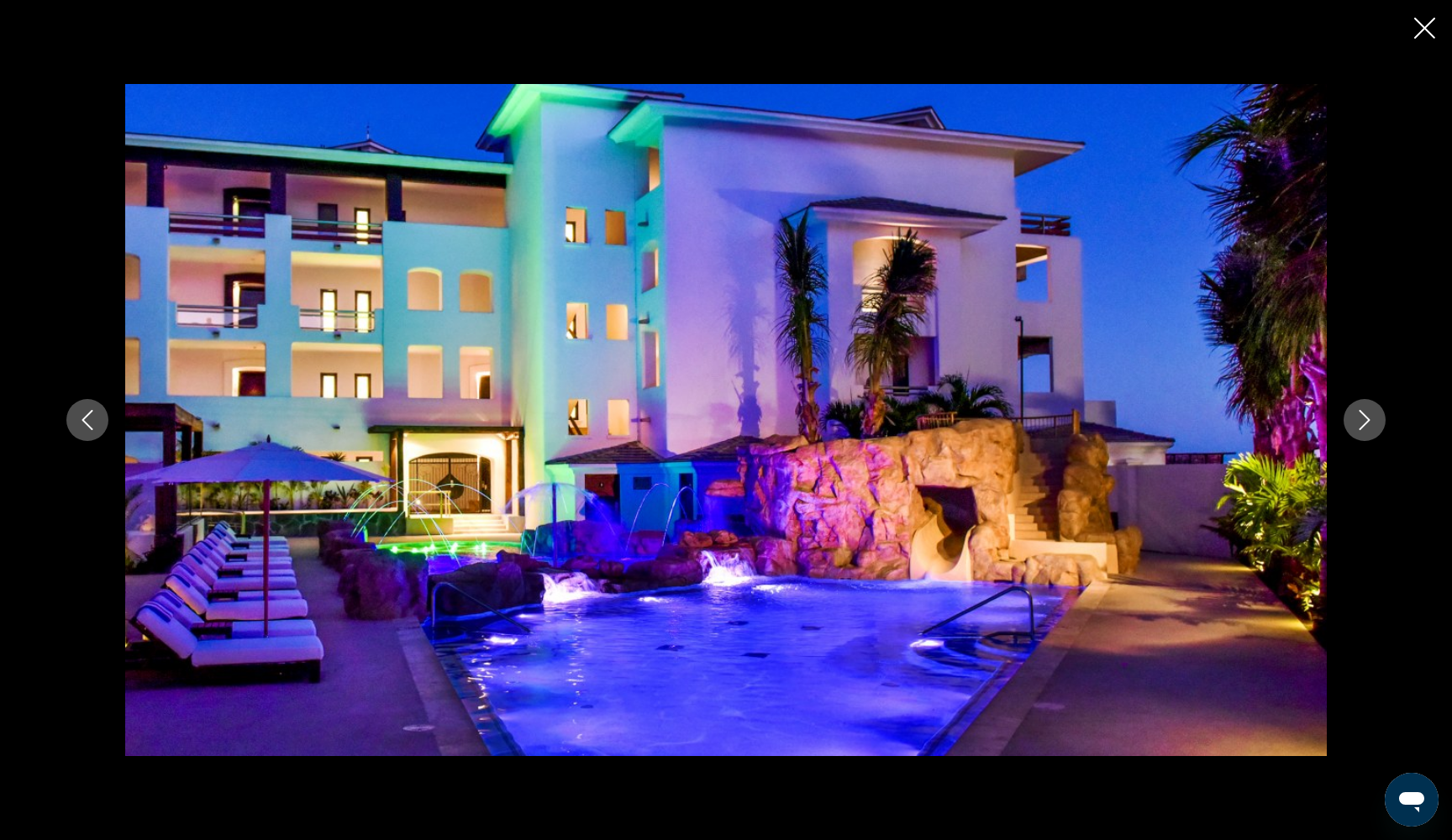
click at [1431, 28] on icon "Close slideshow" at bounding box center [1425, 27] width 21 height 21
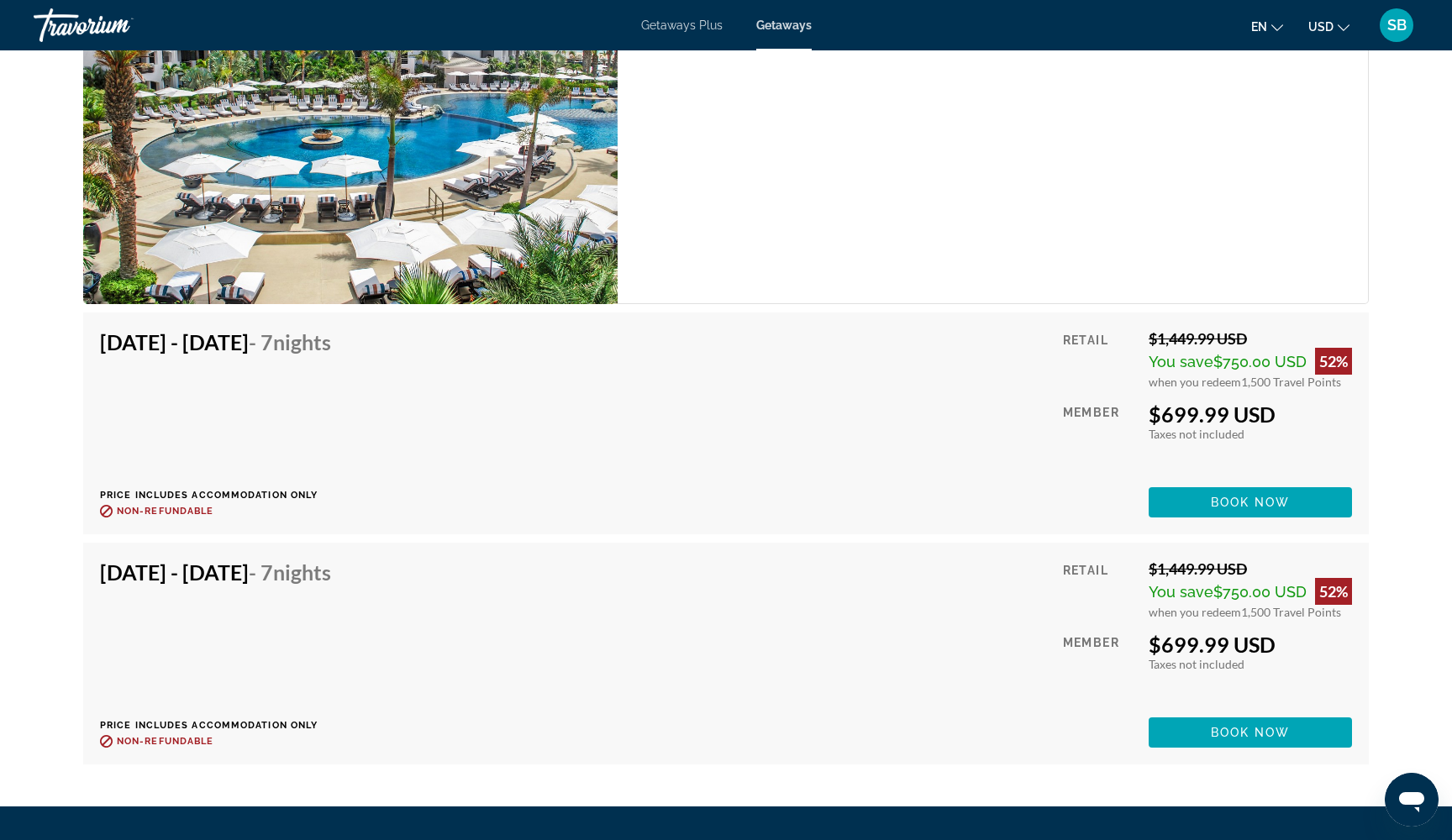
scroll to position [4597, 0]
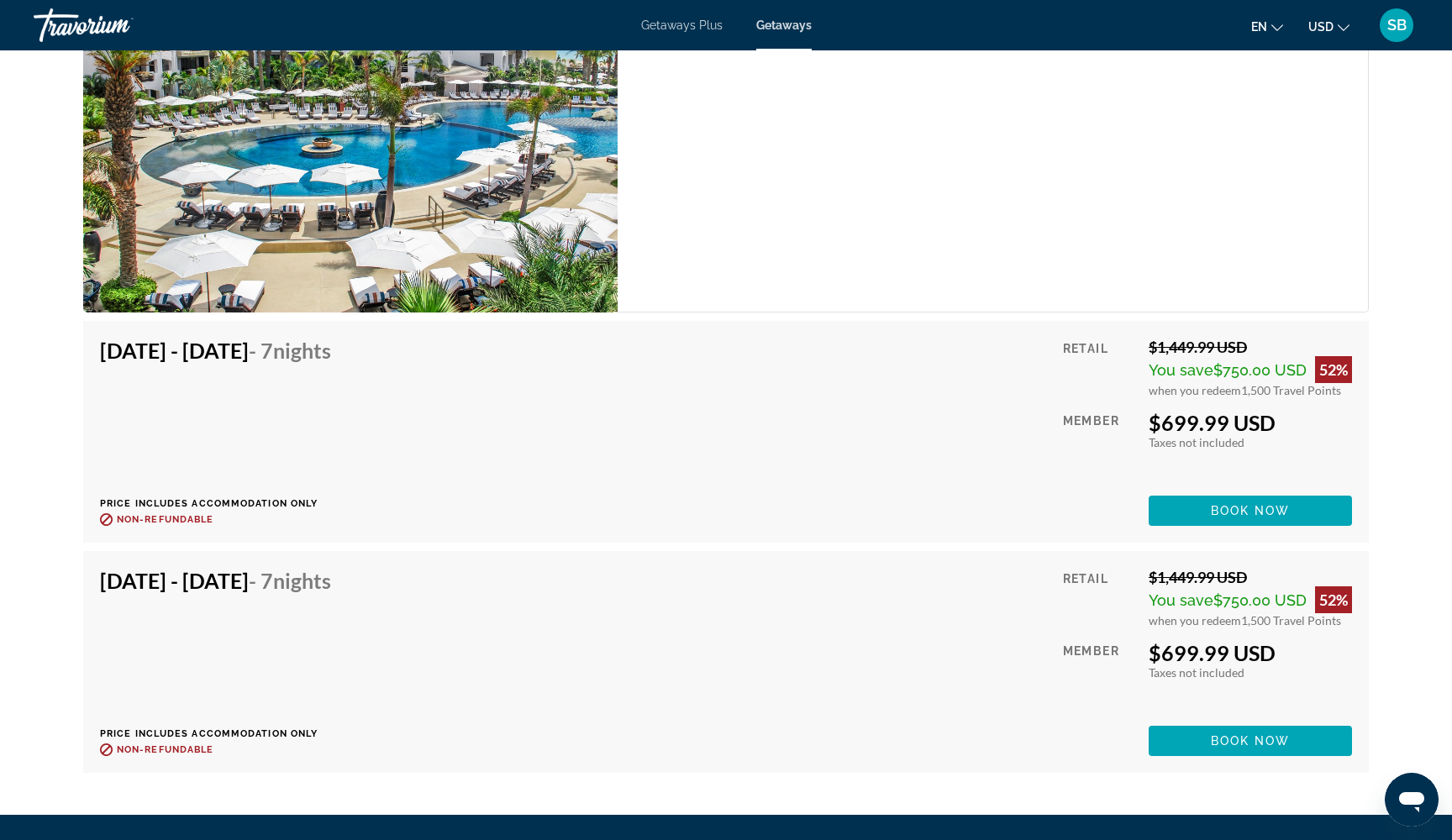
drag, startPoint x: 1239, startPoint y: 388, endPoint x: 1340, endPoint y: 393, distance: 101.1
click at [1340, 394] on div "when you redeem 1,500 Travel Points" at bounding box center [1250, 390] width 203 height 15
click at [1217, 744] on span "Book now" at bounding box center [1250, 741] width 79 height 14
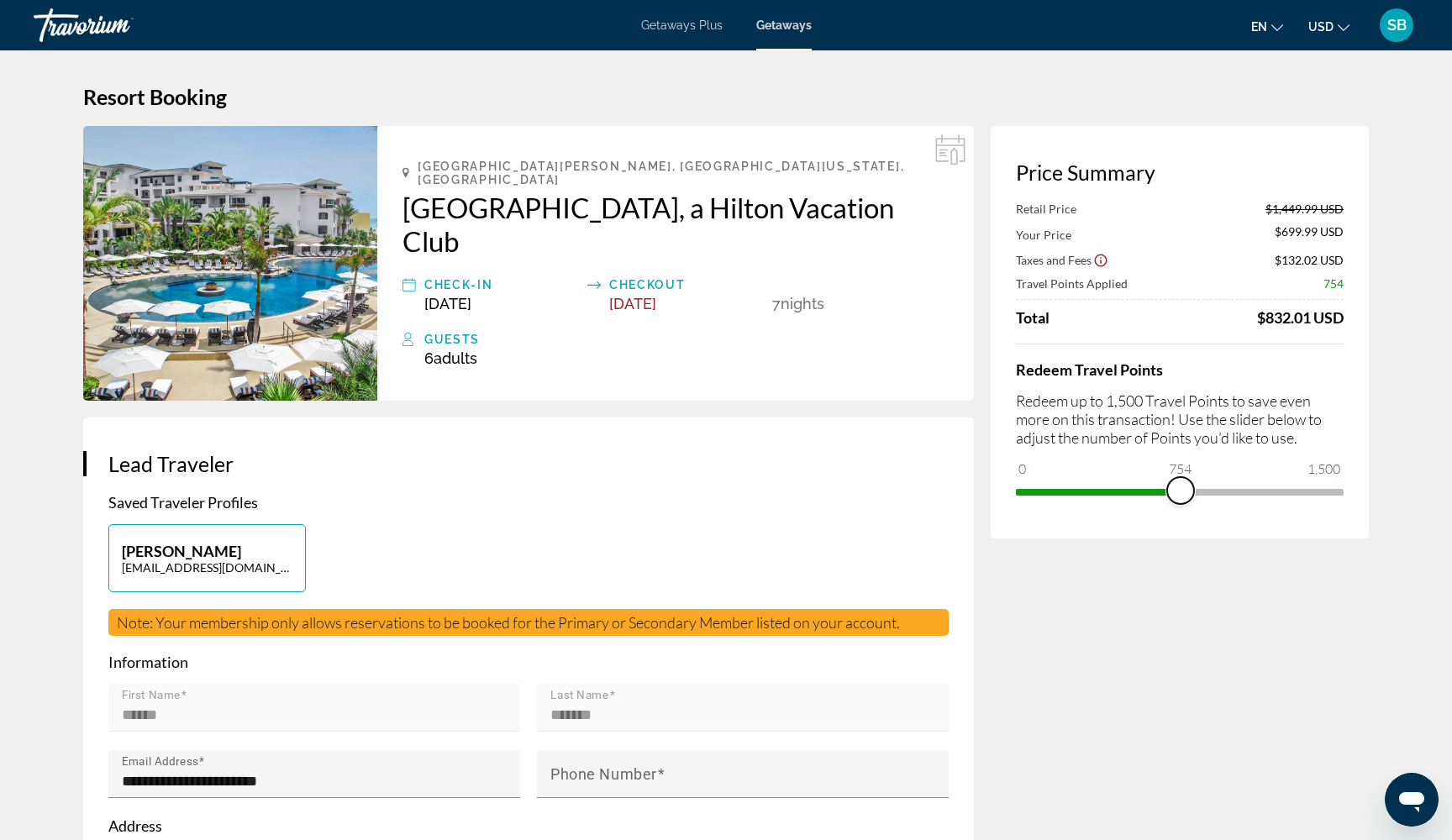
drag, startPoint x: 1333, startPoint y: 498, endPoint x: 1183, endPoint y: 510, distance: 150.5
click at [1183, 510] on div "Price Summary Retail Price $1,449.99 USD Your Price $699.99 USD Taxes and Fees …" at bounding box center [1180, 332] width 378 height 413
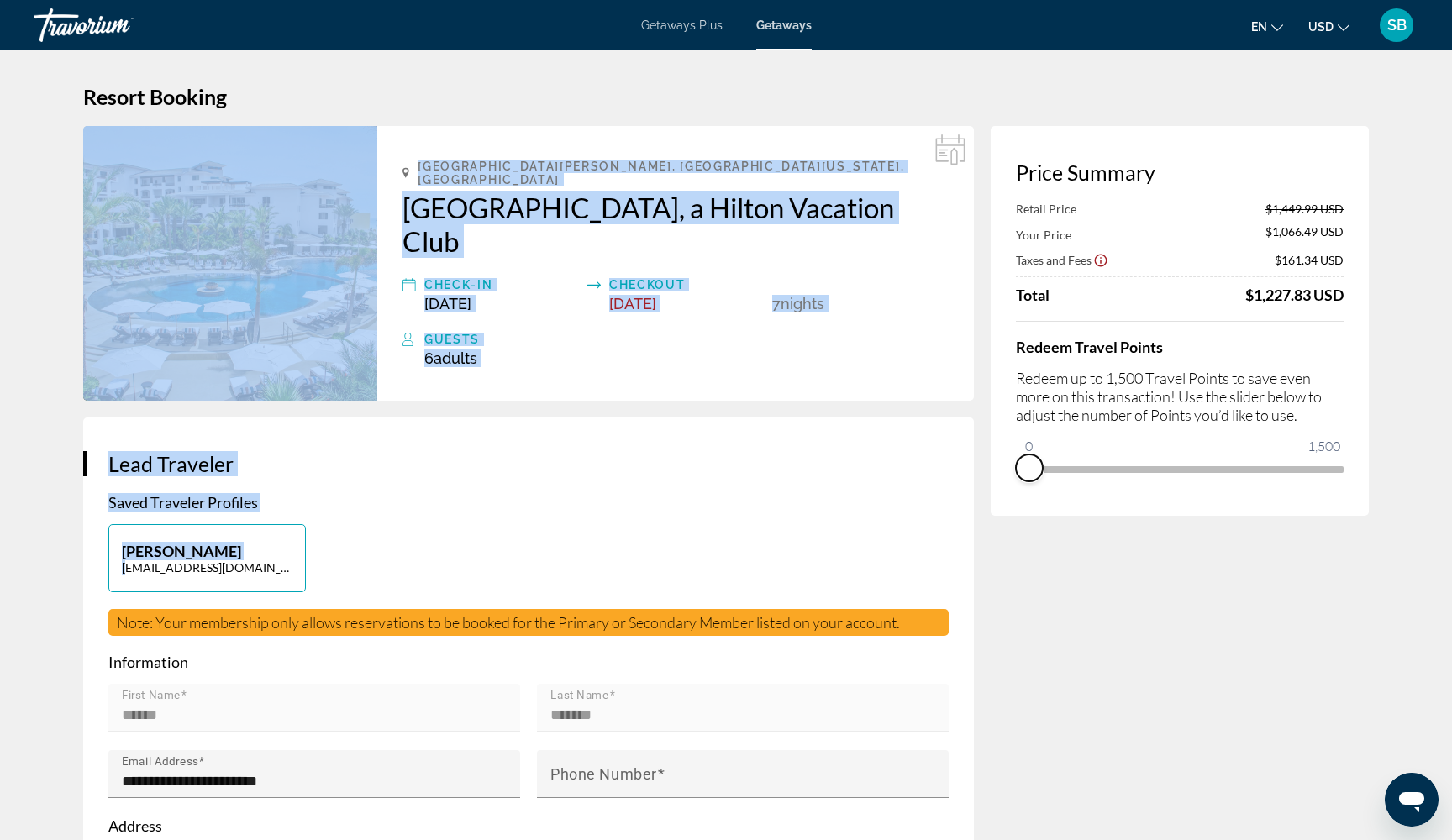
drag, startPoint x: 1179, startPoint y: 498, endPoint x: 975, endPoint y: 494, distance: 204.0
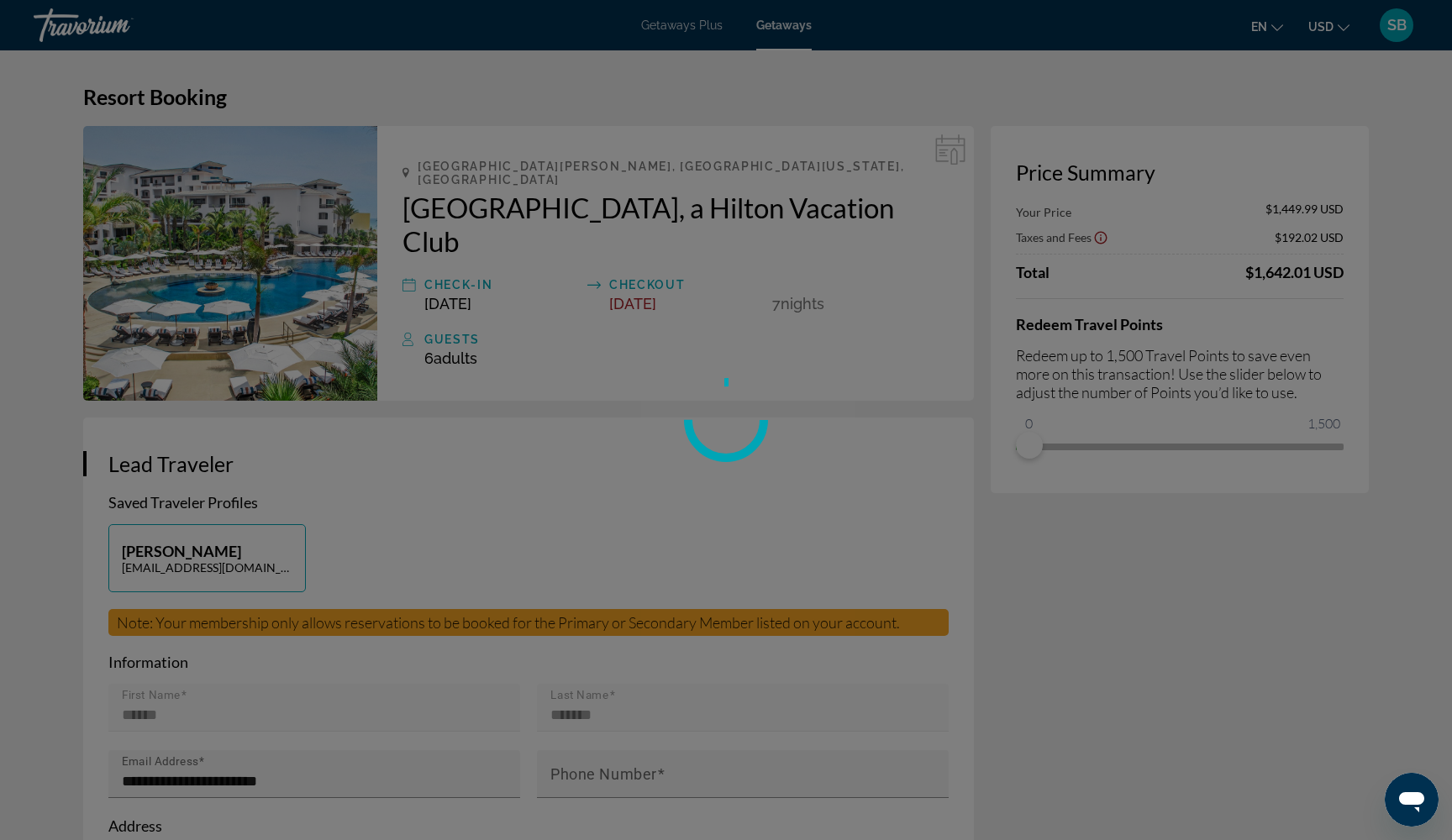
click at [1070, 538] on div at bounding box center [726, 420] width 1452 height 840
